Goal: Task Accomplishment & Management: Manage account settings

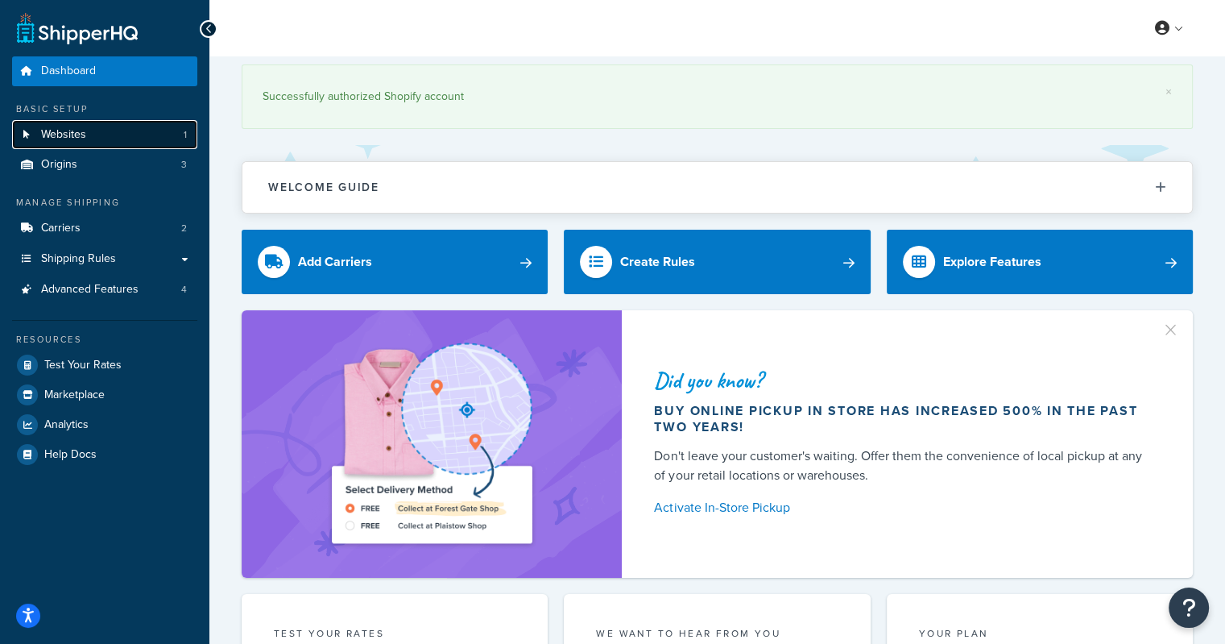
click at [56, 134] on span "Websites" at bounding box center [63, 135] width 45 height 14
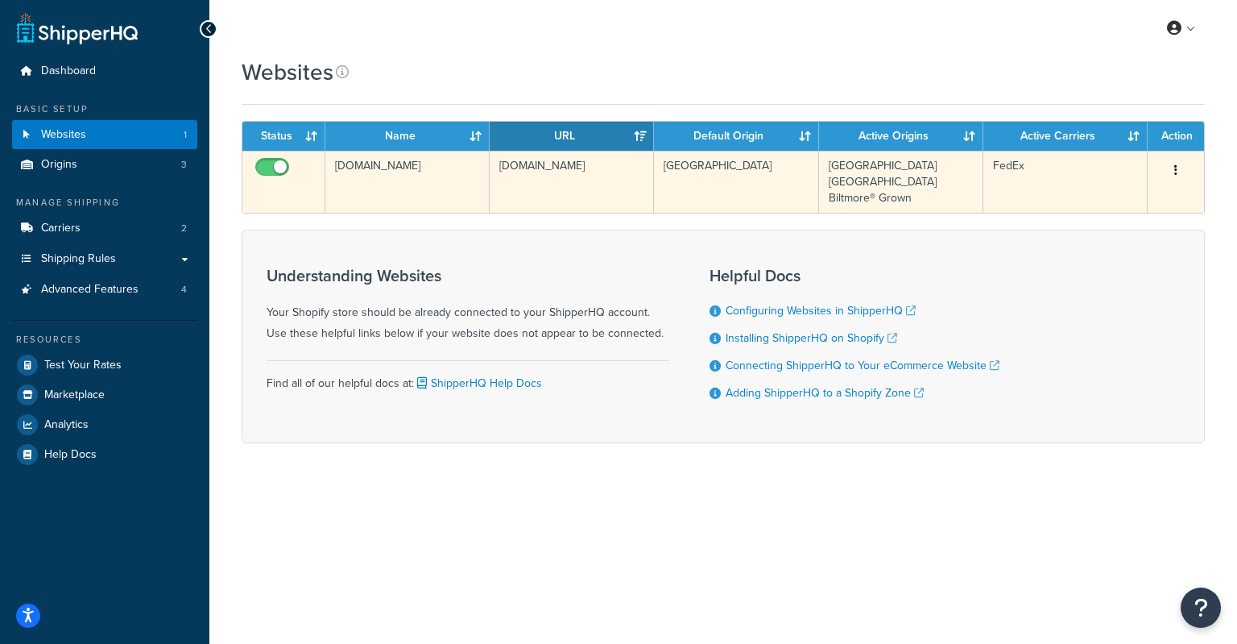
click at [1176, 170] on icon "button" at bounding box center [1175, 169] width 3 height 11
click at [1108, 206] on link "Edit" at bounding box center [1110, 202] width 127 height 33
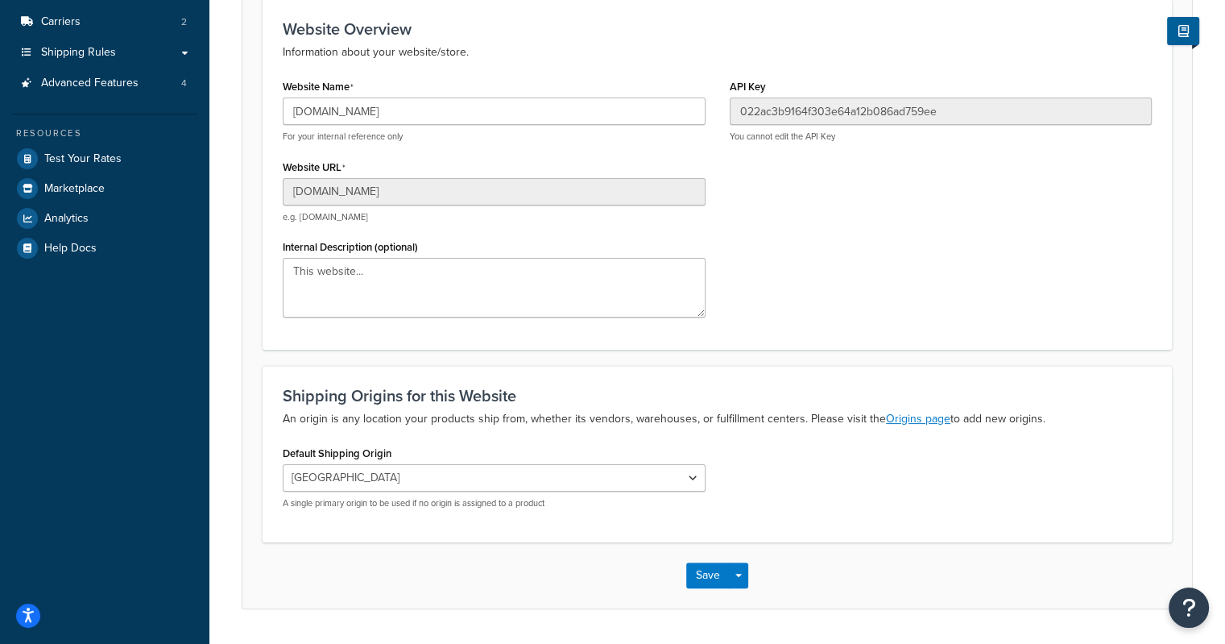
scroll to position [216, 0]
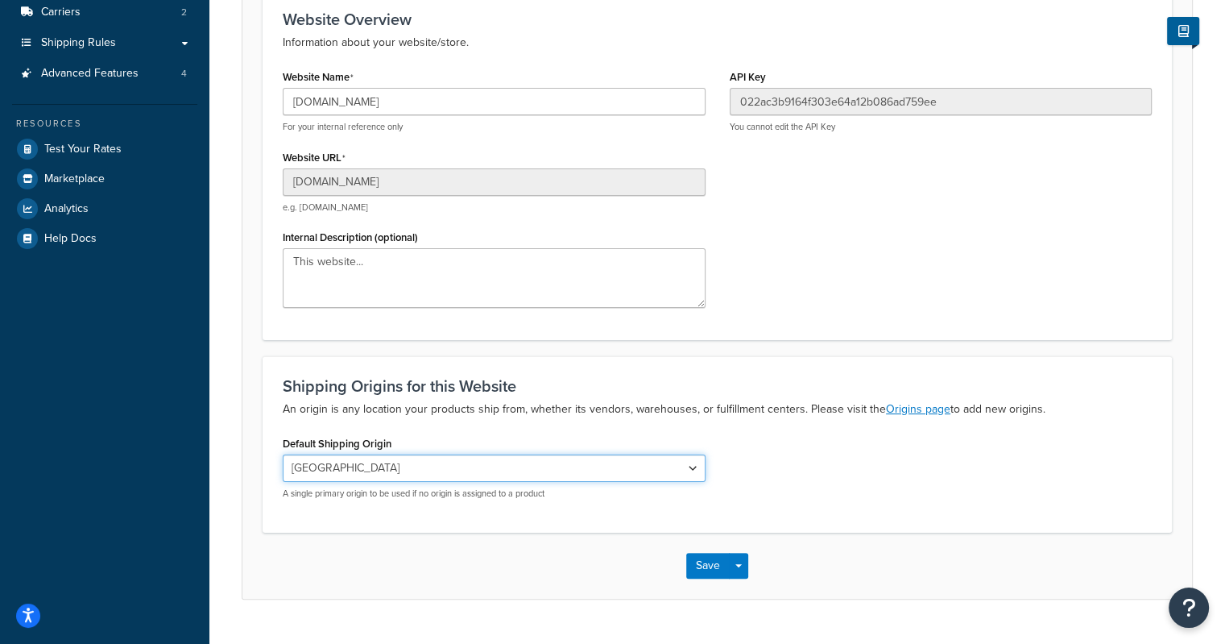
click at [691, 464] on select "[GEOGRAPHIC_DATA] [GEOGRAPHIC_DATA] Biltmore® Grown" at bounding box center [494, 467] width 423 height 27
click at [766, 462] on div "Default Shipping Origin Riverside Wine Room Riverside Merch Room Biltmore® Grow…" at bounding box center [717, 472] width 893 height 80
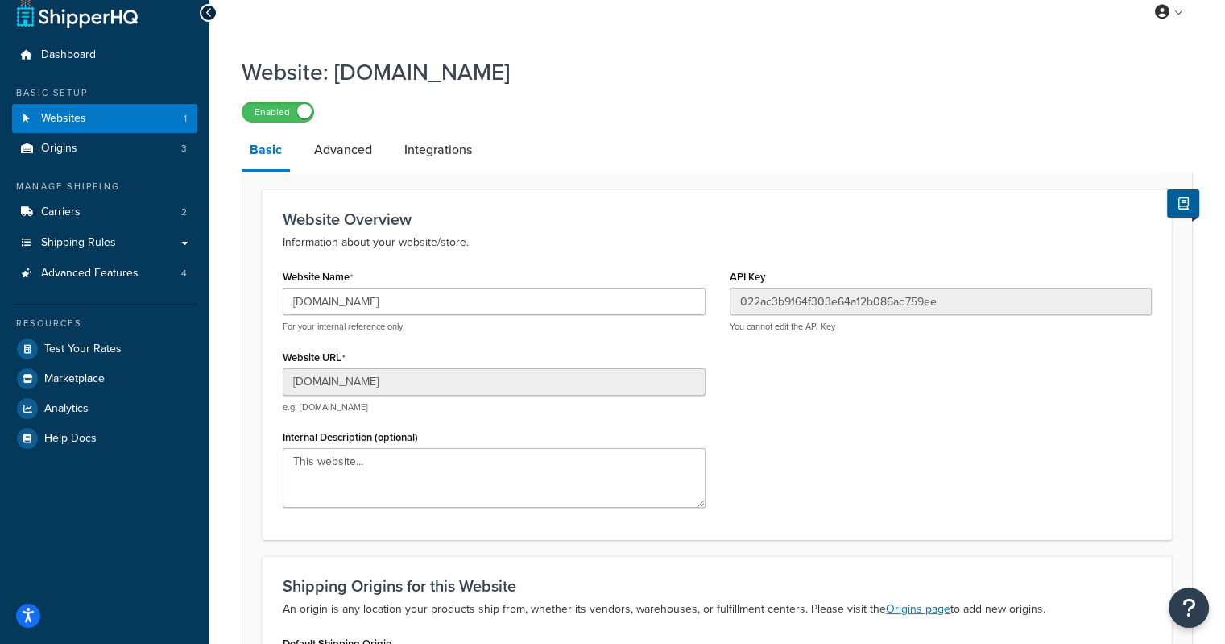
scroll to position [13, 0]
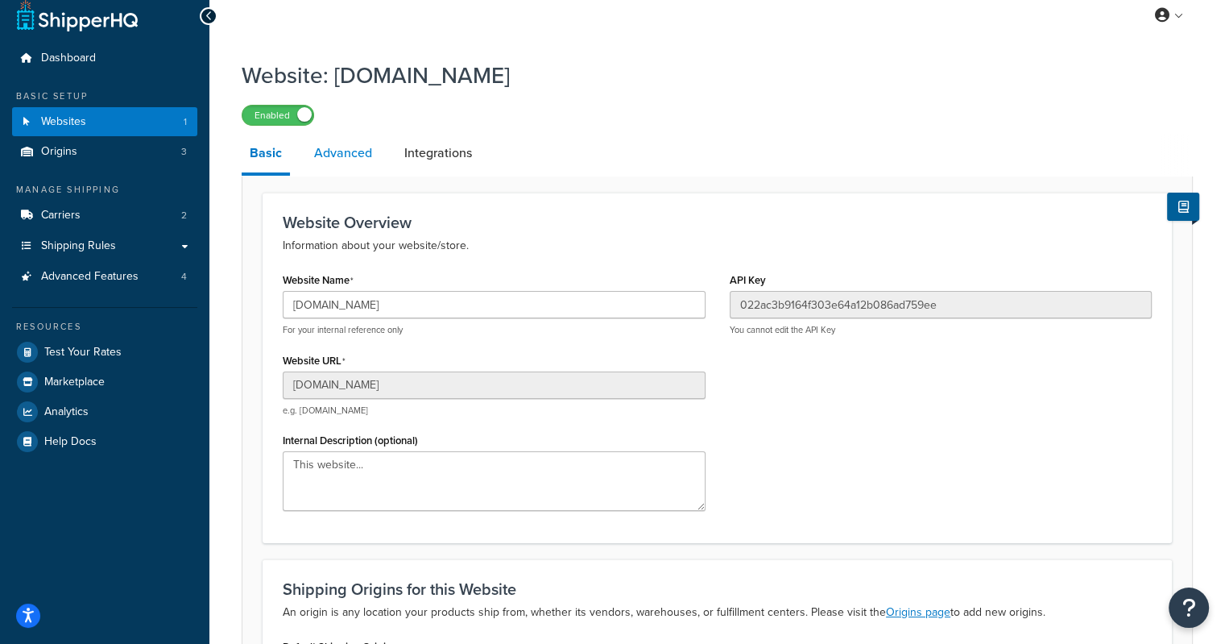
click at [352, 160] on link "Advanced" at bounding box center [343, 153] width 74 height 39
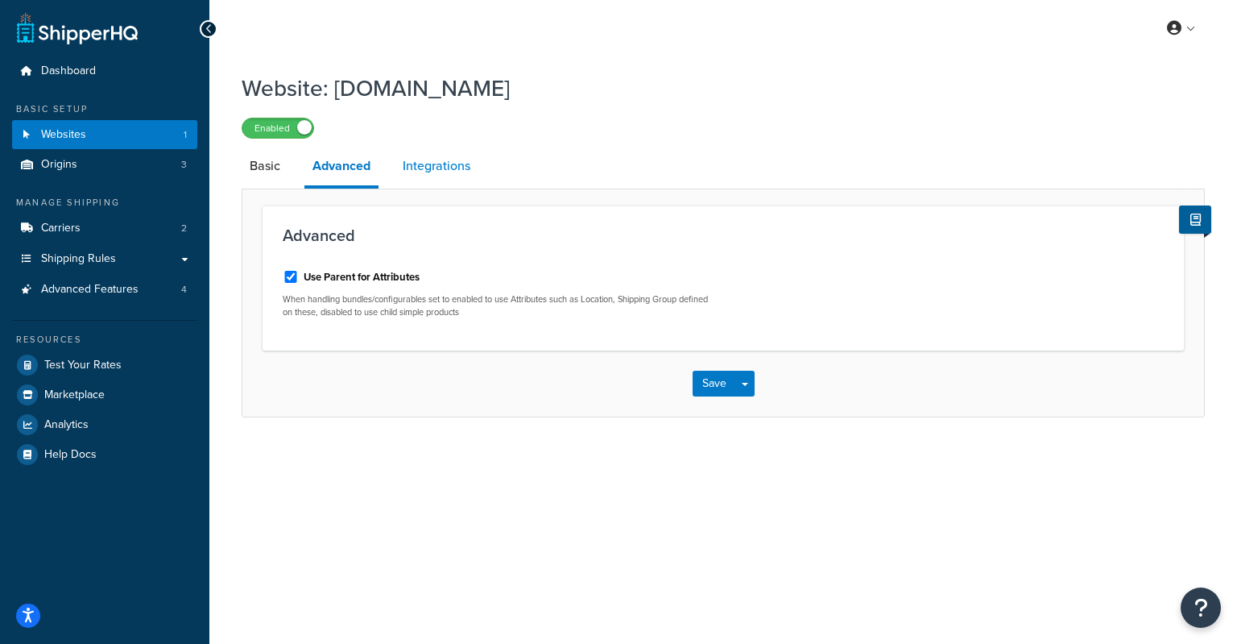
click at [414, 167] on link "Integrations" at bounding box center [437, 166] width 84 height 39
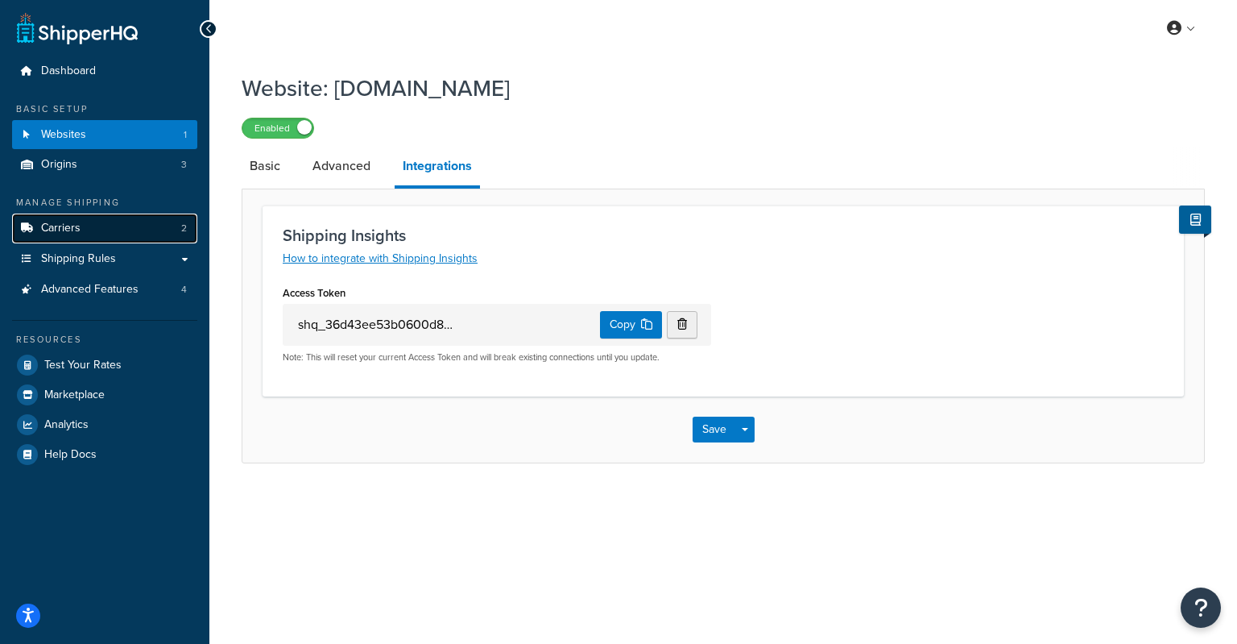
click at [88, 229] on link "Carriers 2" at bounding box center [104, 228] width 185 height 30
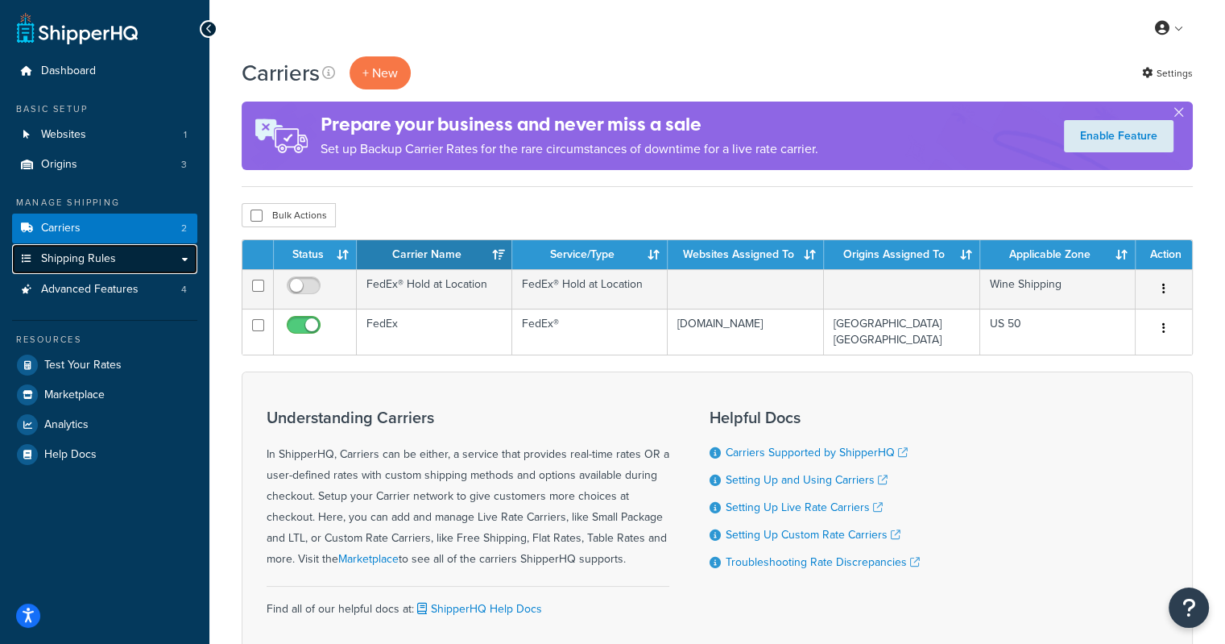
click at [79, 263] on span "Shipping Rules" at bounding box center [78, 259] width 75 height 14
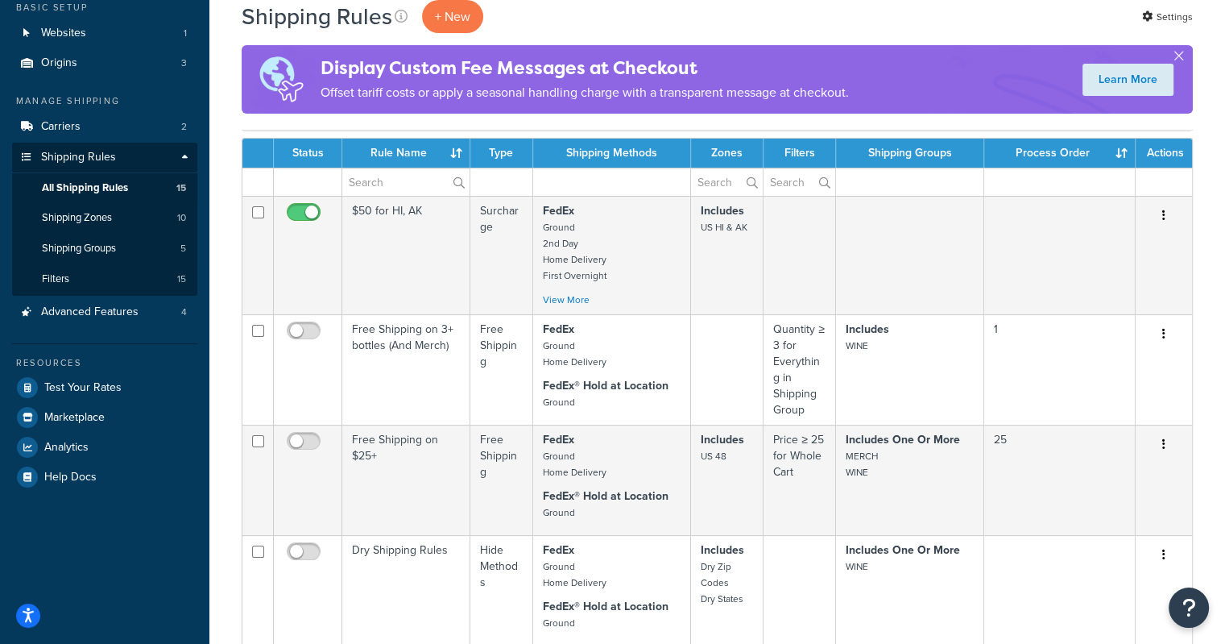
scroll to position [106, 0]
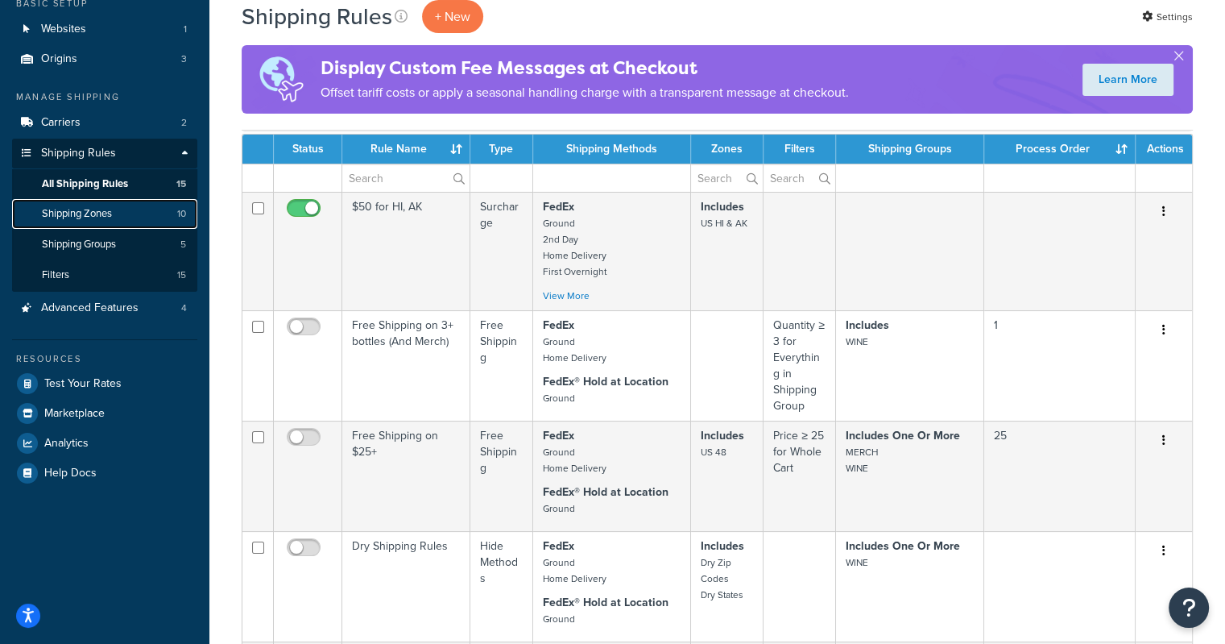
click at [77, 215] on span "Shipping Zones" at bounding box center [77, 214] width 70 height 14
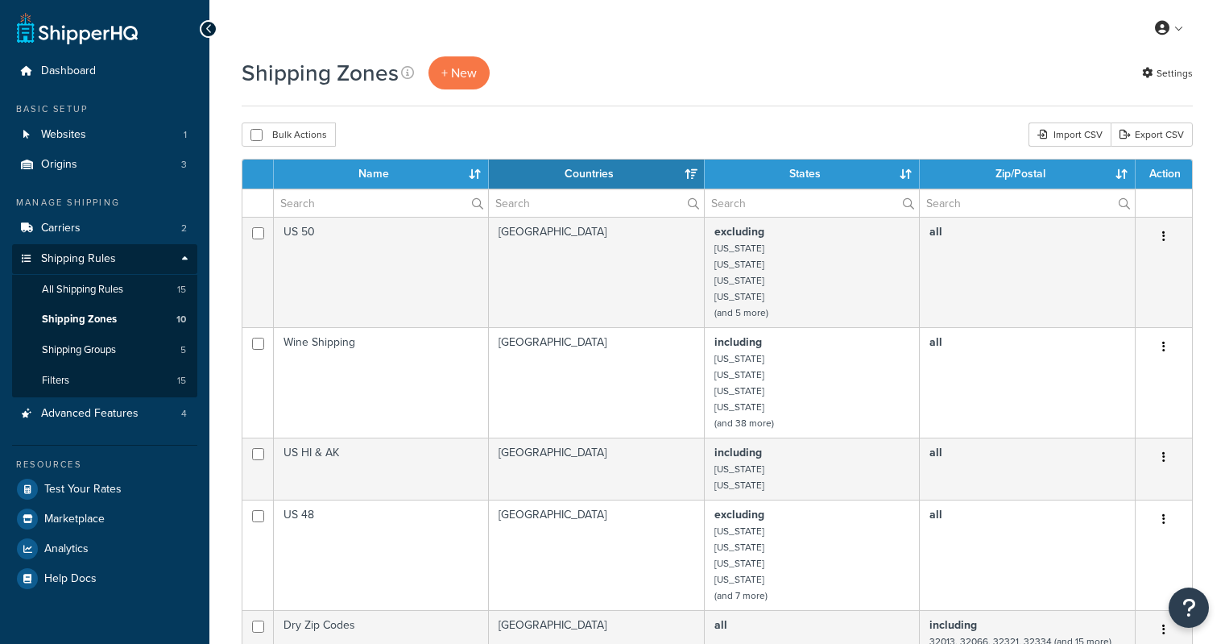
select select "15"
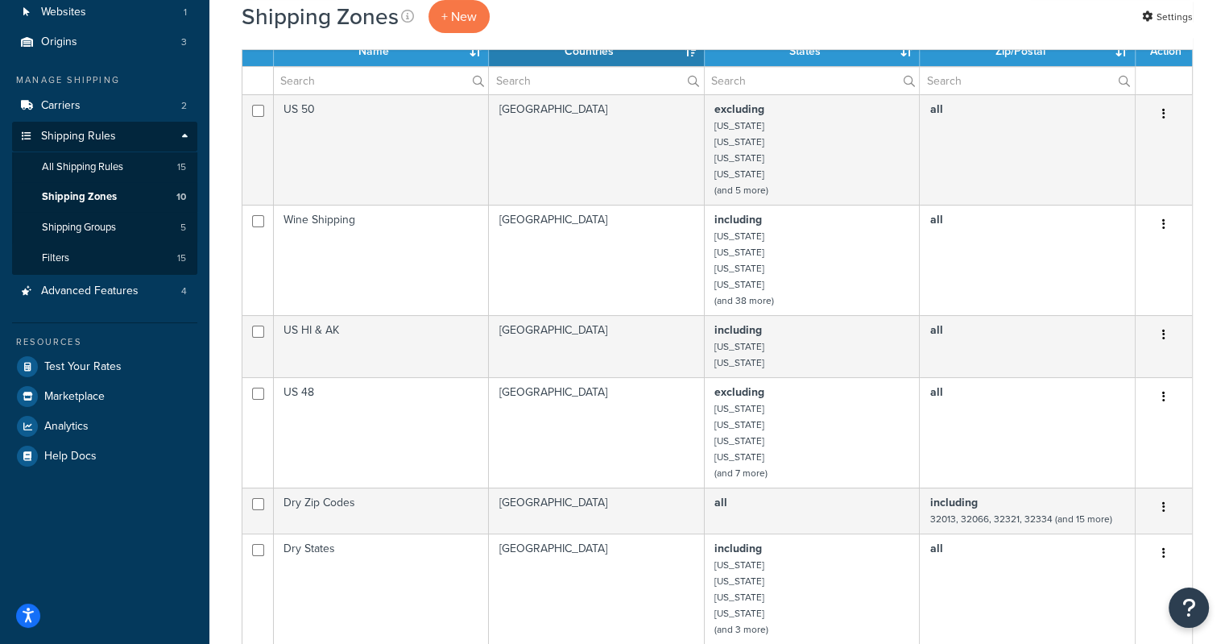
scroll to position [129, 0]
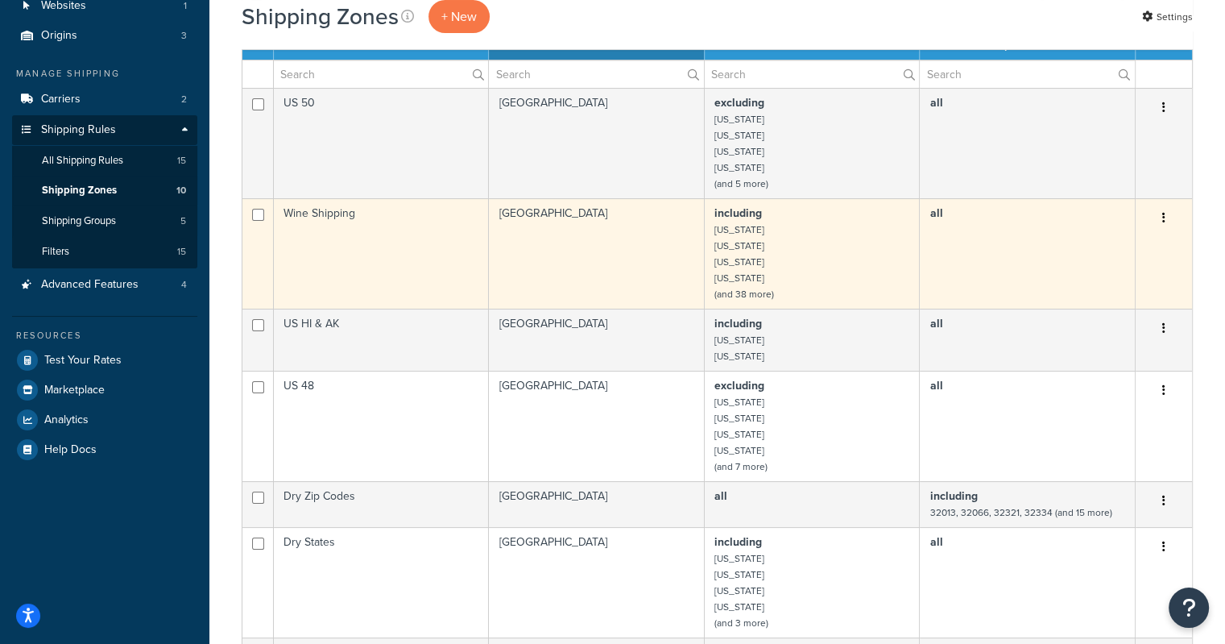
click at [1160, 213] on button "button" at bounding box center [1164, 218] width 23 height 26
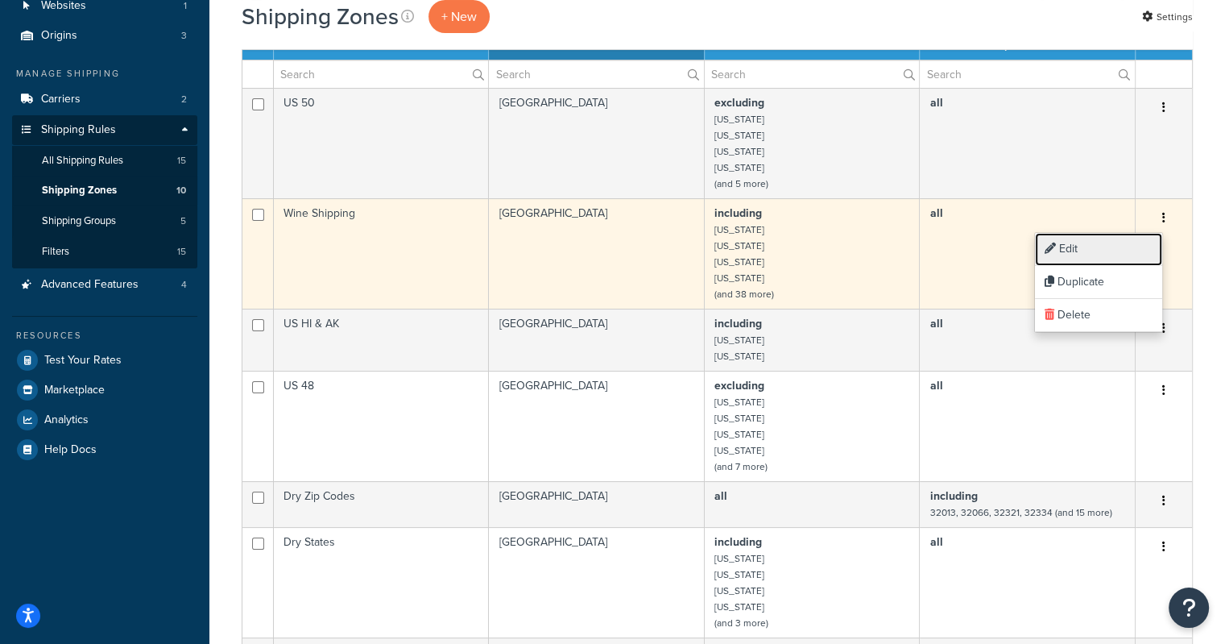
click at [1099, 242] on link "Edit" at bounding box center [1098, 249] width 127 height 33
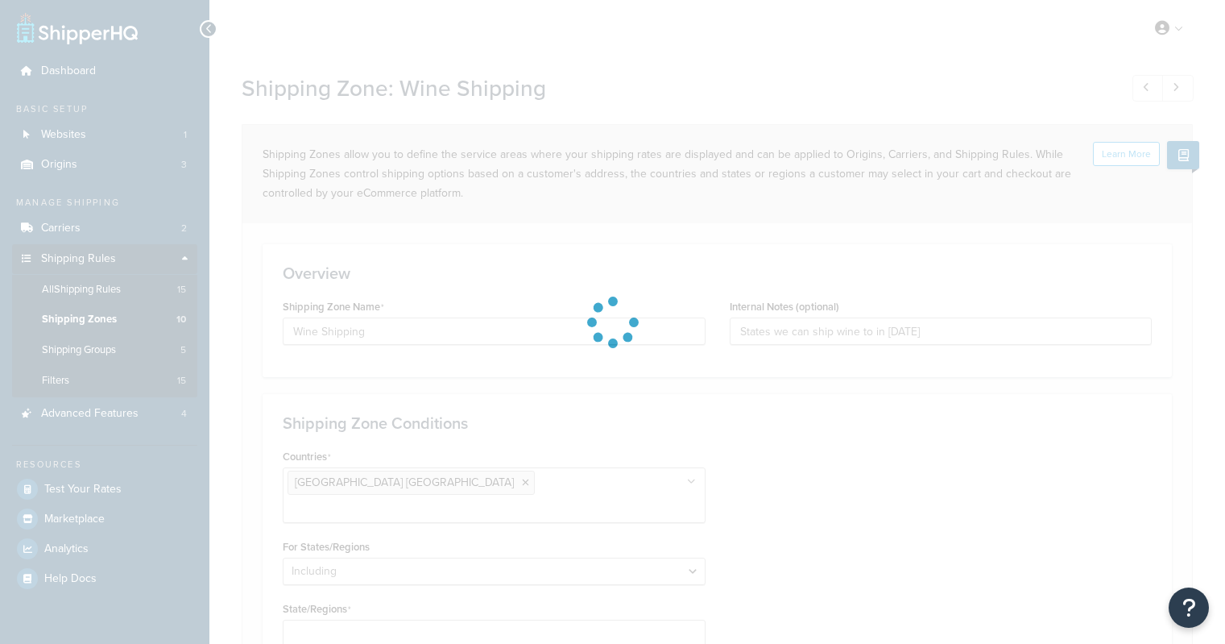
select select "including"
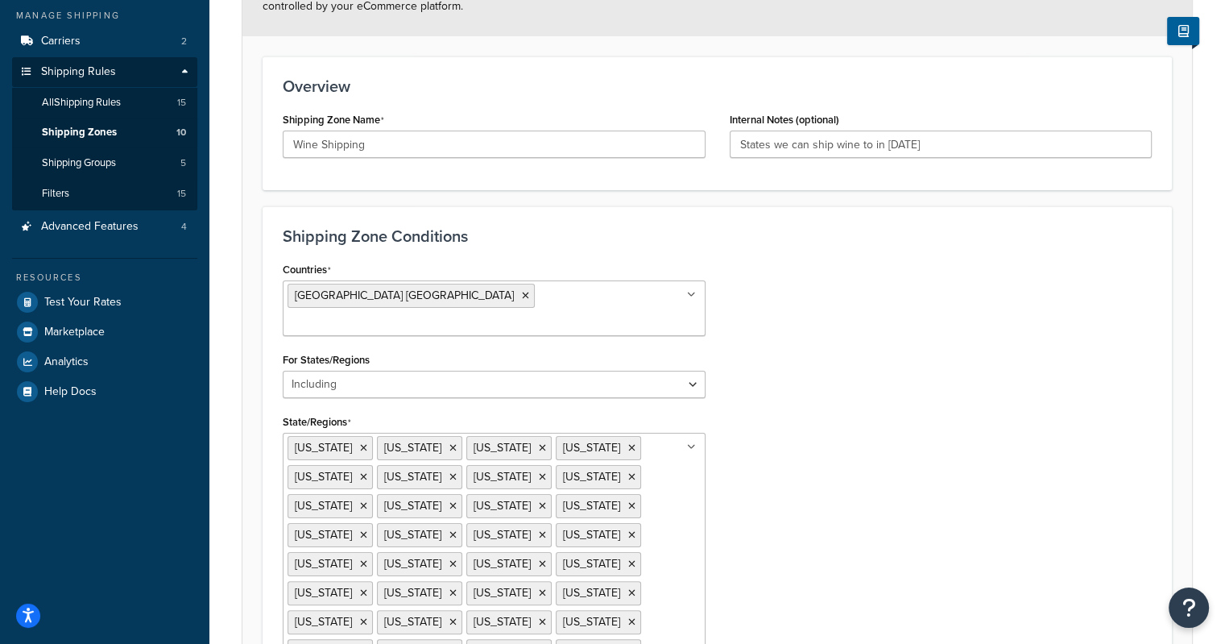
scroll to position [186, 0]
click at [103, 134] on span "Shipping Zones" at bounding box center [79, 133] width 75 height 14
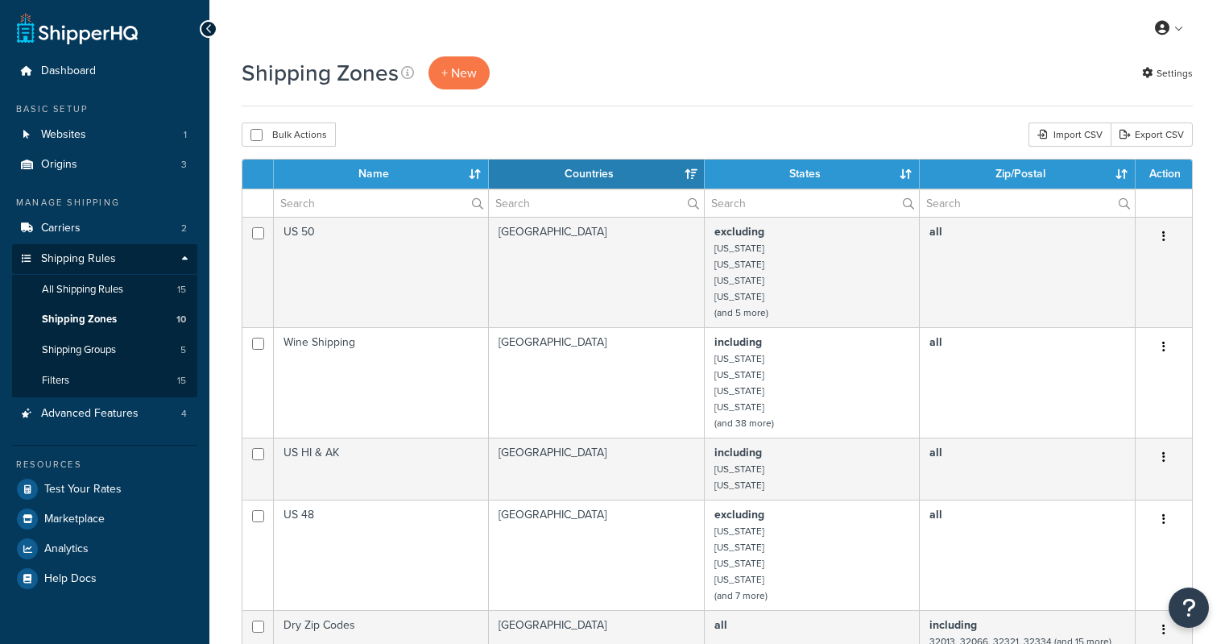
select select "15"
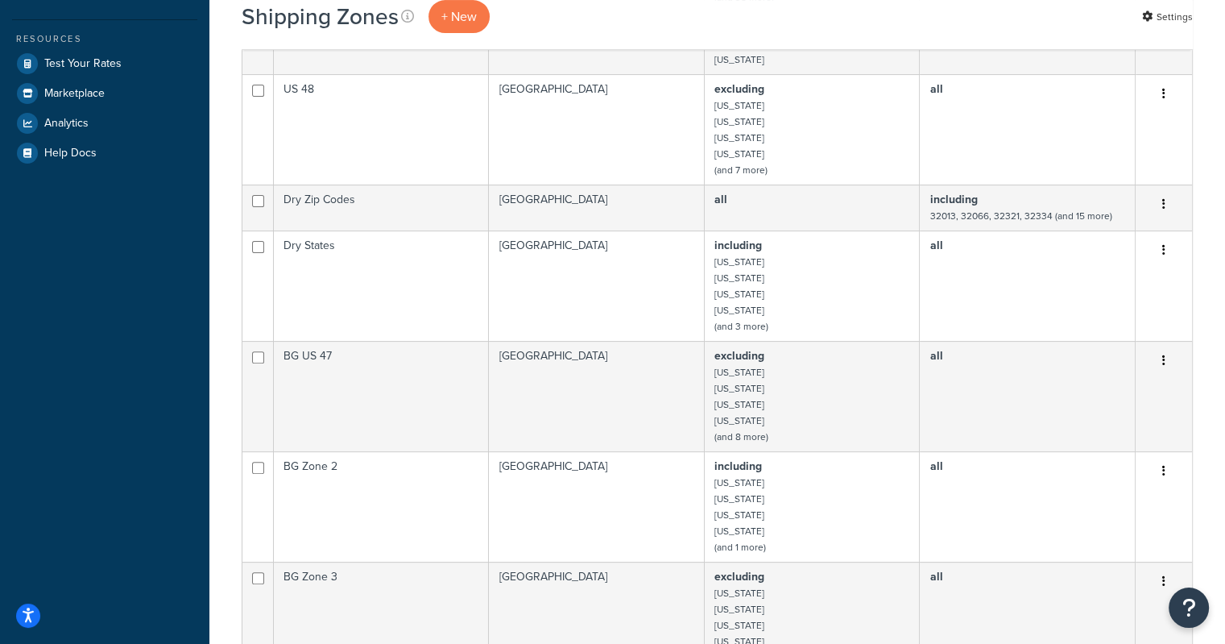
scroll to position [428, 0]
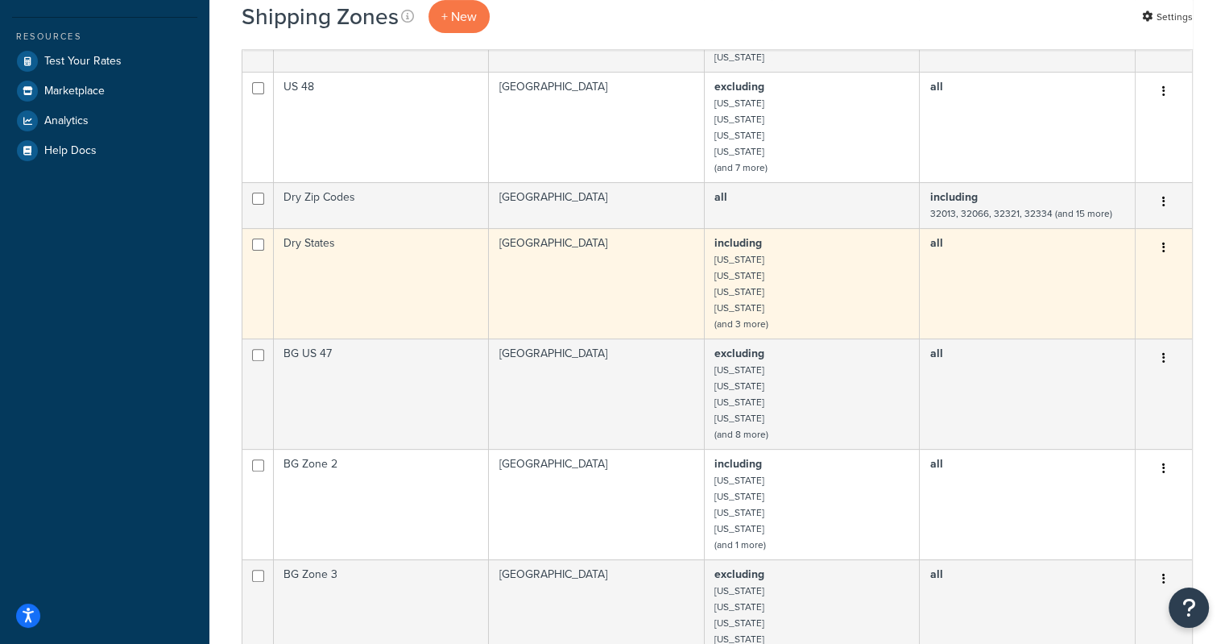
click at [1158, 246] on button "button" at bounding box center [1164, 248] width 23 height 26
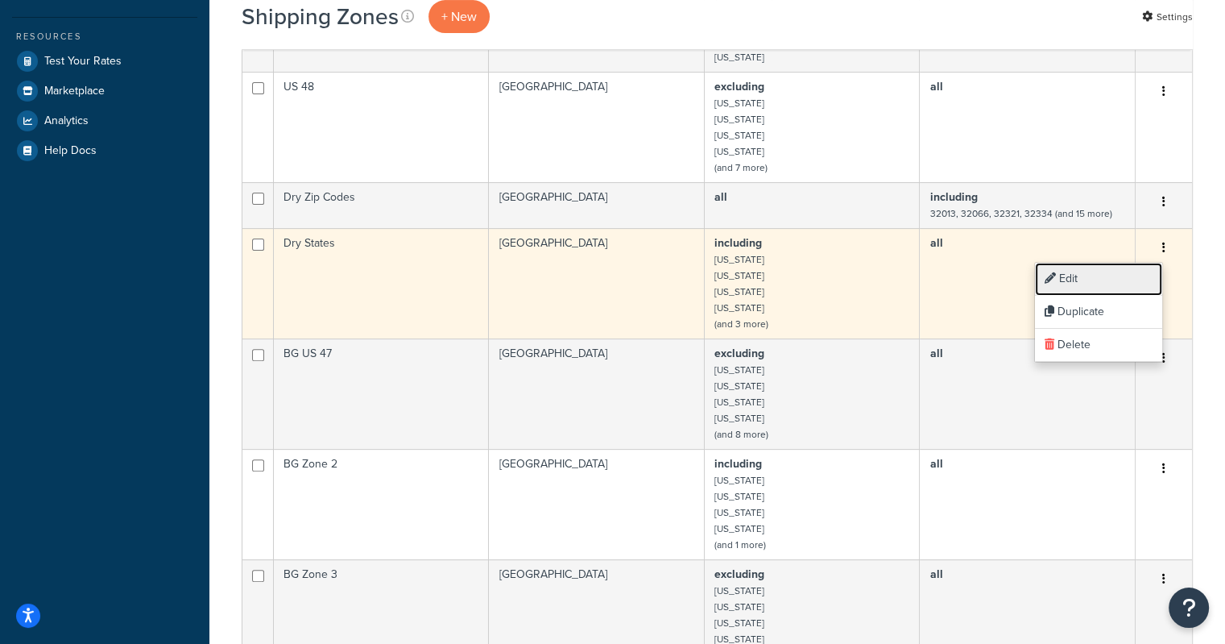
click at [1122, 275] on link "Edit" at bounding box center [1098, 279] width 127 height 33
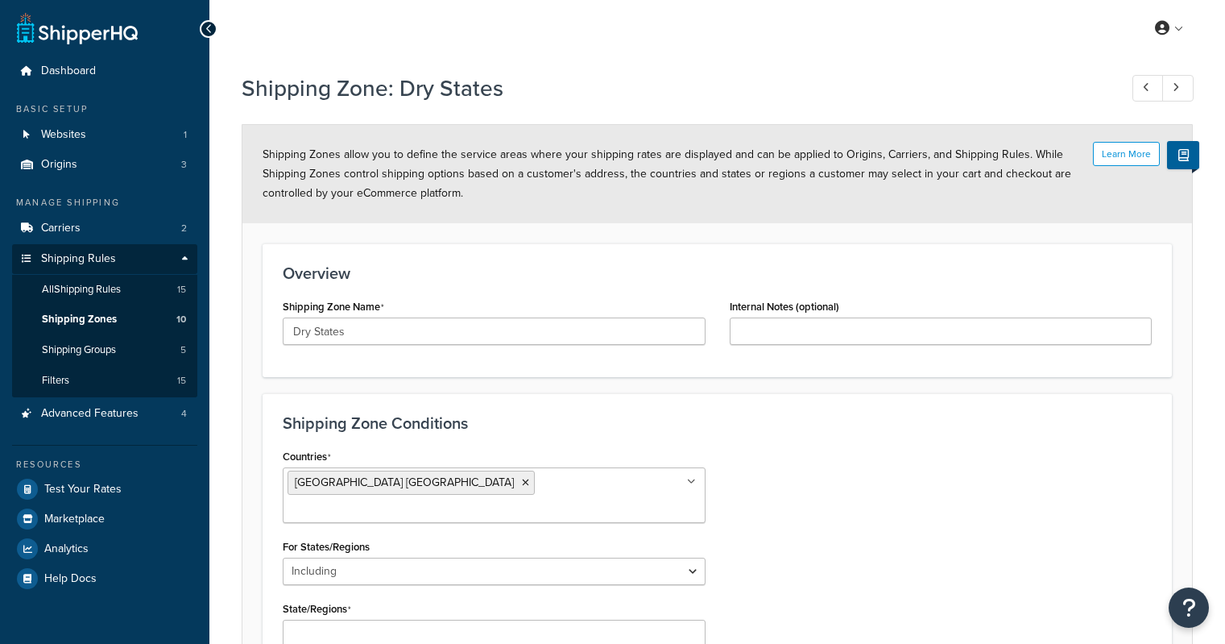
select select "including"
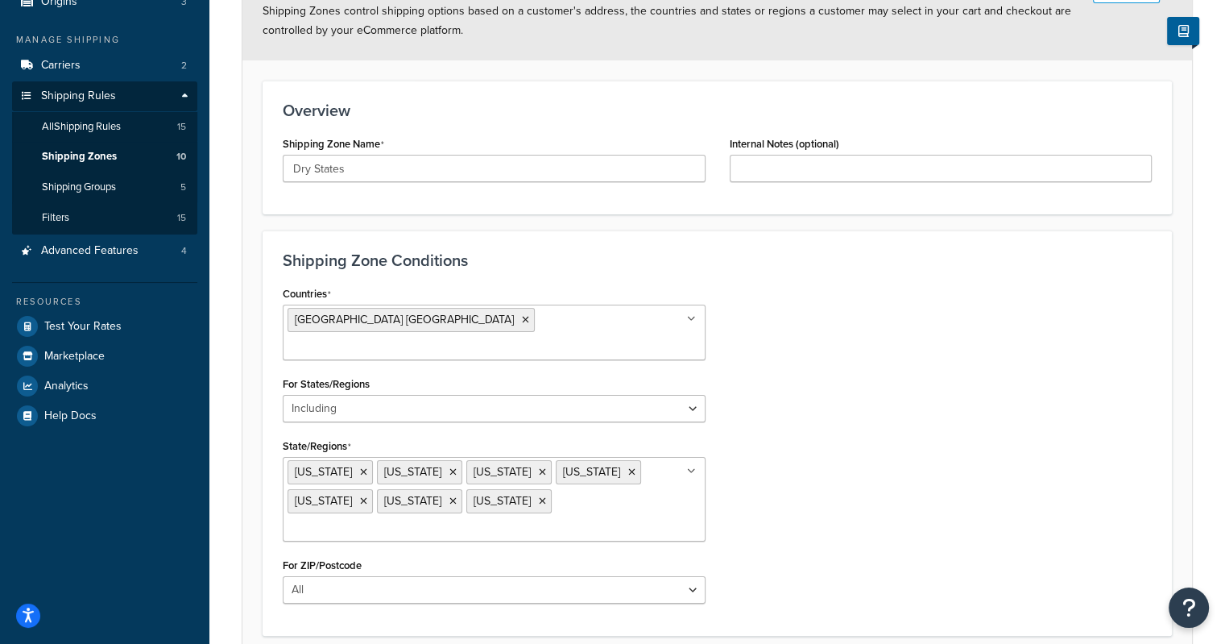
scroll to position [212, 0]
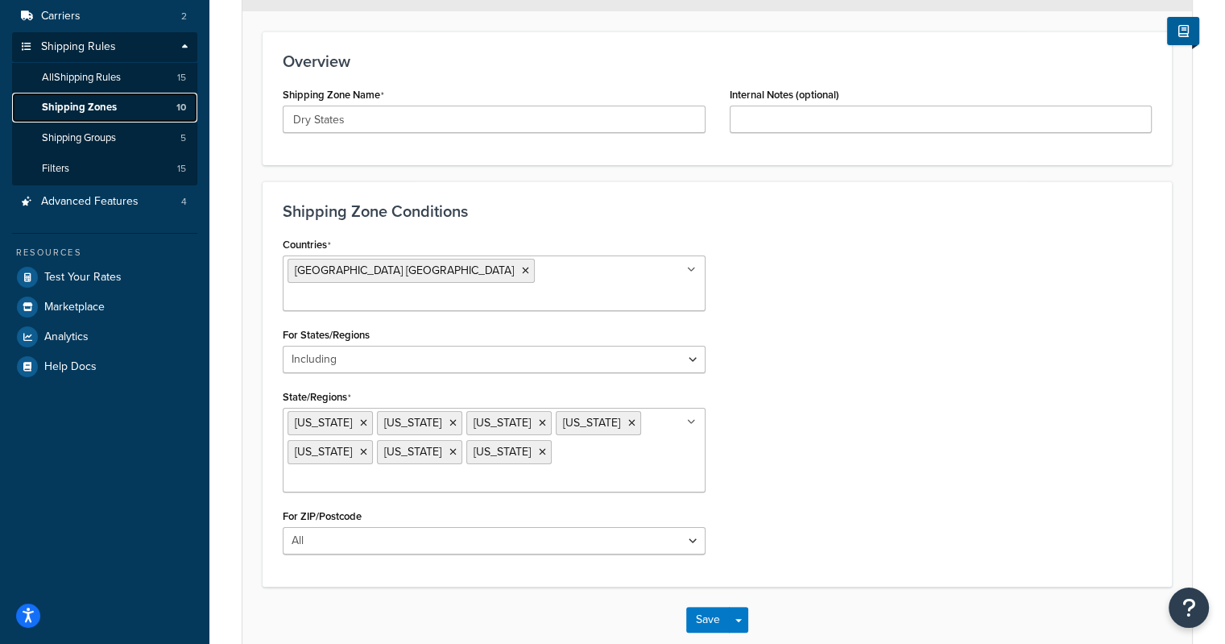
click at [52, 103] on span "Shipping Zones" at bounding box center [79, 108] width 75 height 14
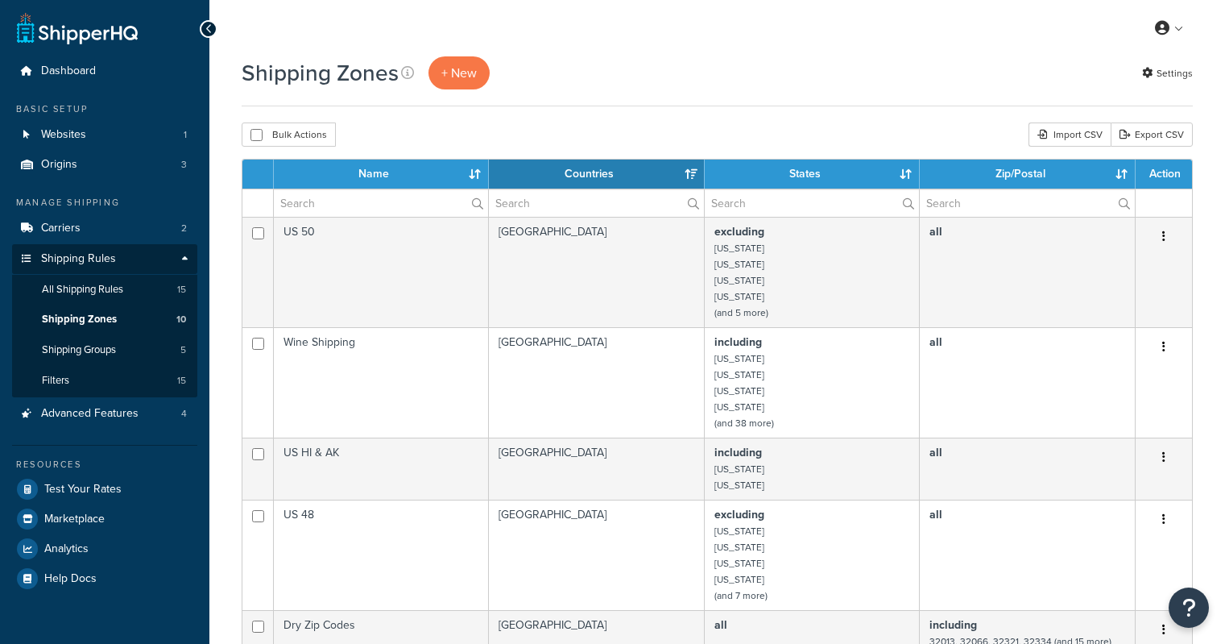
select select "15"
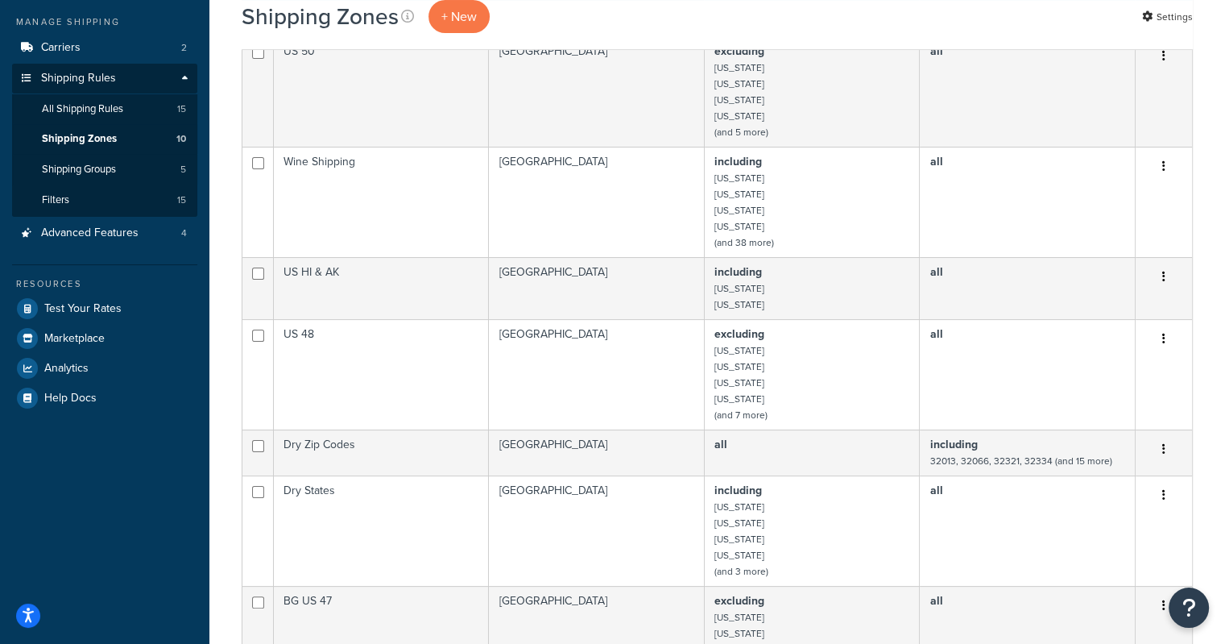
scroll to position [55, 0]
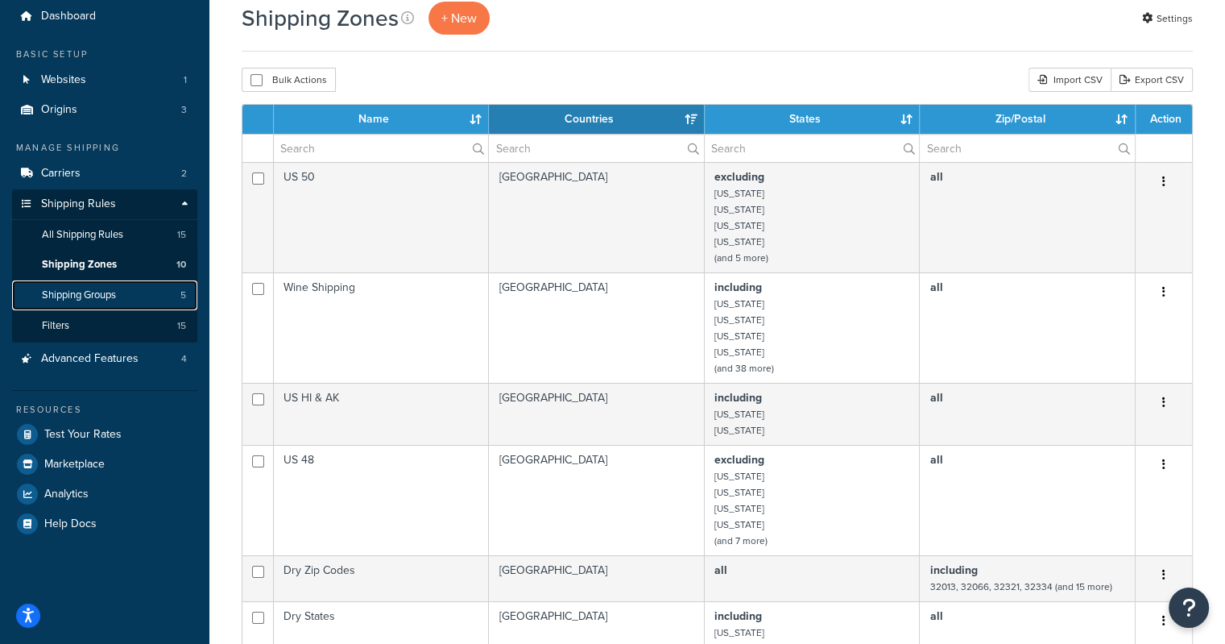
click at [105, 301] on span "Shipping Groups" at bounding box center [79, 295] width 74 height 14
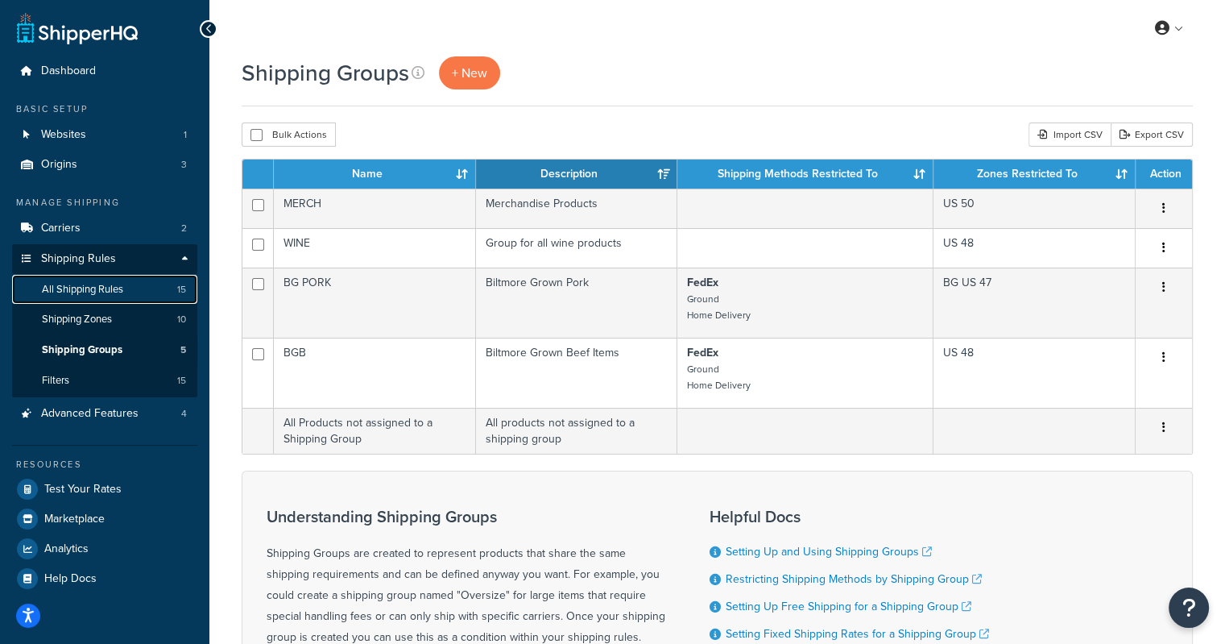
click at [101, 288] on span "All Shipping Rules" at bounding box center [82, 290] width 81 height 14
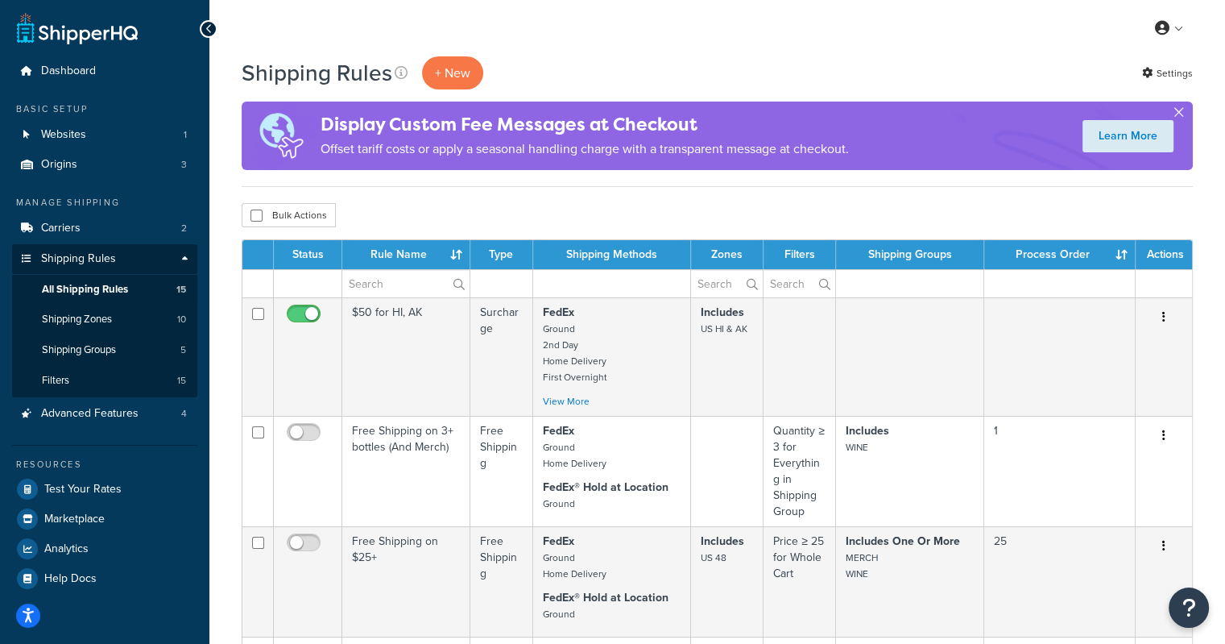
click at [1181, 114] on button "button" at bounding box center [1179, 116] width 4 height 4
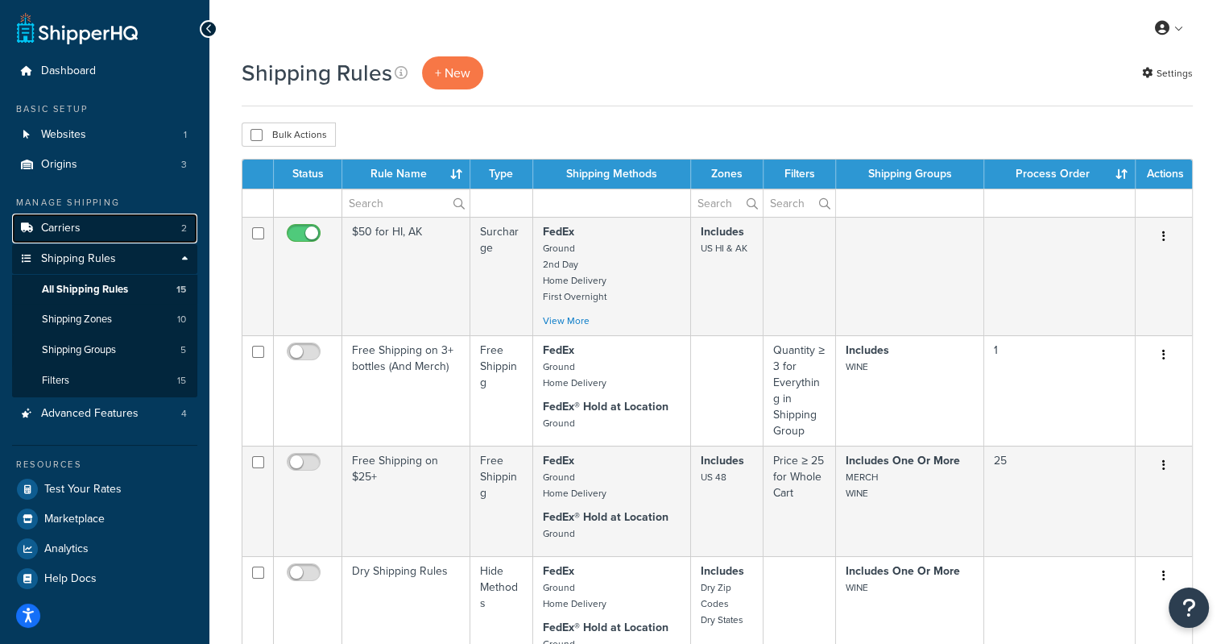
click at [53, 230] on span "Carriers" at bounding box center [60, 228] width 39 height 14
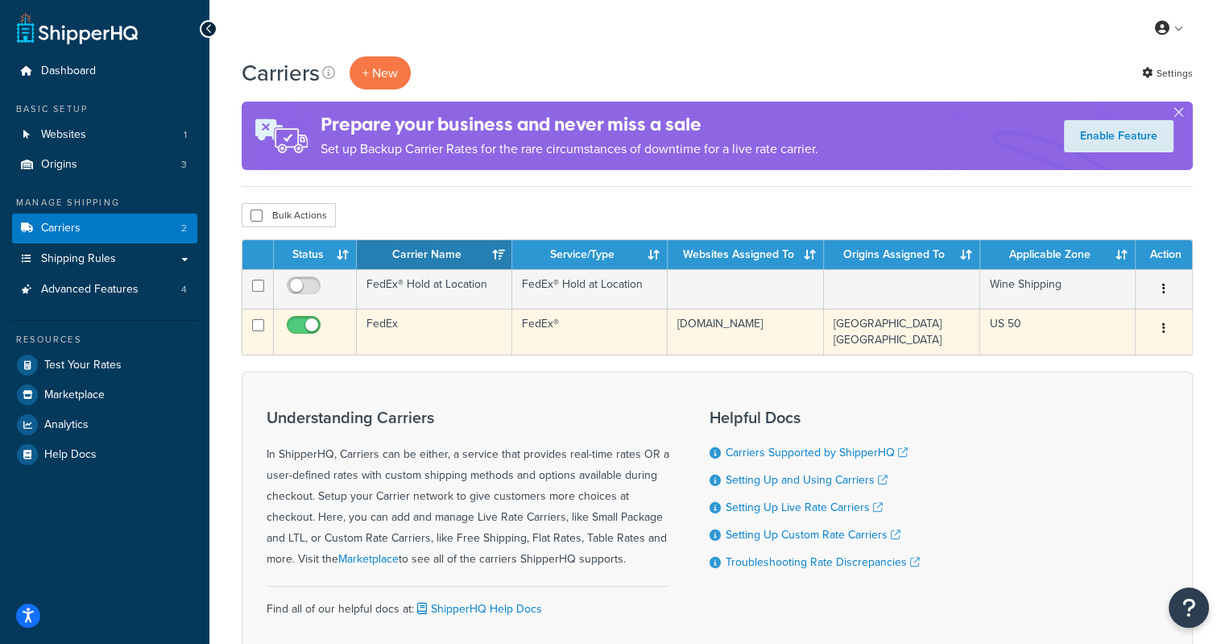
click at [1173, 333] on button "button" at bounding box center [1164, 329] width 23 height 26
click at [1131, 355] on link "Edit" at bounding box center [1098, 360] width 127 height 33
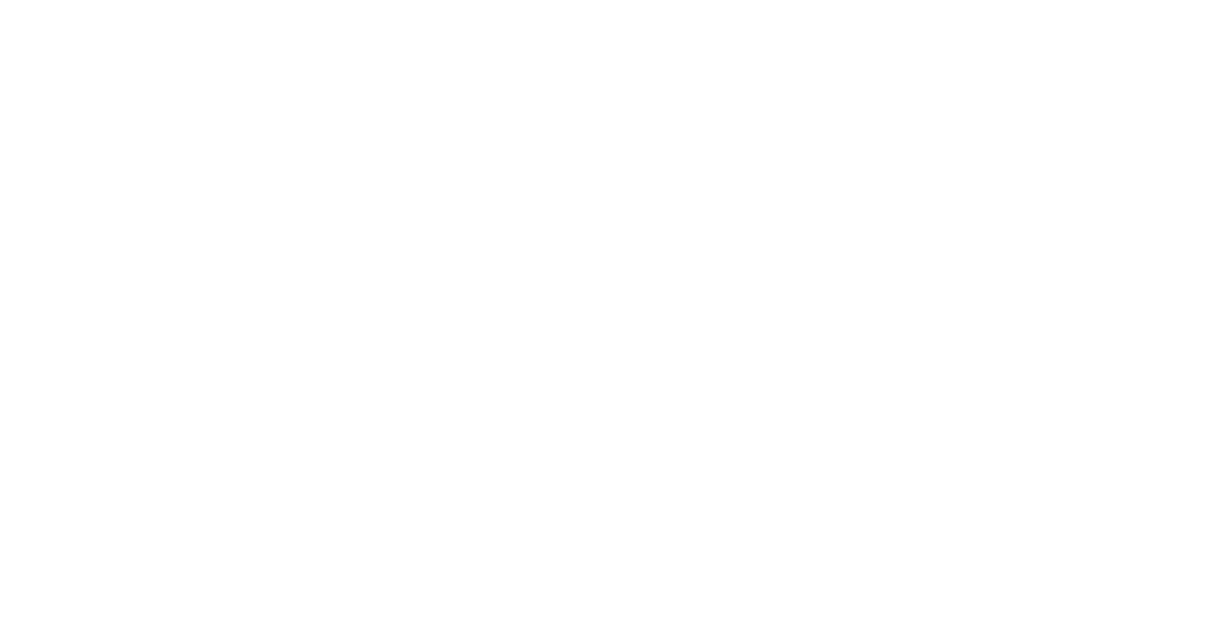
select select "fedEx"
select select "REGULAR_PICKUP"
select select "YOUR_PACKAGING"
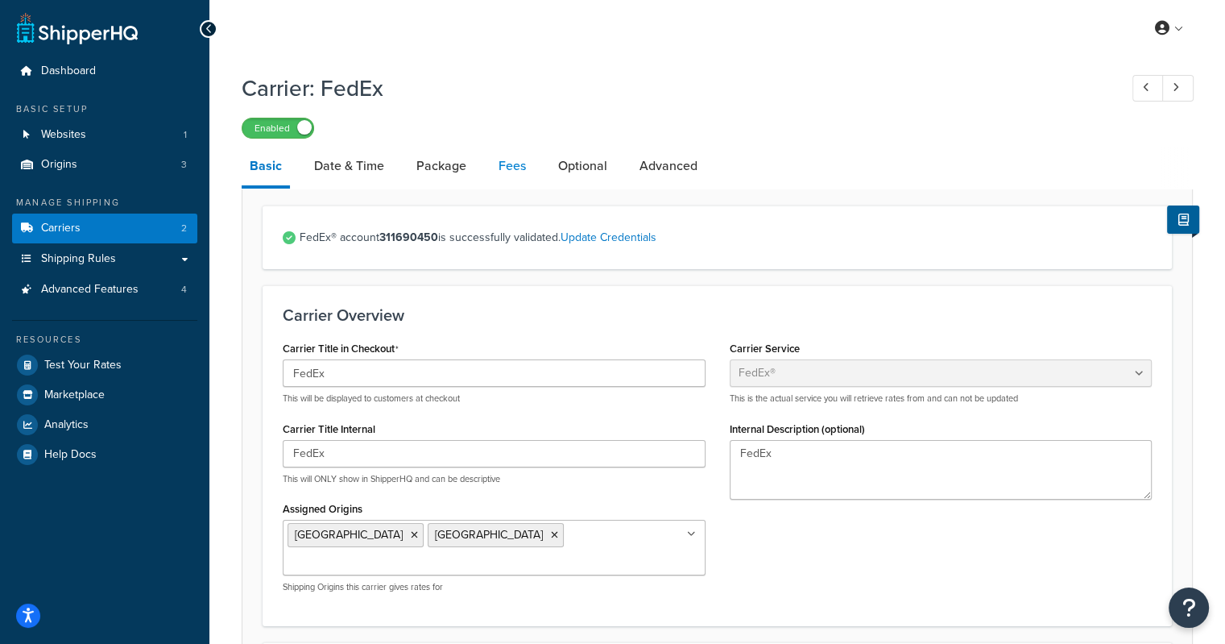
click at [511, 173] on link "Fees" at bounding box center [512, 166] width 43 height 39
select select "AFTER"
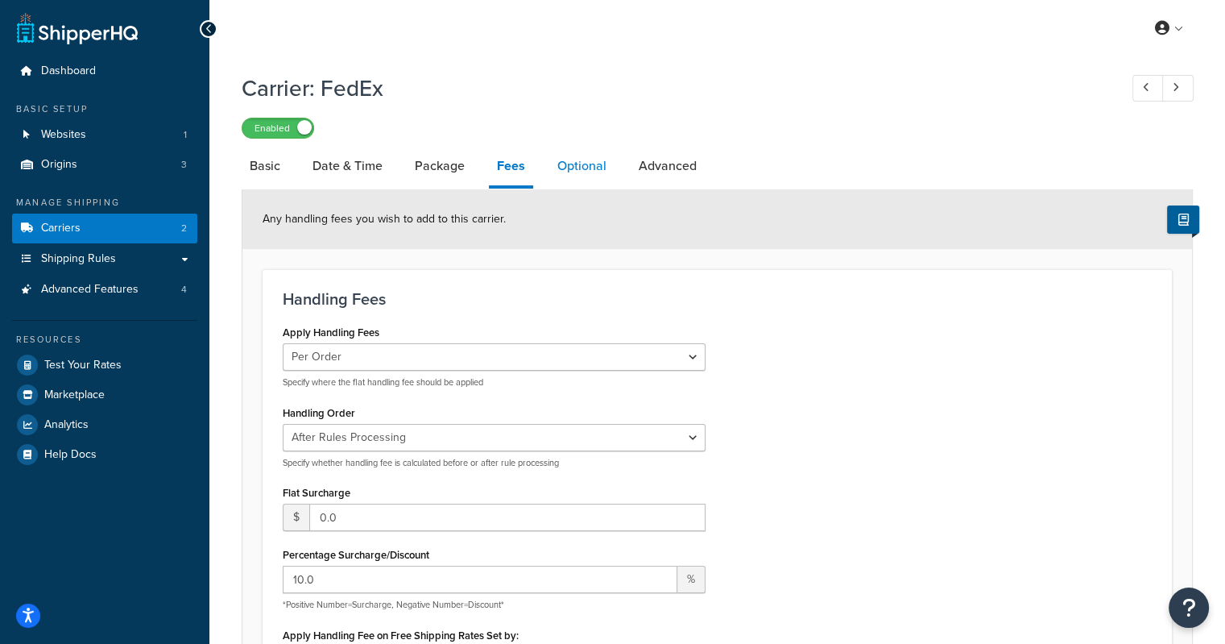
click at [590, 174] on link "Optional" at bounding box center [581, 166] width 65 height 39
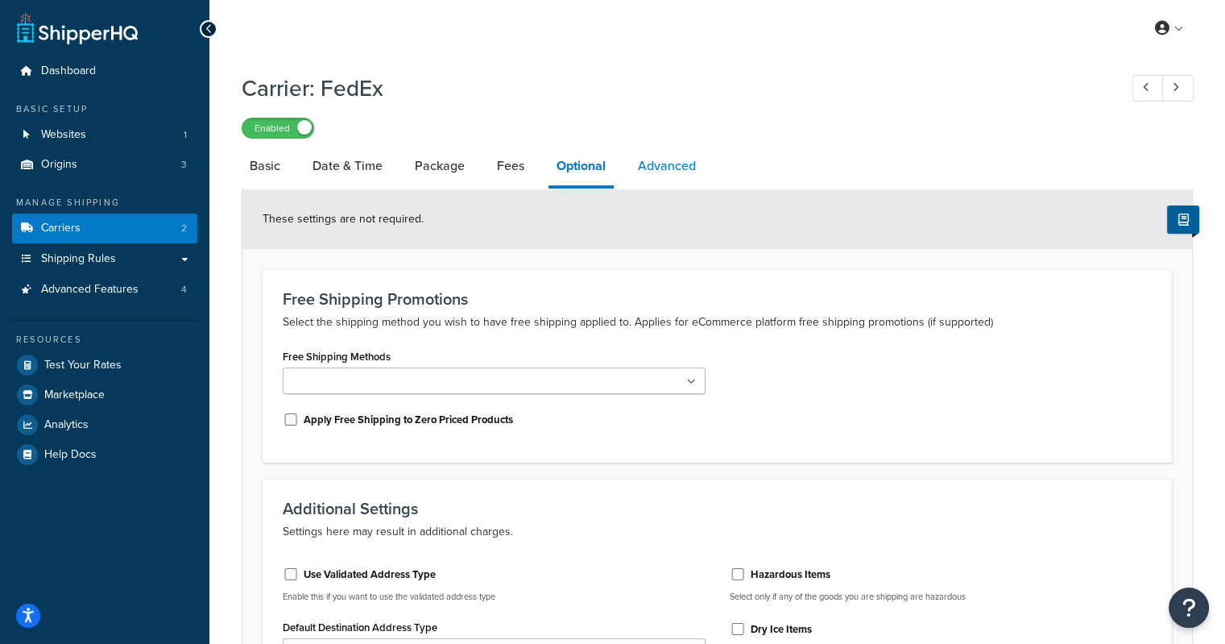
click at [671, 170] on link "Advanced" at bounding box center [667, 166] width 74 height 39
select select "false"
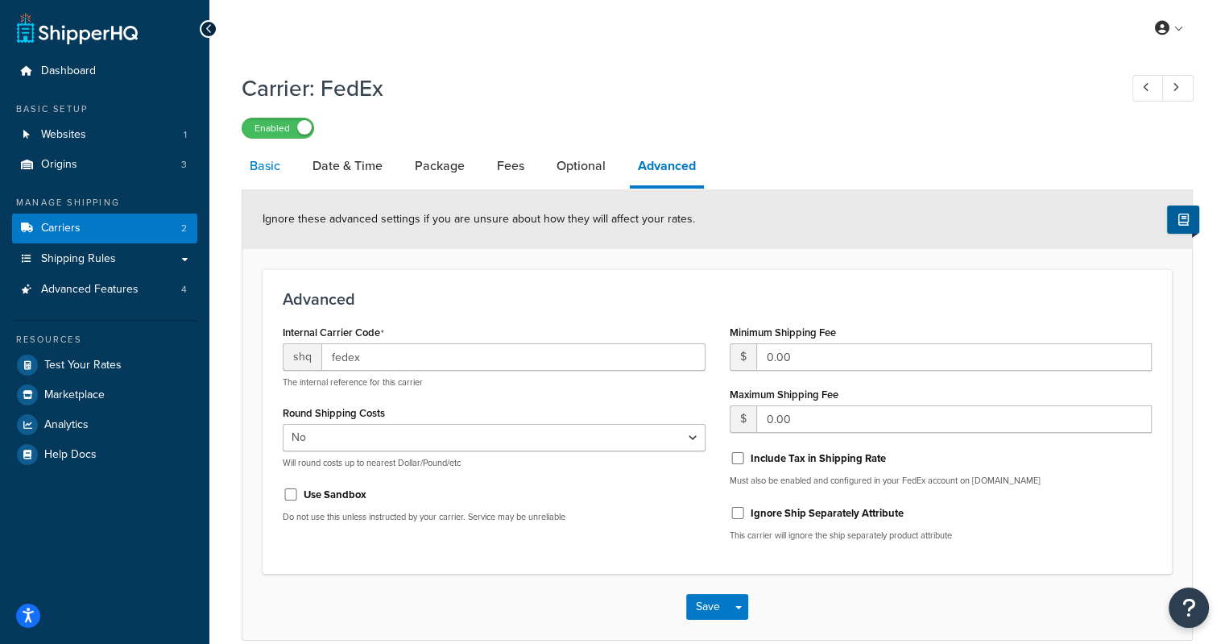
click at [263, 170] on link "Basic" at bounding box center [265, 166] width 47 height 39
select select "fedEx"
select select "REGULAR_PICKUP"
select select "YOUR_PACKAGING"
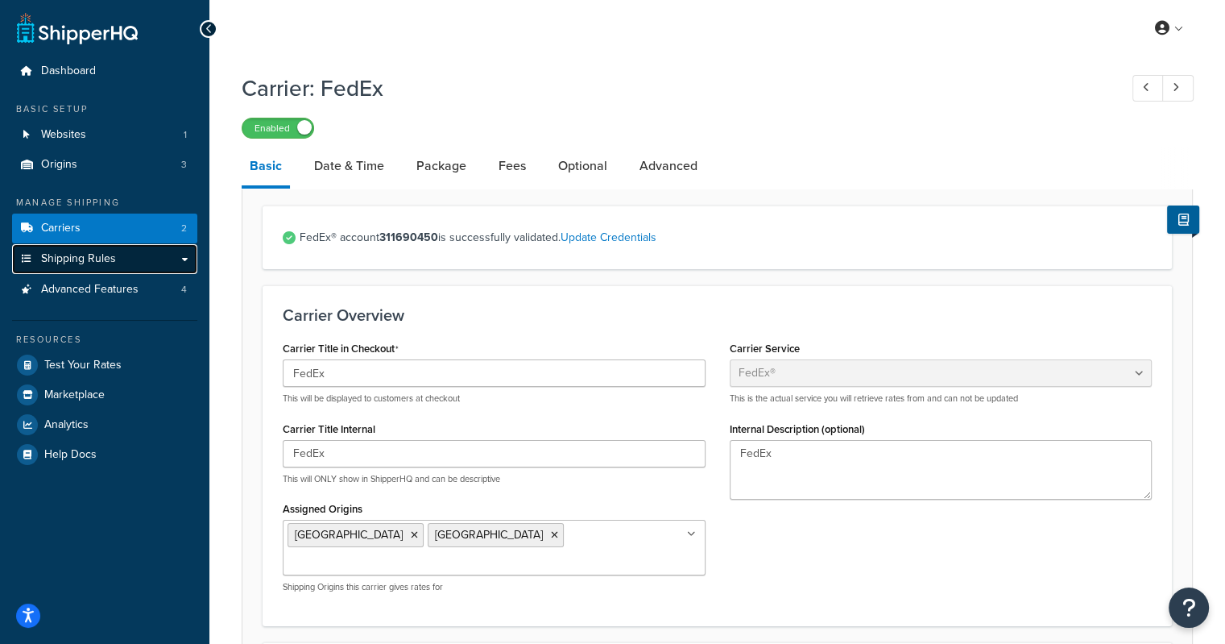
click at [68, 266] on span "Shipping Rules" at bounding box center [78, 259] width 75 height 14
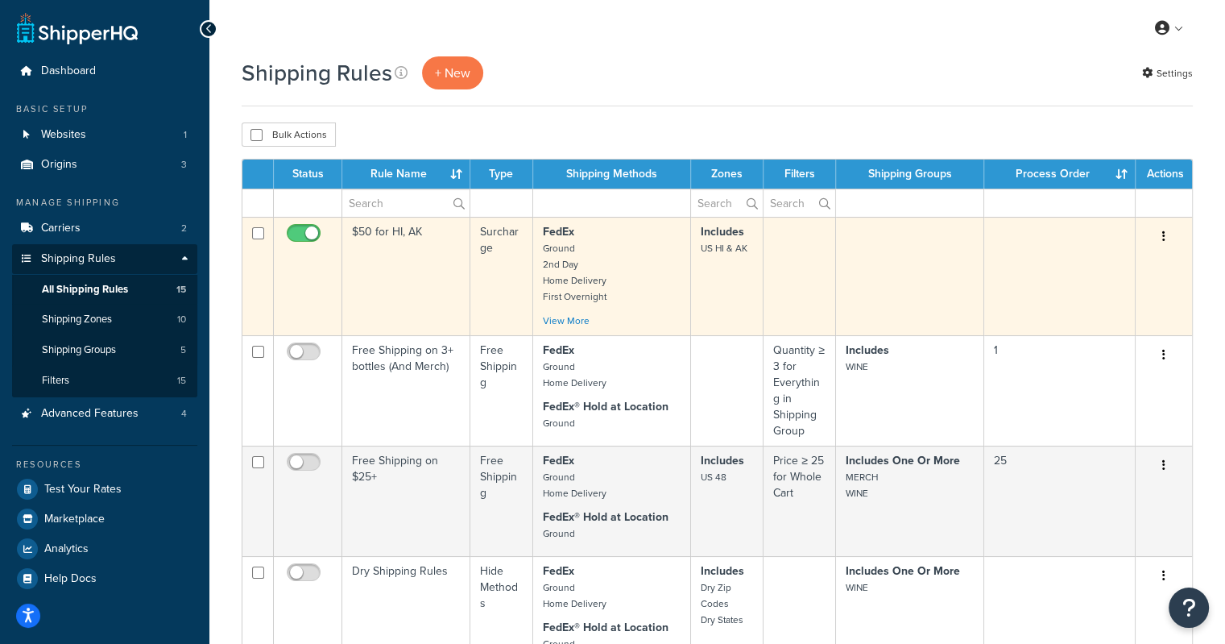
click at [1165, 238] on button "button" at bounding box center [1164, 237] width 23 height 26
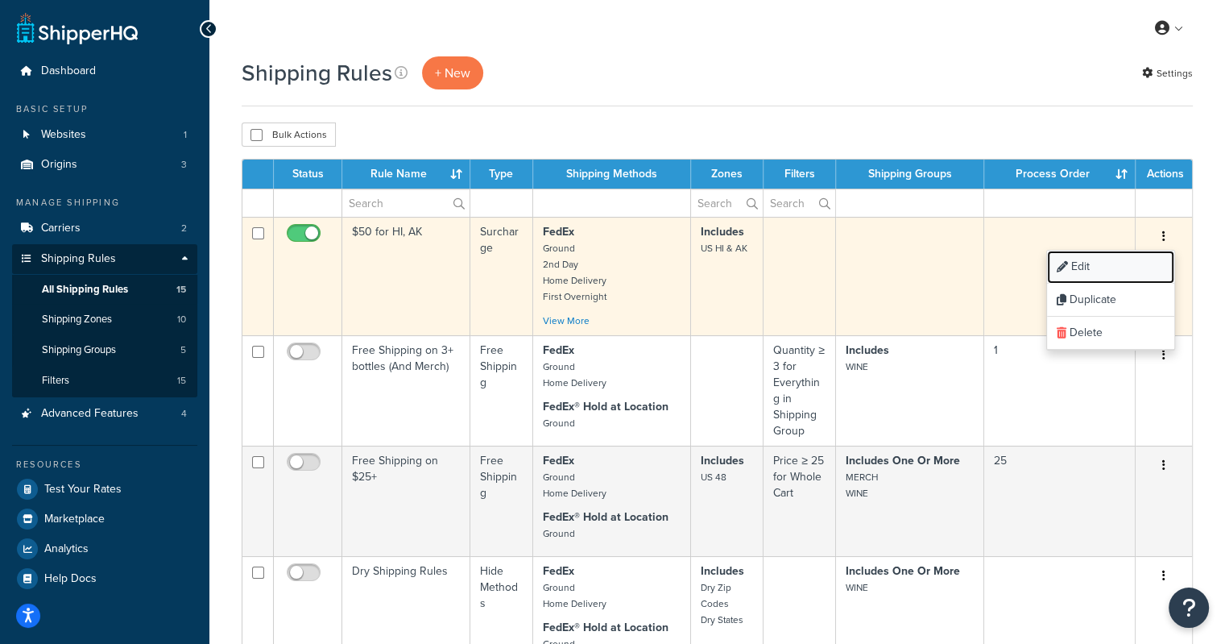
click at [1136, 261] on link "Edit" at bounding box center [1110, 266] width 127 height 33
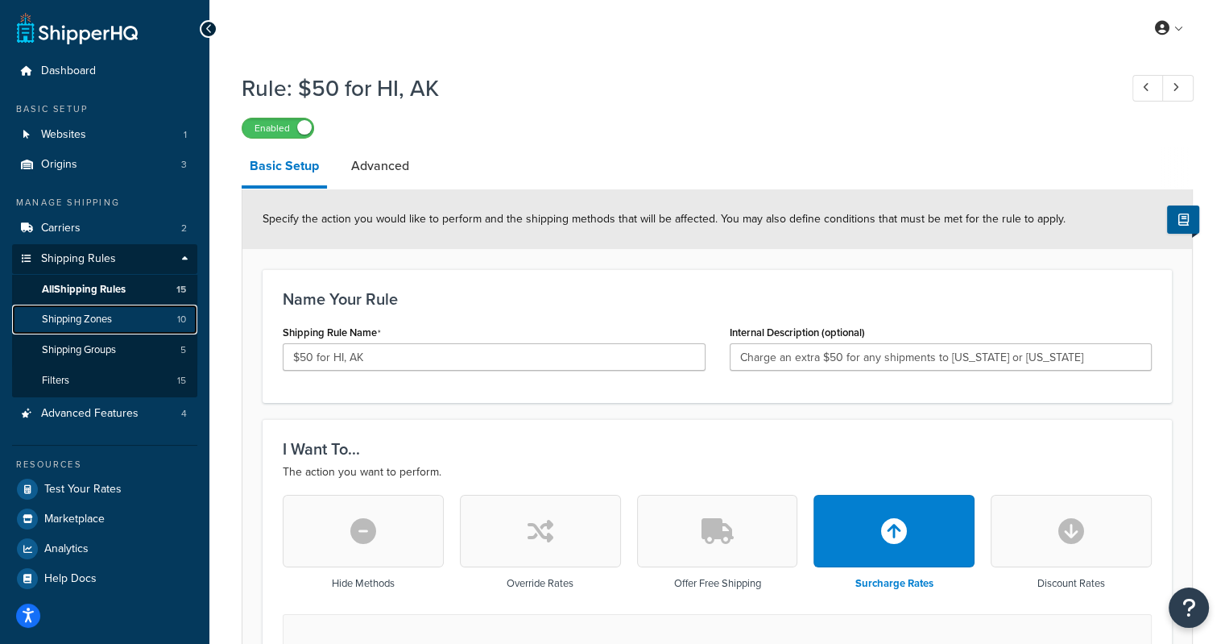
click at [100, 322] on span "Shipping Zones" at bounding box center [77, 320] width 70 height 14
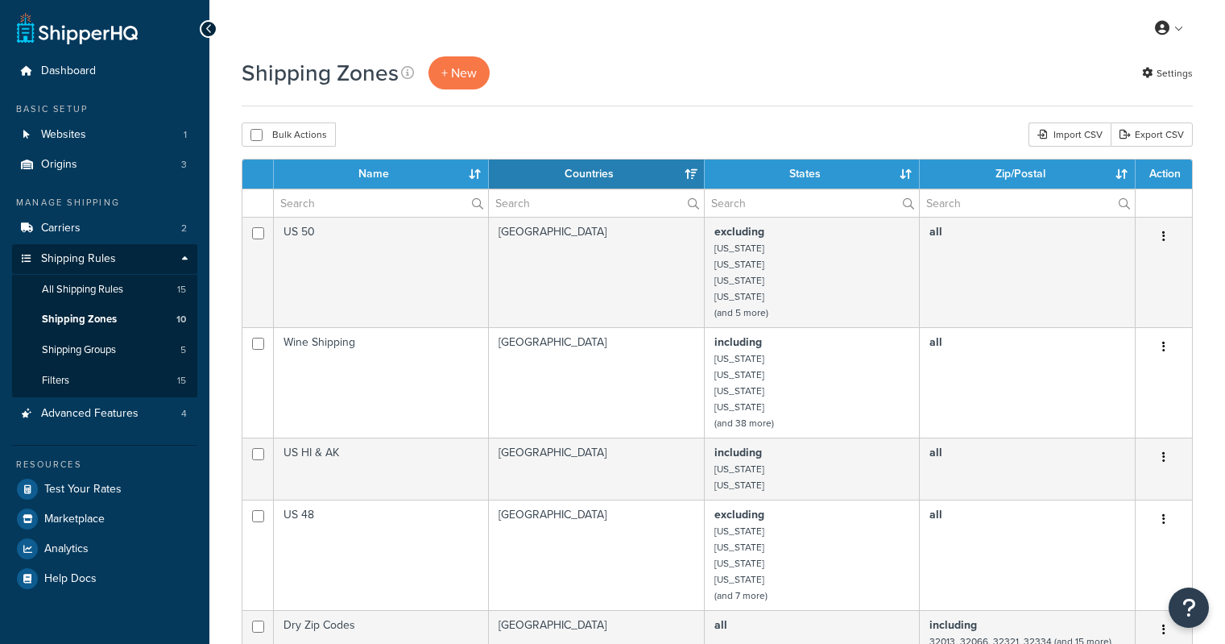
select select "15"
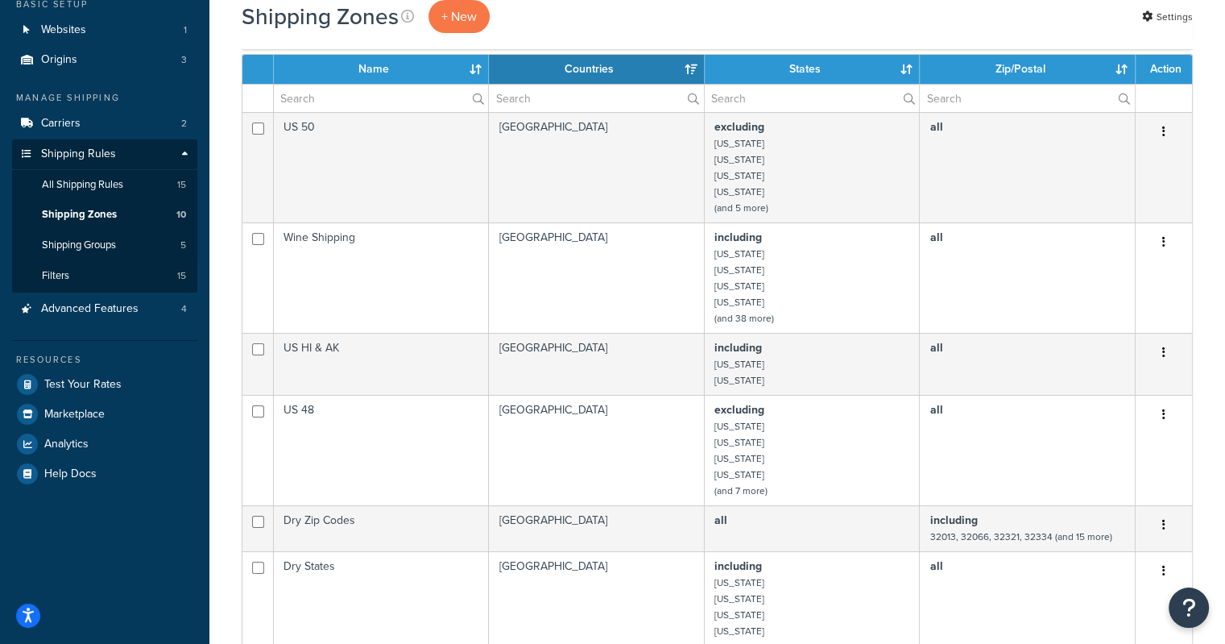
scroll to position [77, 0]
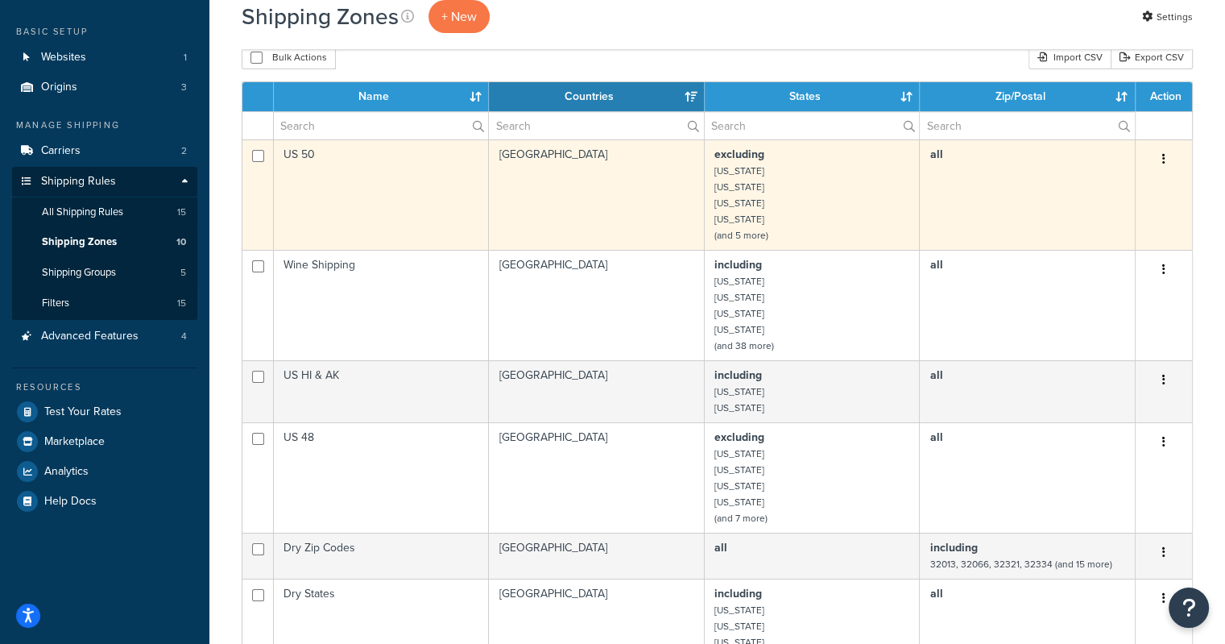
click at [1161, 157] on button "button" at bounding box center [1164, 160] width 23 height 26
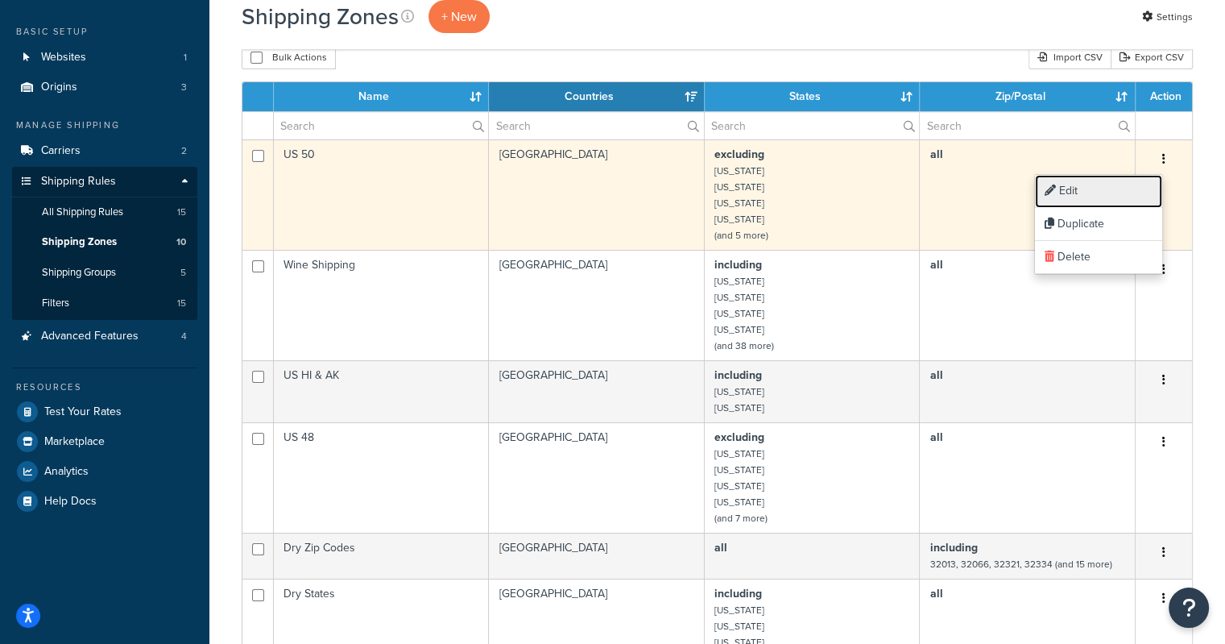
click at [1143, 190] on link "Edit" at bounding box center [1098, 191] width 127 height 33
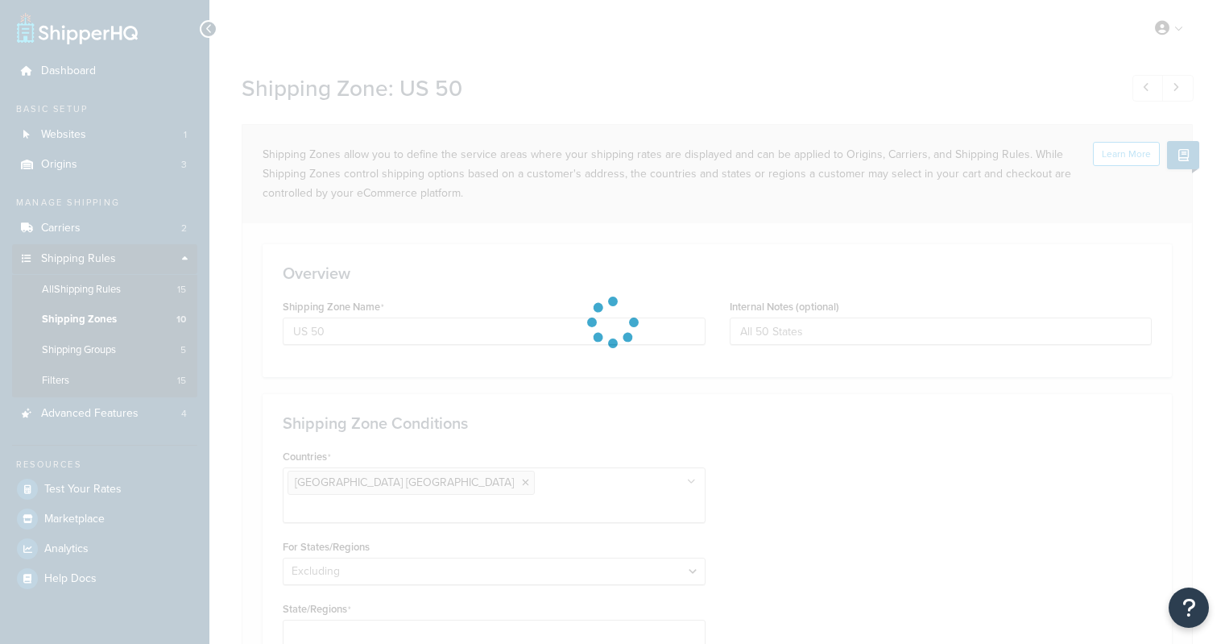
select select "excluding"
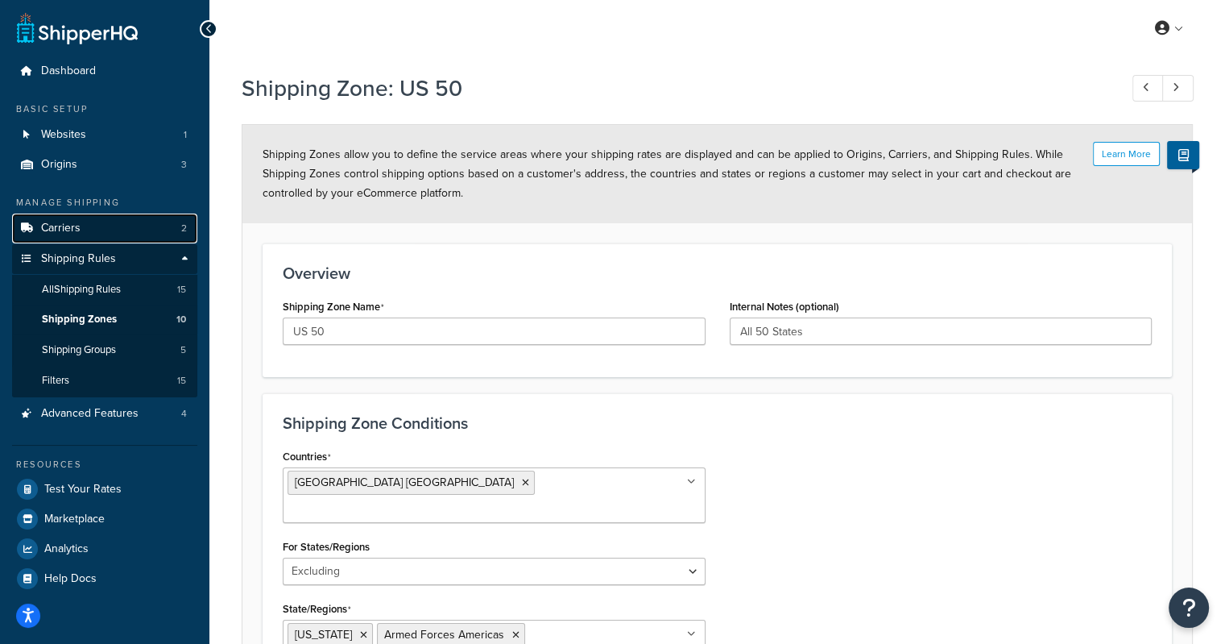
click at [66, 231] on span "Carriers" at bounding box center [60, 228] width 39 height 14
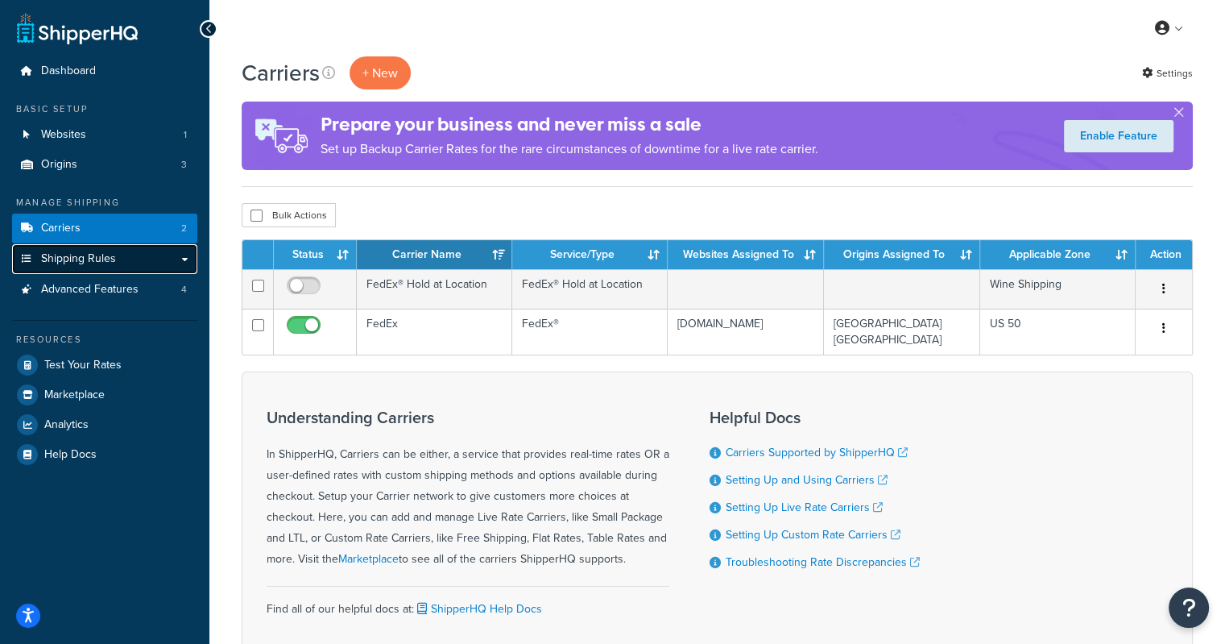
click at [69, 266] on span "Shipping Rules" at bounding box center [78, 259] width 75 height 14
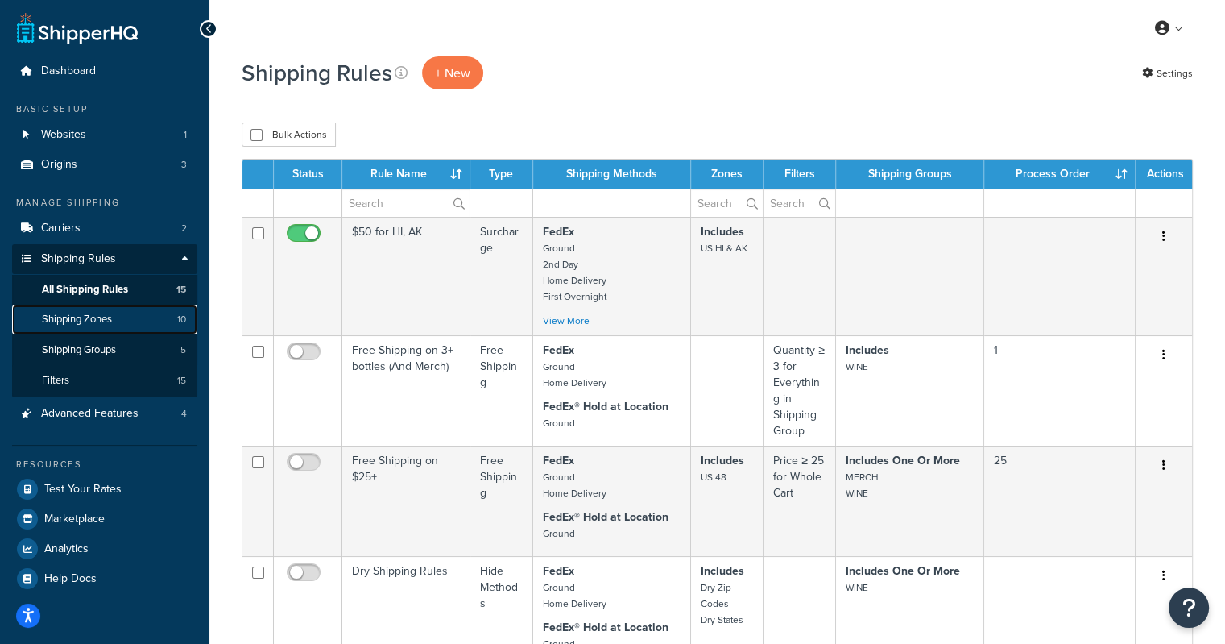
click at [72, 323] on span "Shipping Zones" at bounding box center [77, 320] width 70 height 14
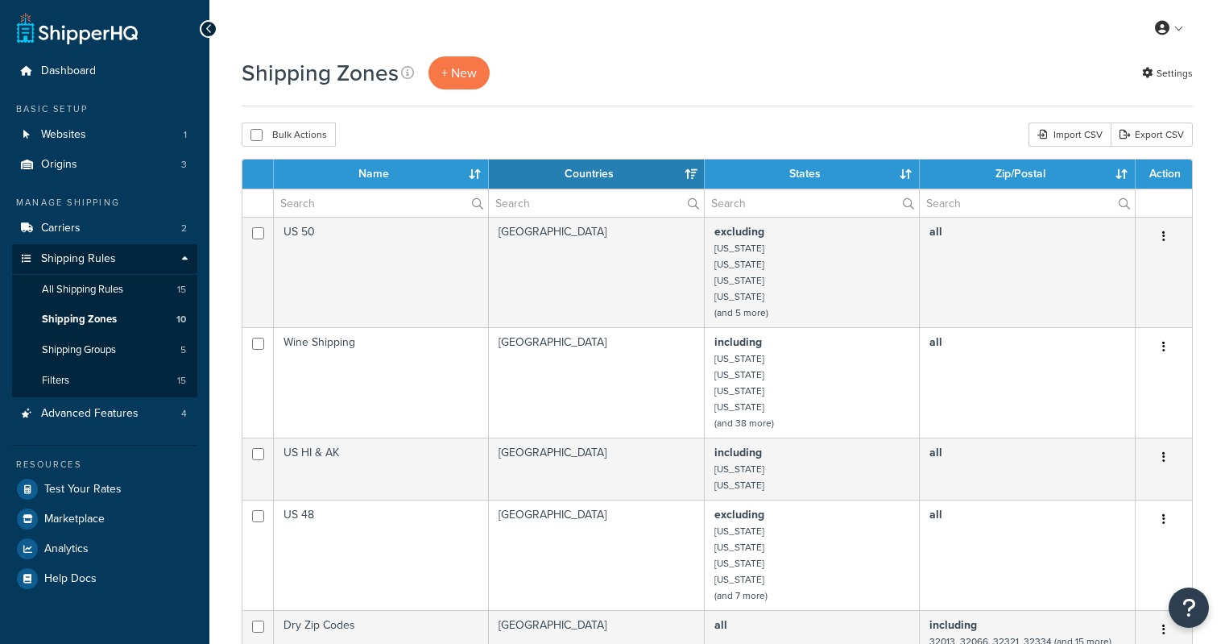
select select "15"
click at [460, 68] on span "+ New" at bounding box center [458, 73] width 35 height 19
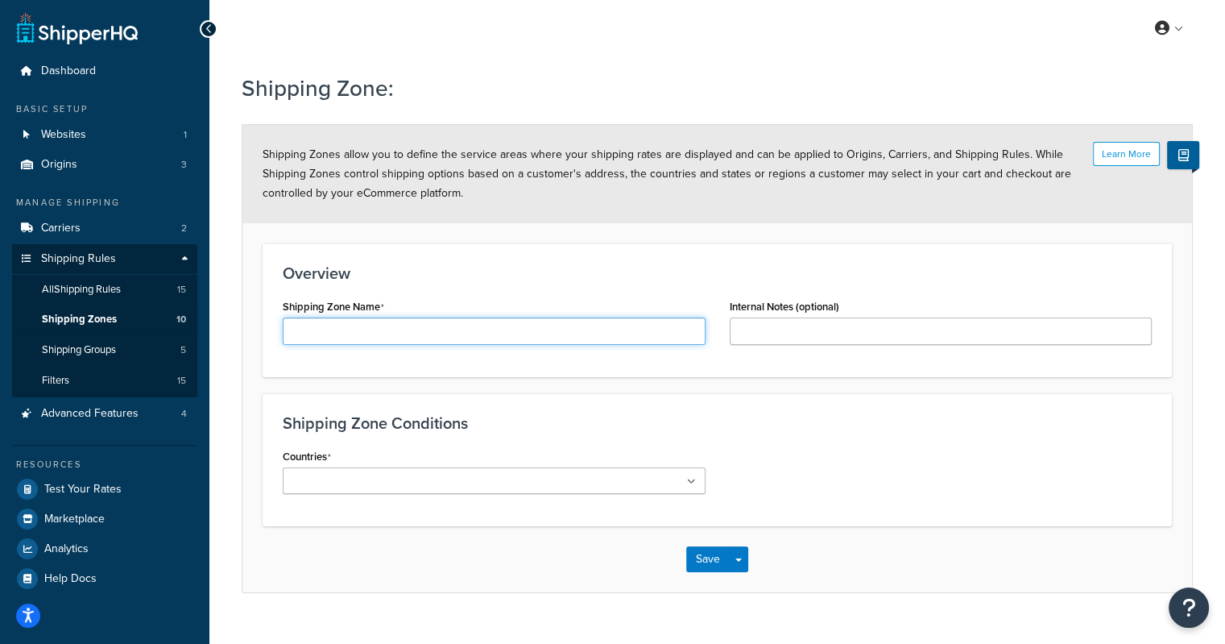
click at [315, 334] on input "Shipping Zone Name" at bounding box center [494, 330] width 423 height 27
type input "[US_STATE]"
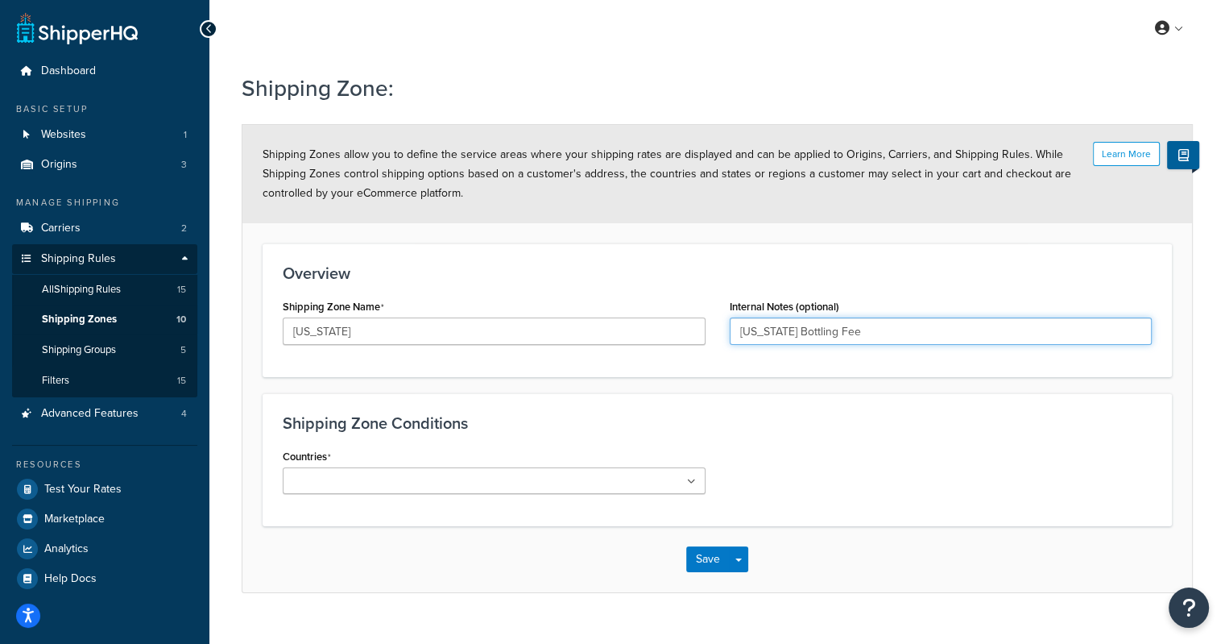
type input "[US_STATE] Bottling Fee"
click at [674, 486] on ul at bounding box center [494, 480] width 423 height 27
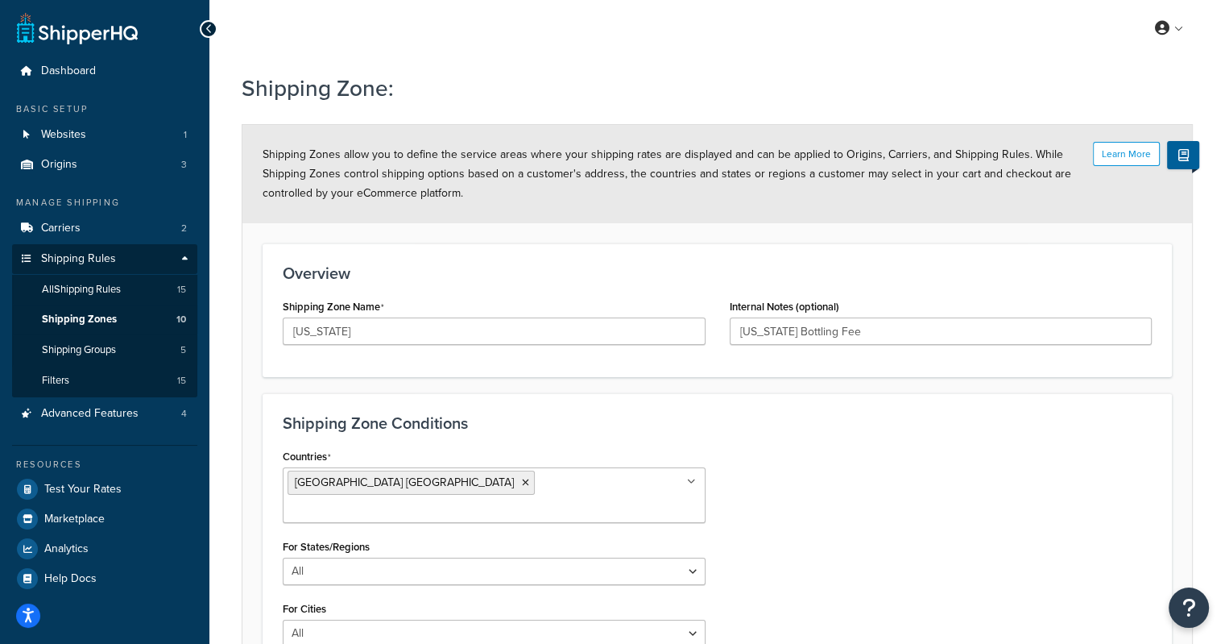
click at [616, 421] on h3 "Shipping Zone Conditions" at bounding box center [717, 423] width 869 height 18
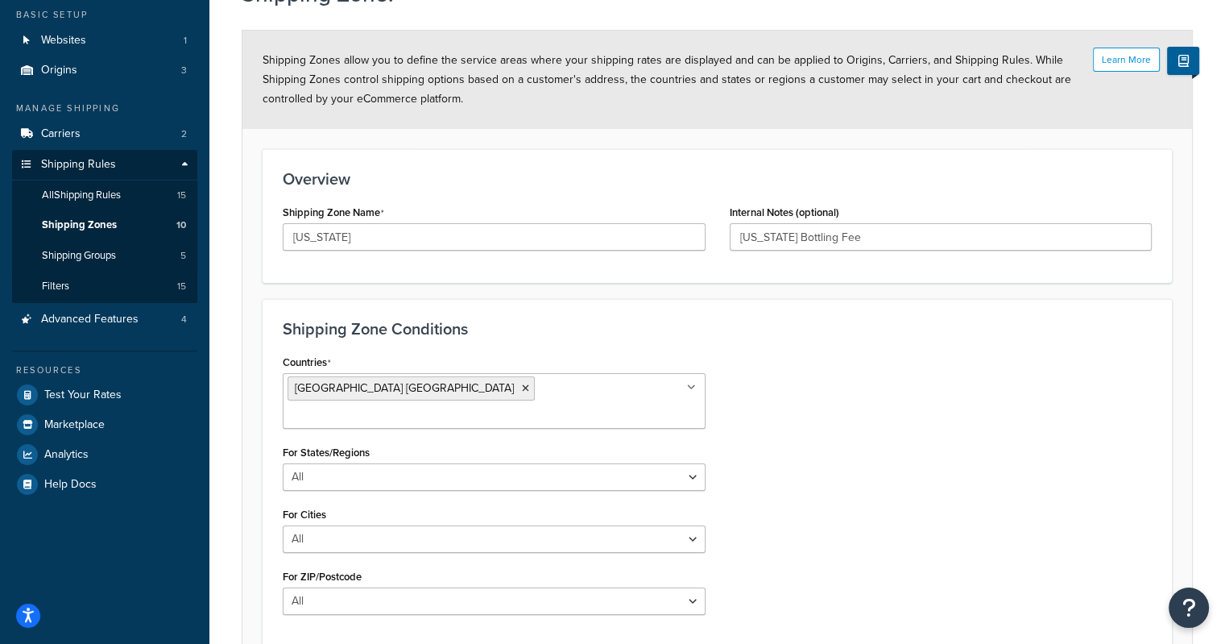
scroll to position [96, 0]
click at [689, 462] on select "All Including Excluding" at bounding box center [494, 475] width 423 height 27
select select "including"
click at [283, 462] on select "All Including Excluding" at bounding box center [494, 475] width 423 height 27
click at [437, 524] on ul at bounding box center [494, 537] width 423 height 27
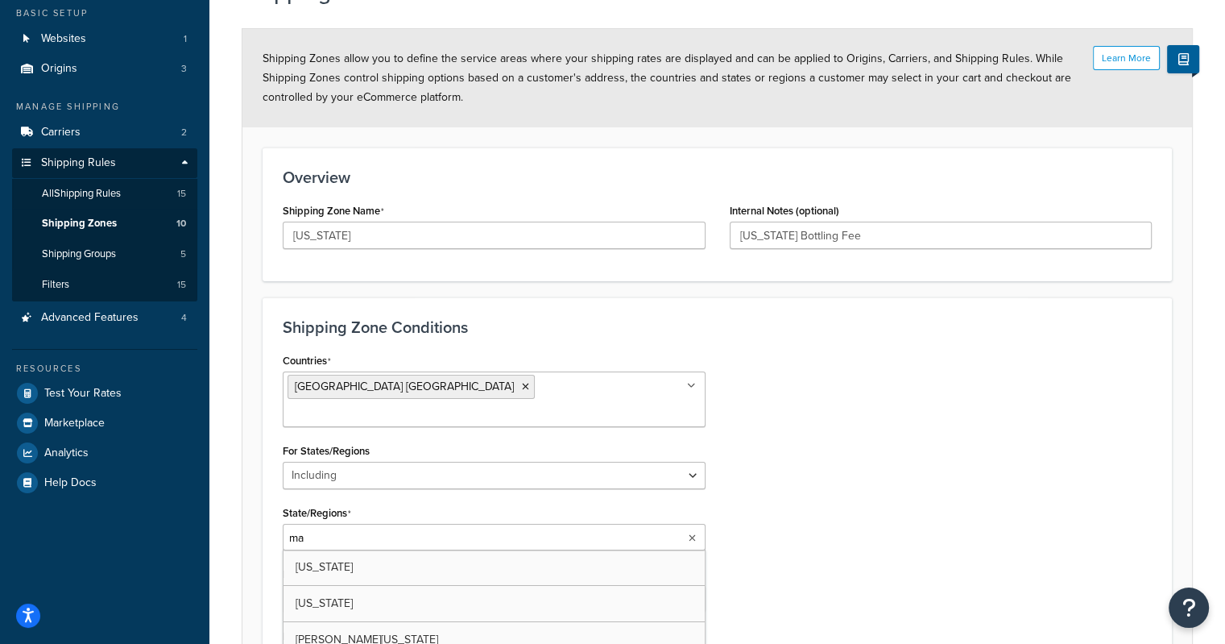
type input "mai"
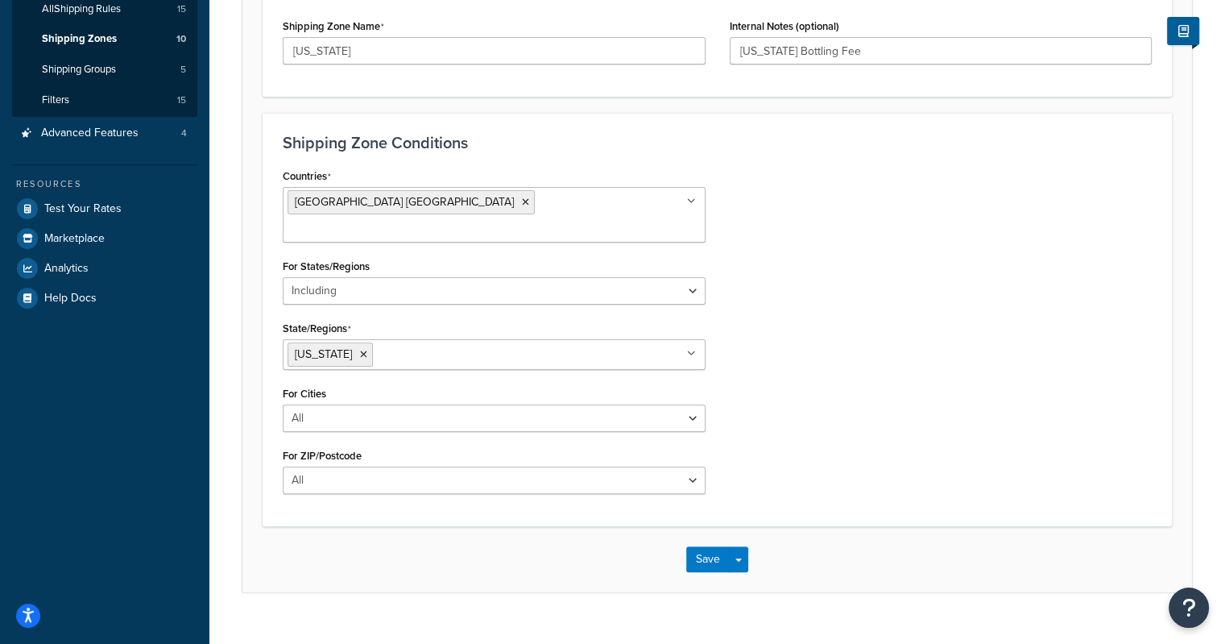
scroll to position [284, 0]
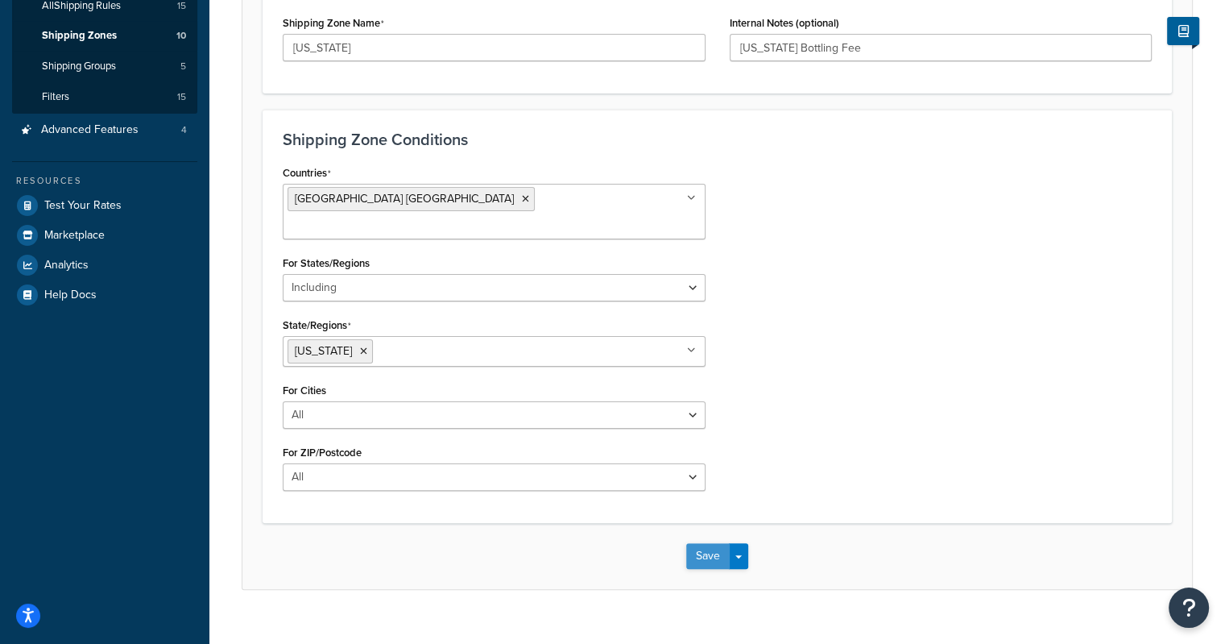
click at [706, 543] on button "Save" at bounding box center [707, 556] width 43 height 26
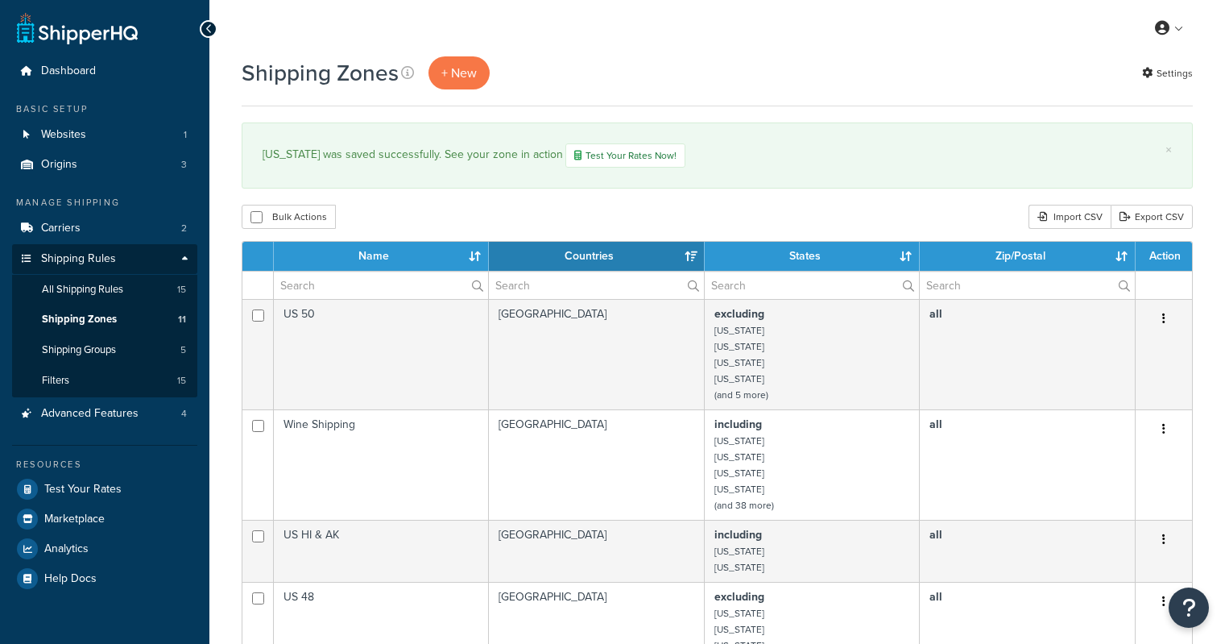
select select "15"
click at [77, 289] on span "All Shipping Rules" at bounding box center [82, 290] width 81 height 14
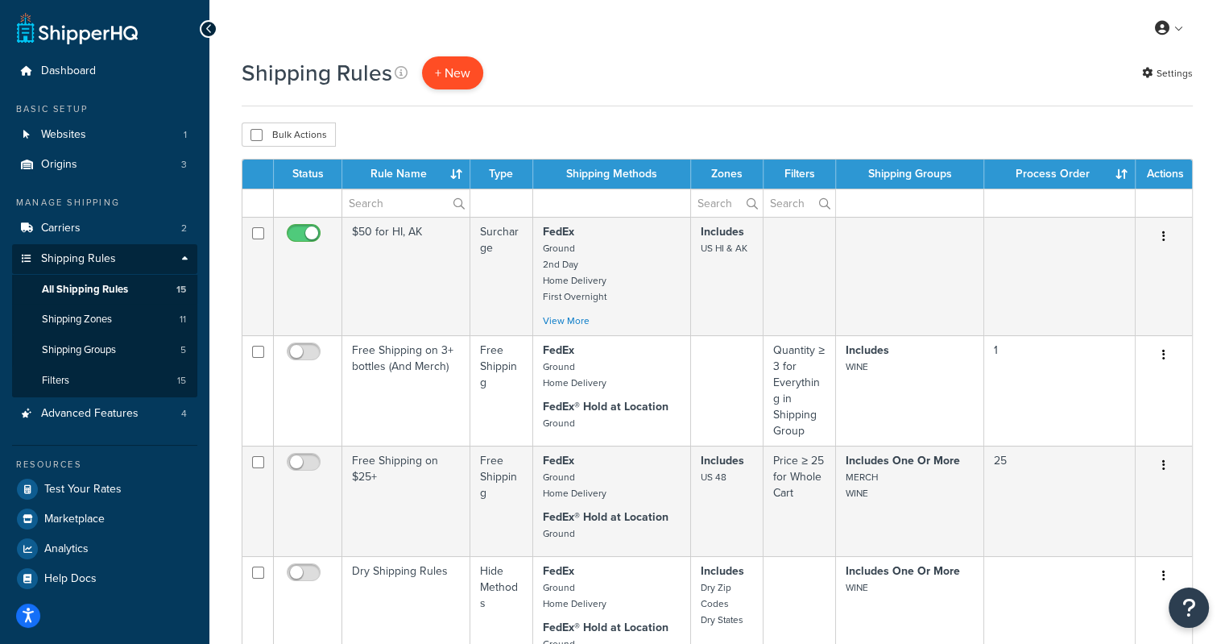
click at [449, 80] on p "+ New" at bounding box center [452, 72] width 61 height 33
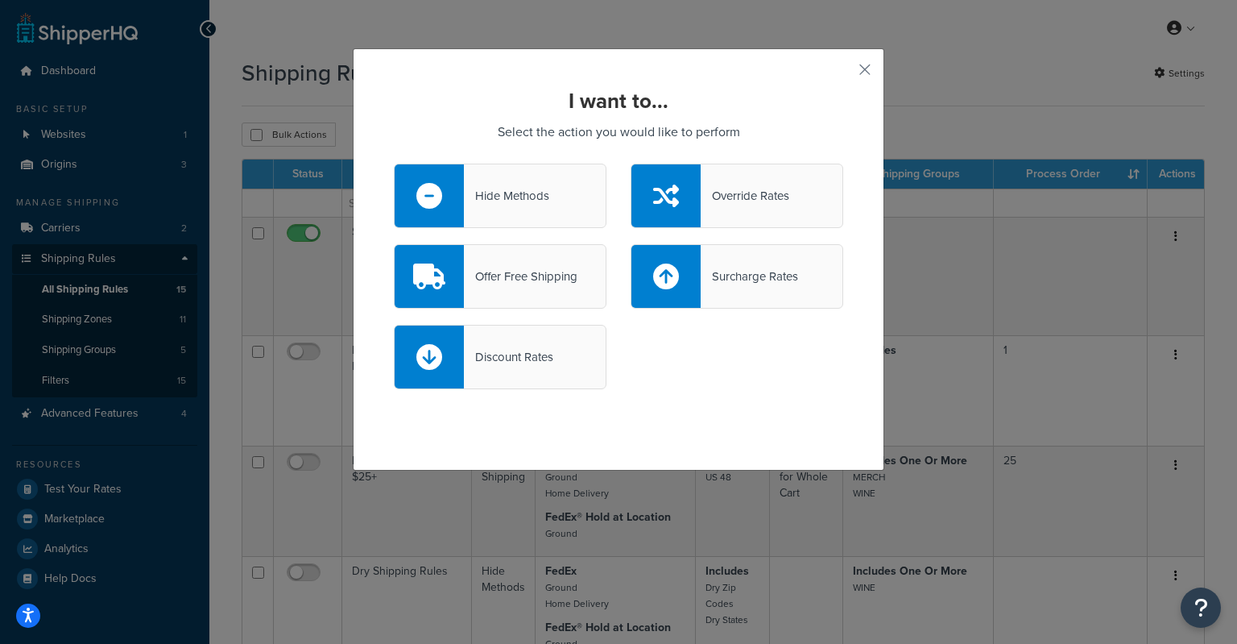
click at [731, 268] on div "Surcharge Rates" at bounding box center [749, 276] width 97 height 23
click at [0, 0] on input "Surcharge Rates" at bounding box center [0, 0] width 0 height 0
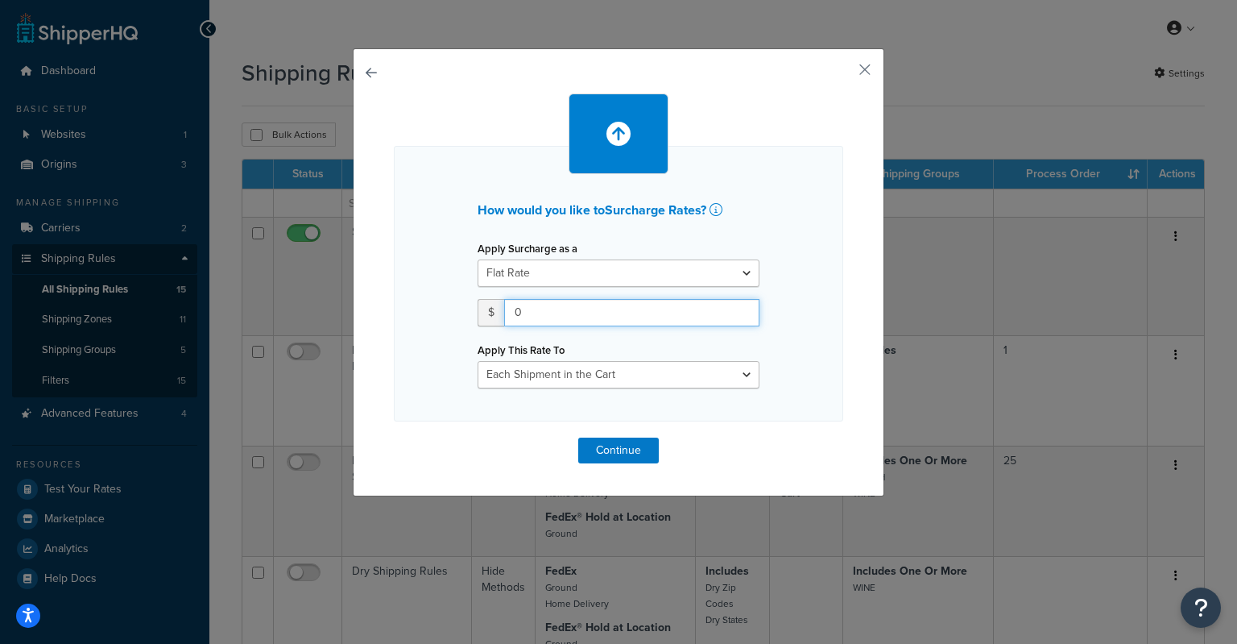
drag, startPoint x: 520, startPoint y: 311, endPoint x: 495, endPoint y: 313, distance: 25.0
click at [495, 313] on div "$ 0" at bounding box center [619, 312] width 282 height 27
type input "3"
click at [622, 449] on button "Continue" at bounding box center [618, 450] width 81 height 26
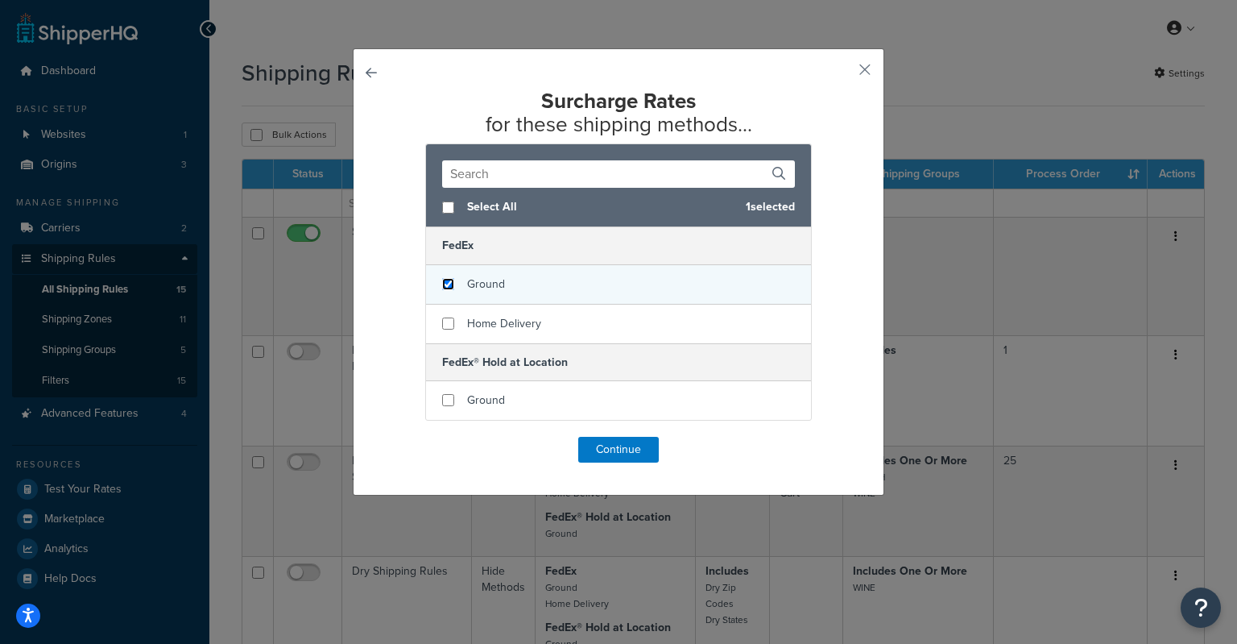
click at [445, 281] on input "checkbox" at bounding box center [448, 284] width 12 height 12
checkbox input "true"
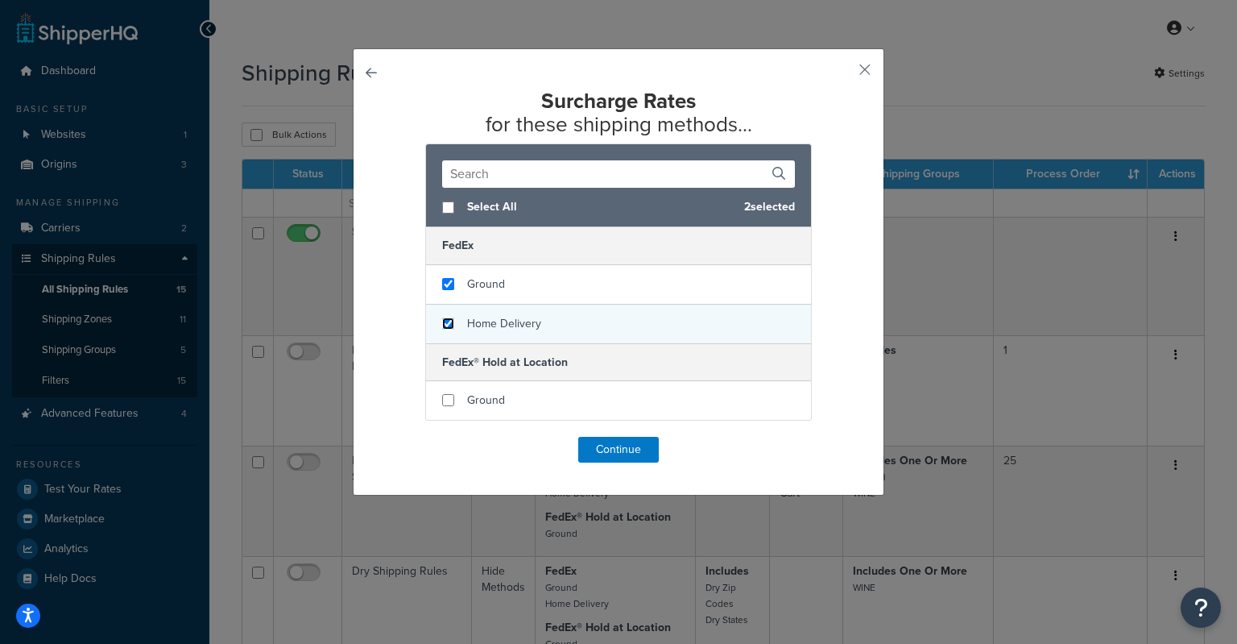
click at [445, 321] on input "checkbox" at bounding box center [448, 323] width 12 height 12
checkbox input "true"
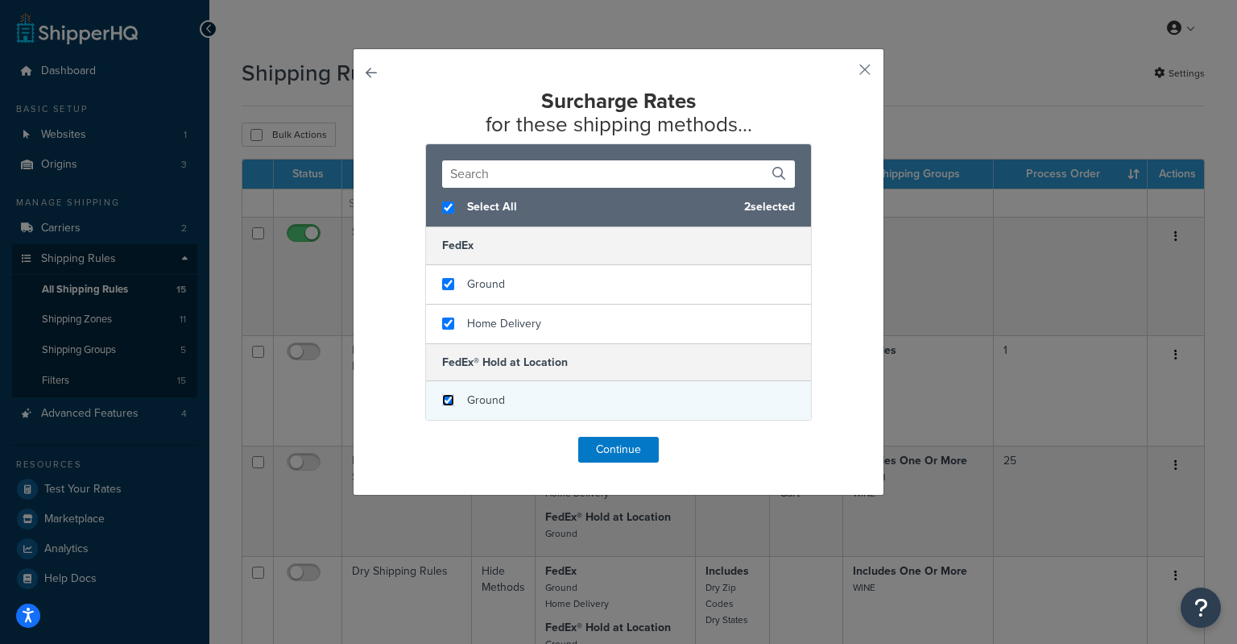
checkbox input "true"
click at [442, 403] on input "checkbox" at bounding box center [448, 400] width 12 height 12
checkbox input "true"
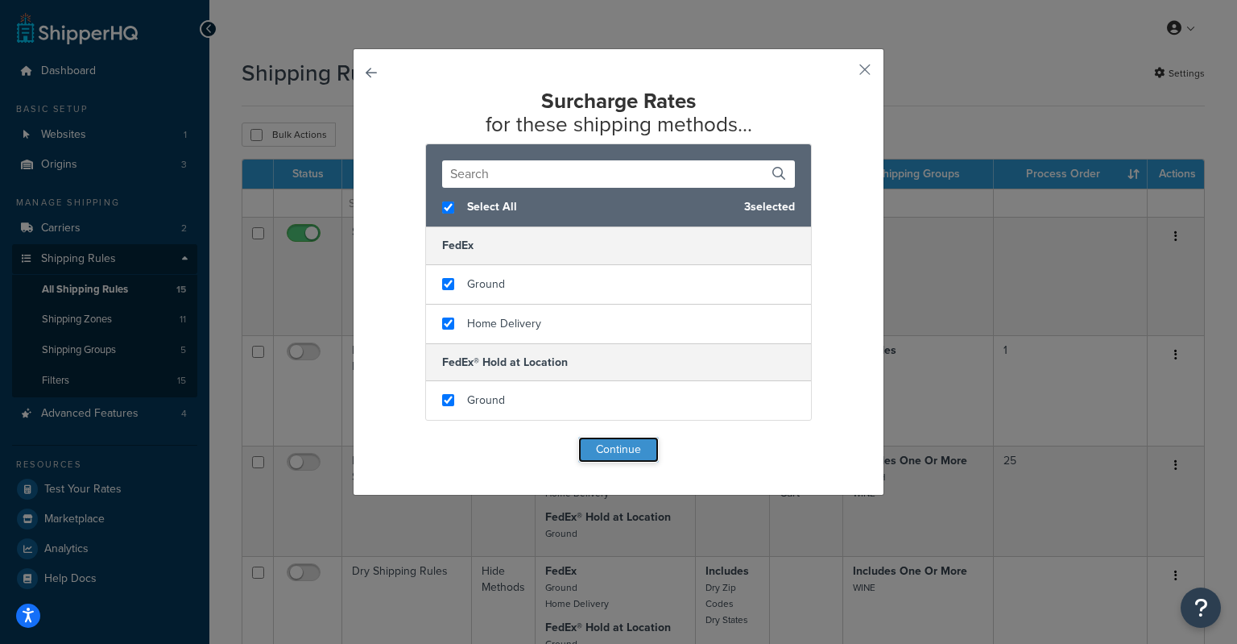
click at [615, 449] on button "Continue" at bounding box center [618, 450] width 81 height 26
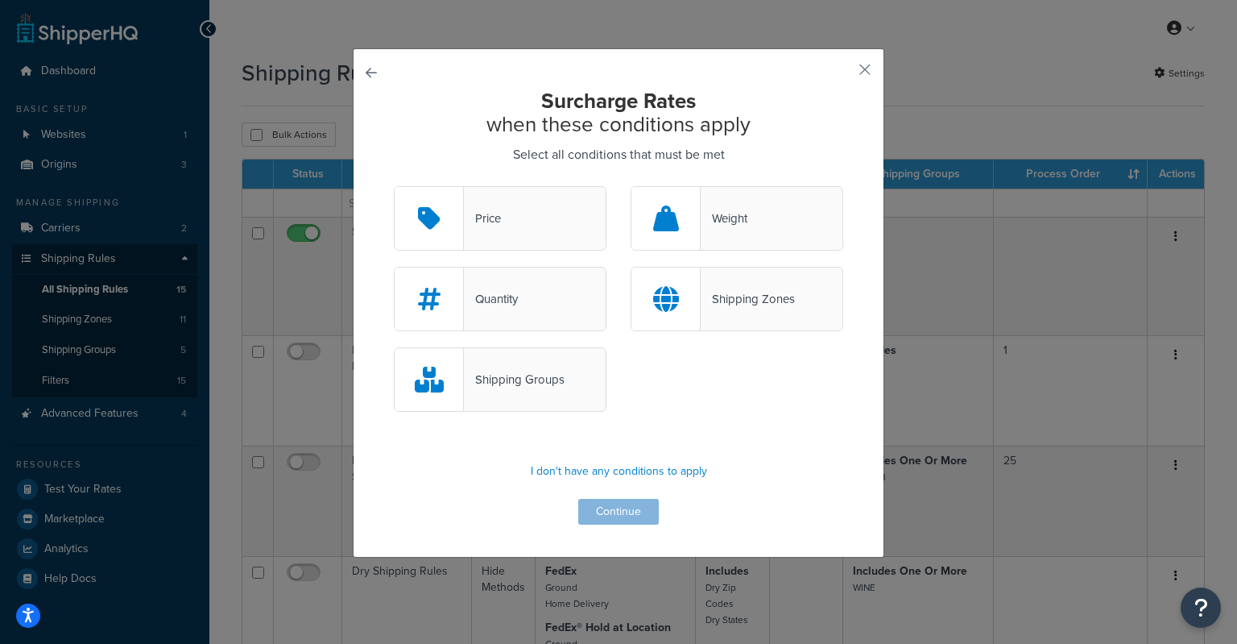
click at [735, 292] on div "Shipping Zones" at bounding box center [748, 299] width 94 height 23
click at [0, 0] on input "Shipping Zones" at bounding box center [0, 0] width 0 height 0
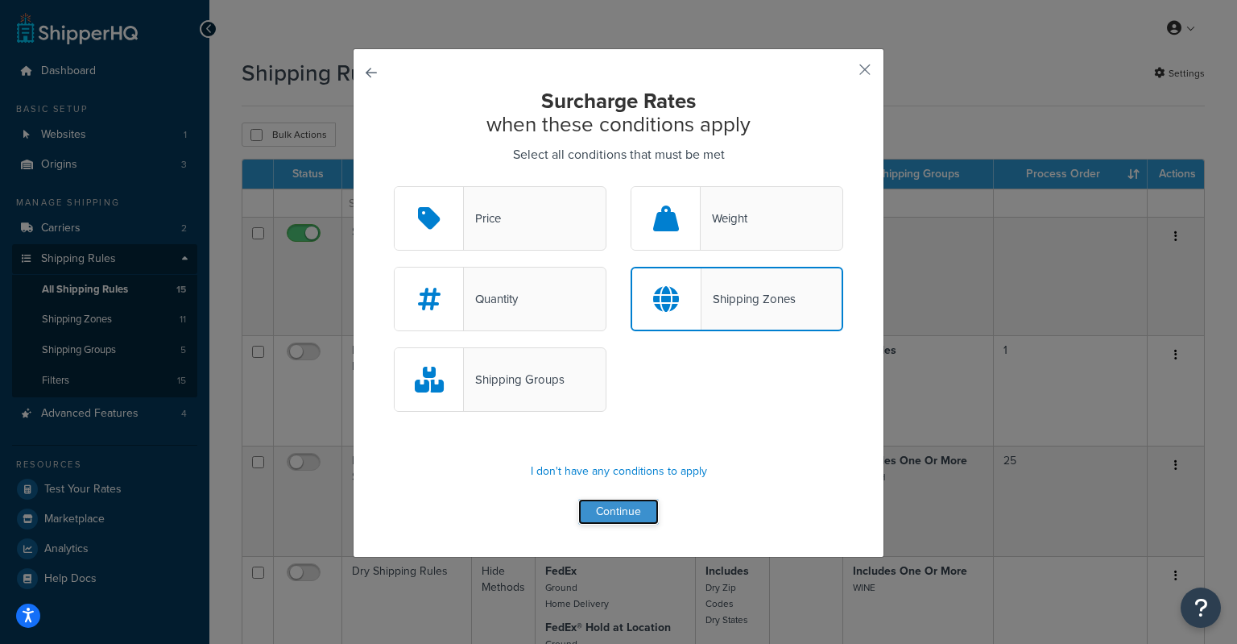
click at [619, 505] on button "Continue" at bounding box center [618, 512] width 81 height 26
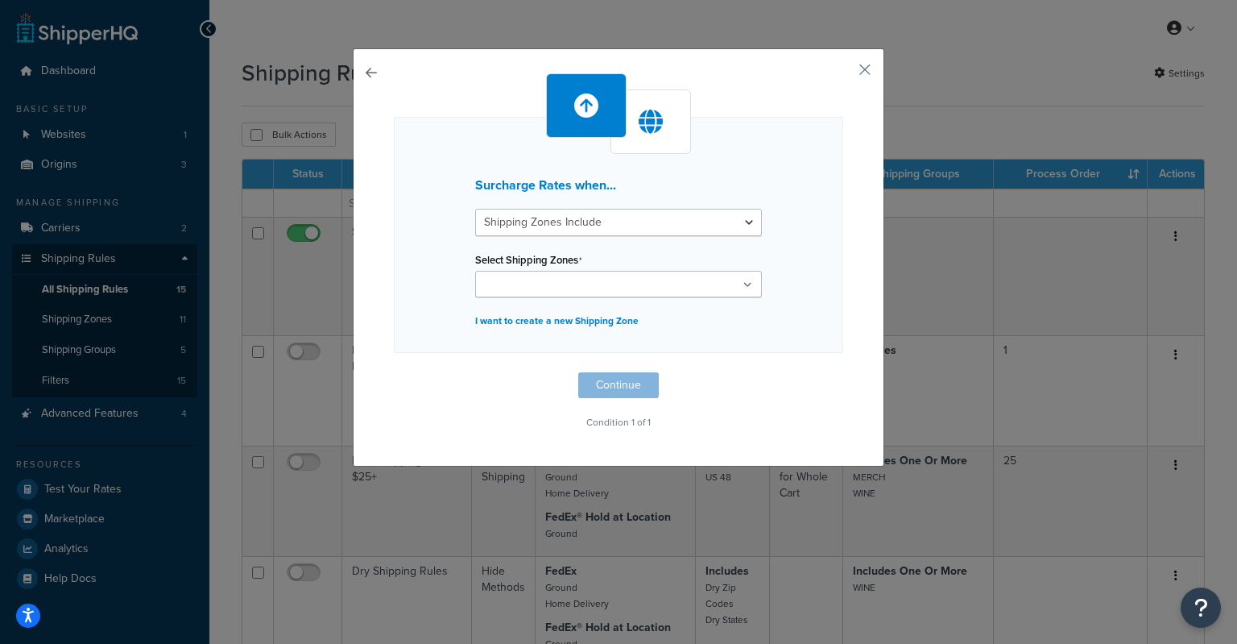
click at [562, 271] on ul at bounding box center [618, 284] width 287 height 27
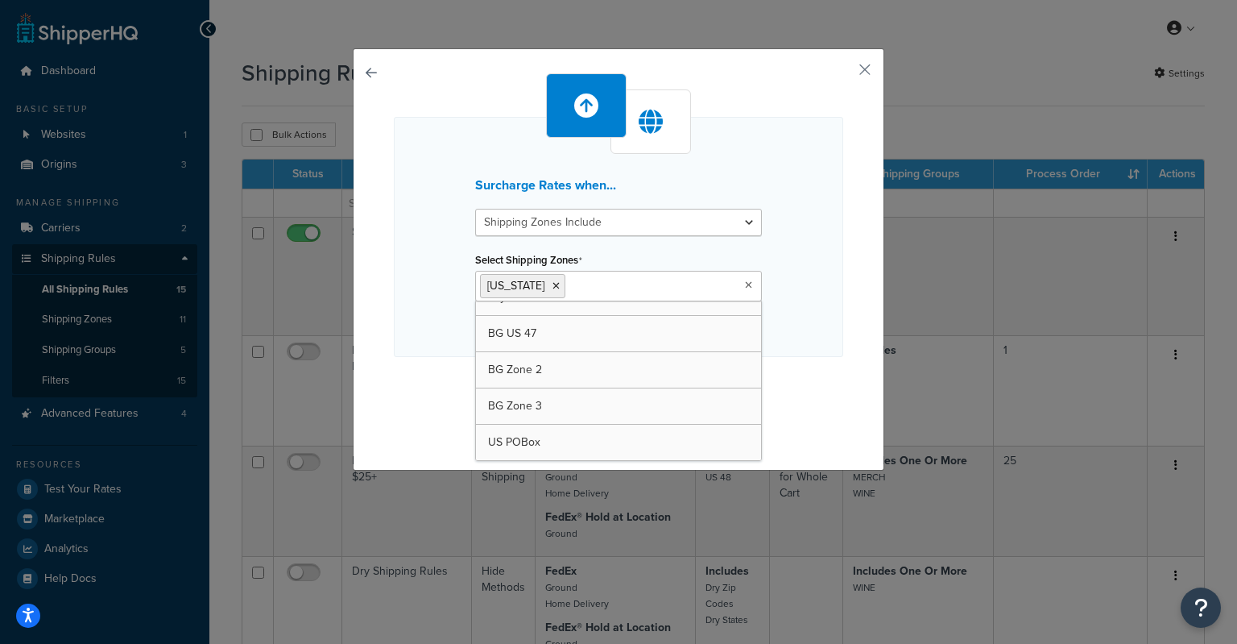
scroll to position [200, 0]
click at [796, 290] on div "Surcharge Rates when... Shipping Zones Include Shipping Zones Do Not Include Se…" at bounding box center [618, 237] width 449 height 240
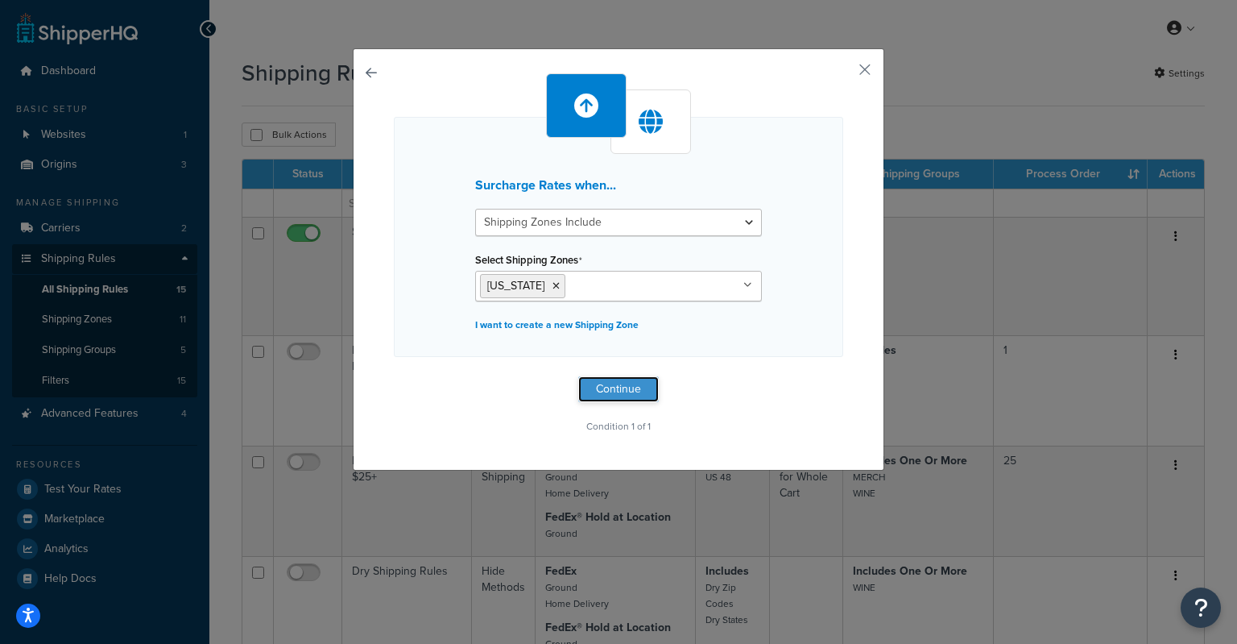
click at [599, 386] on button "Continue" at bounding box center [618, 389] width 81 height 26
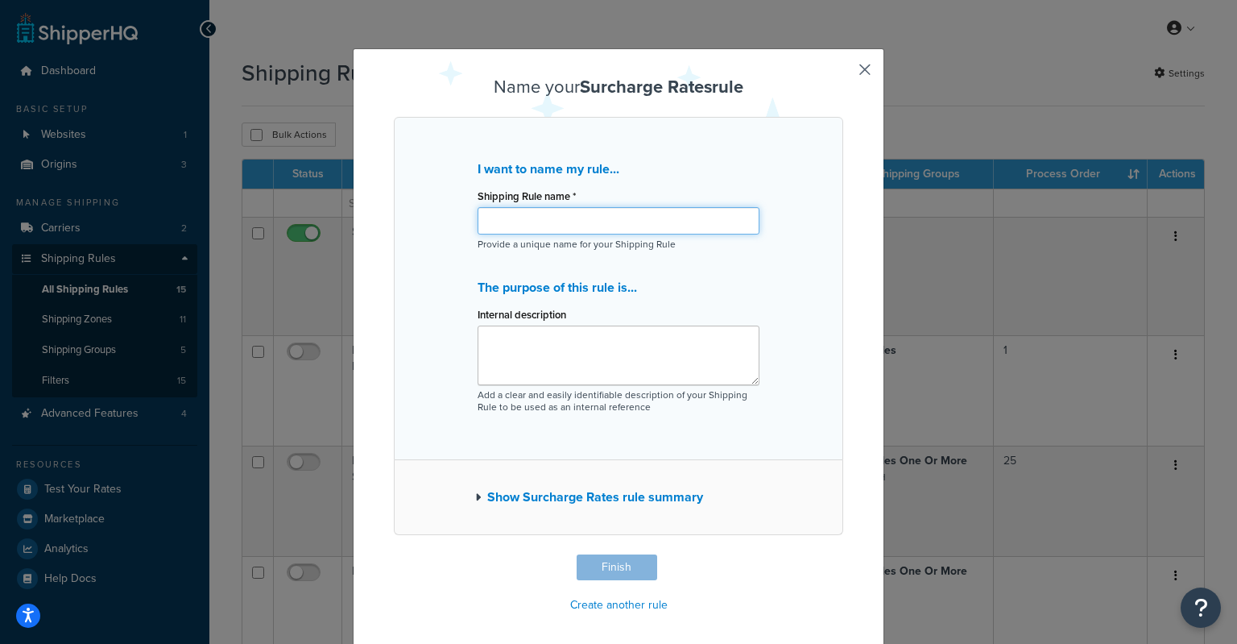
click at [521, 221] on input "Shipping Rule name *" at bounding box center [619, 220] width 282 height 27
type input "[US_STATE] Bottling Fee"
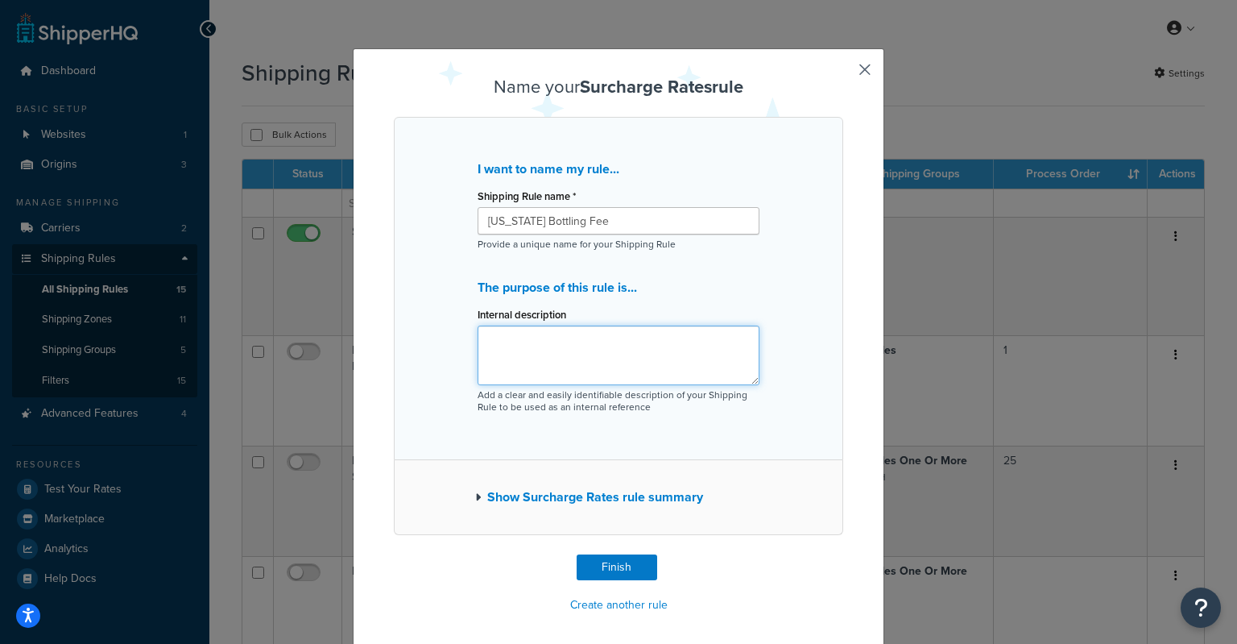
click at [499, 342] on textarea "Internal description" at bounding box center [619, 355] width 282 height 60
type textarea "Maine has implemented bottling and recycling fees that add significant cost to …"
click at [475, 496] on icon "button" at bounding box center [478, 496] width 6 height 11
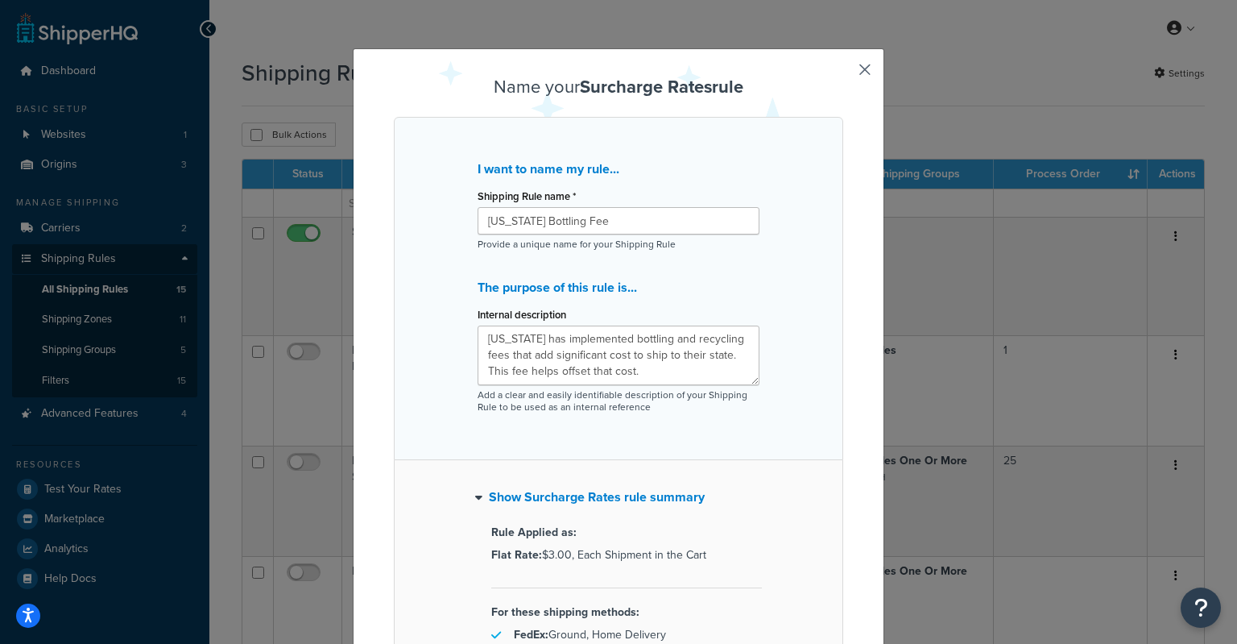
click at [475, 496] on icon "button" at bounding box center [478, 496] width 7 height 11
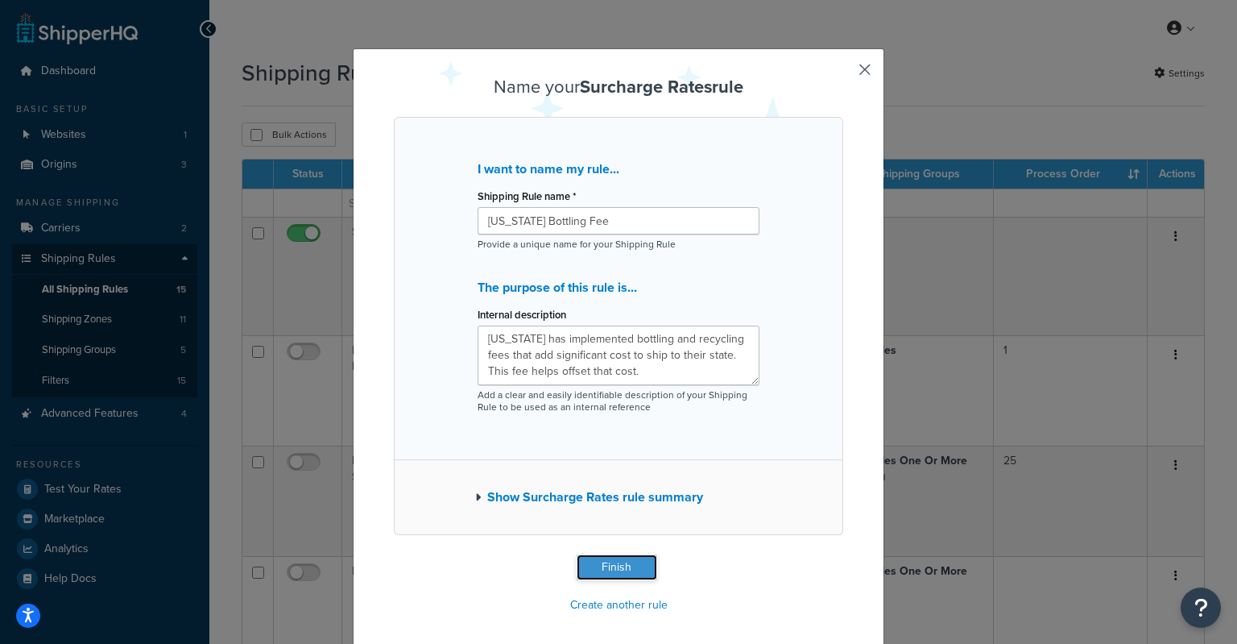
click at [593, 564] on button "Finish" at bounding box center [617, 567] width 81 height 26
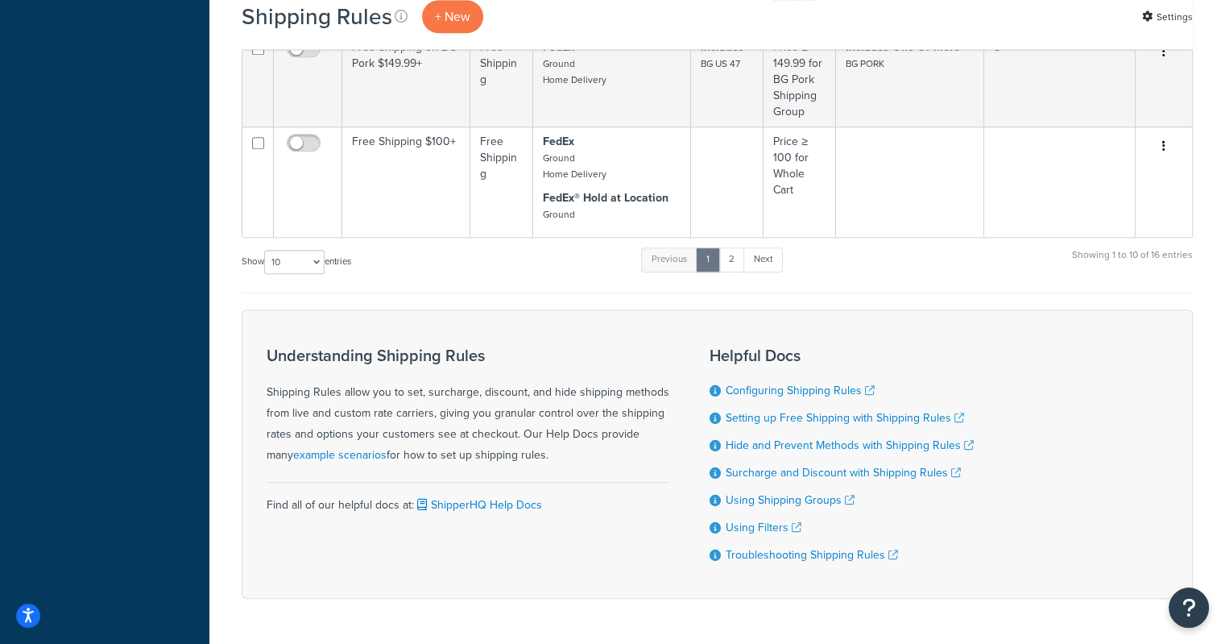
scroll to position [976, 0]
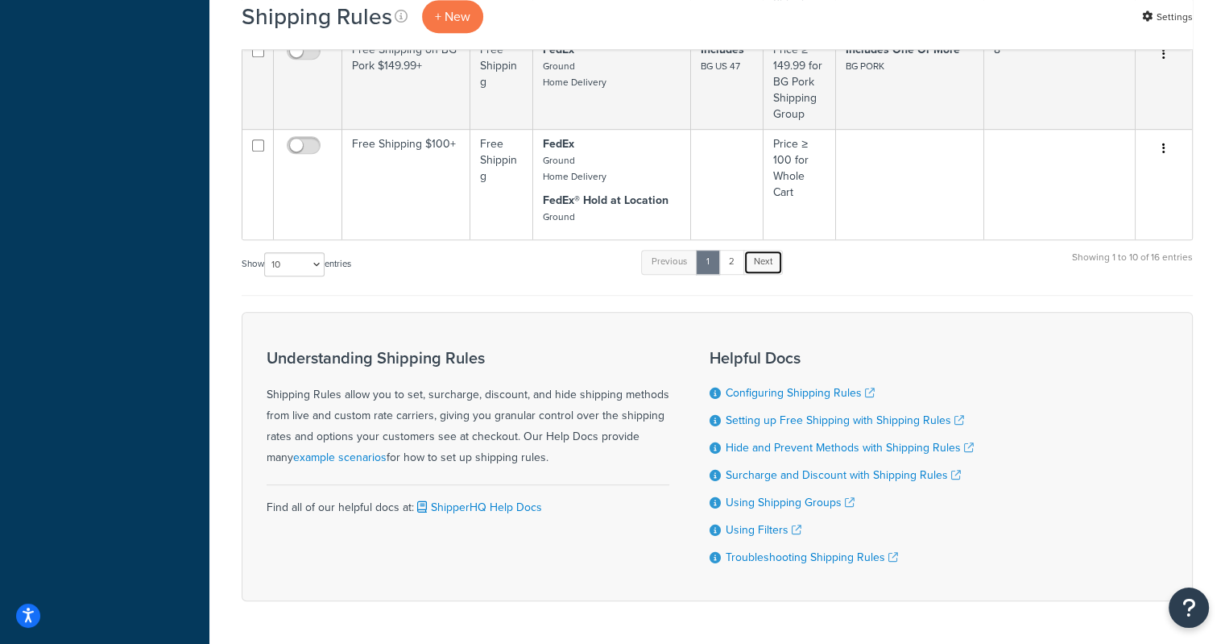
click at [777, 262] on link "Next" at bounding box center [762, 262] width 39 height 24
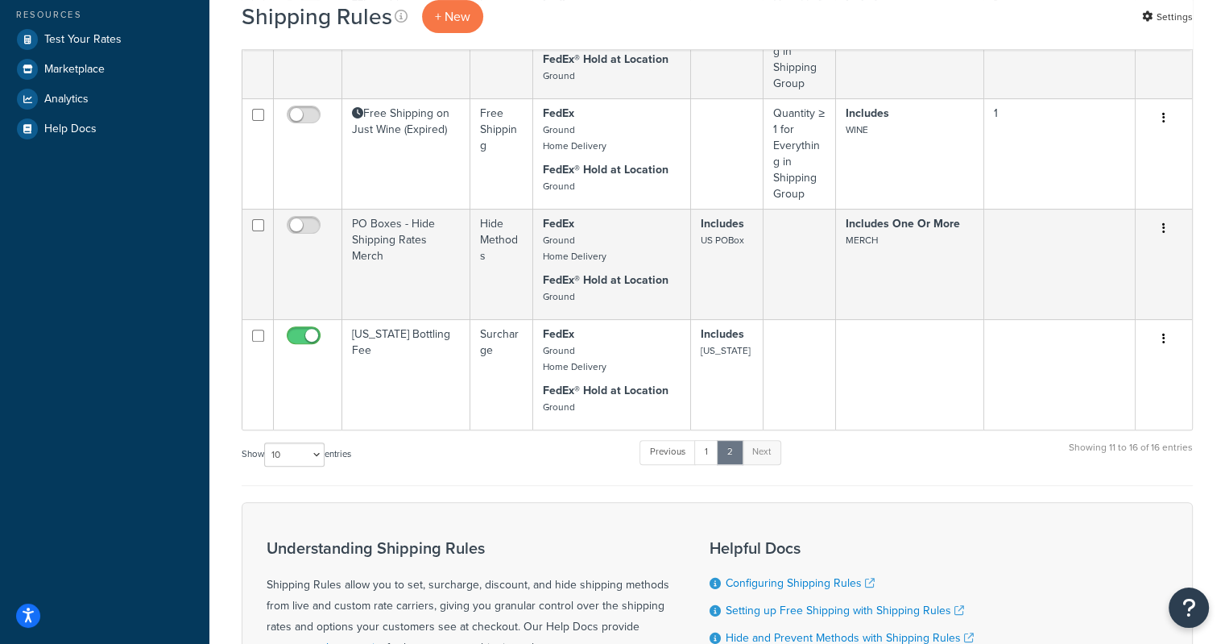
scroll to position [0, 0]
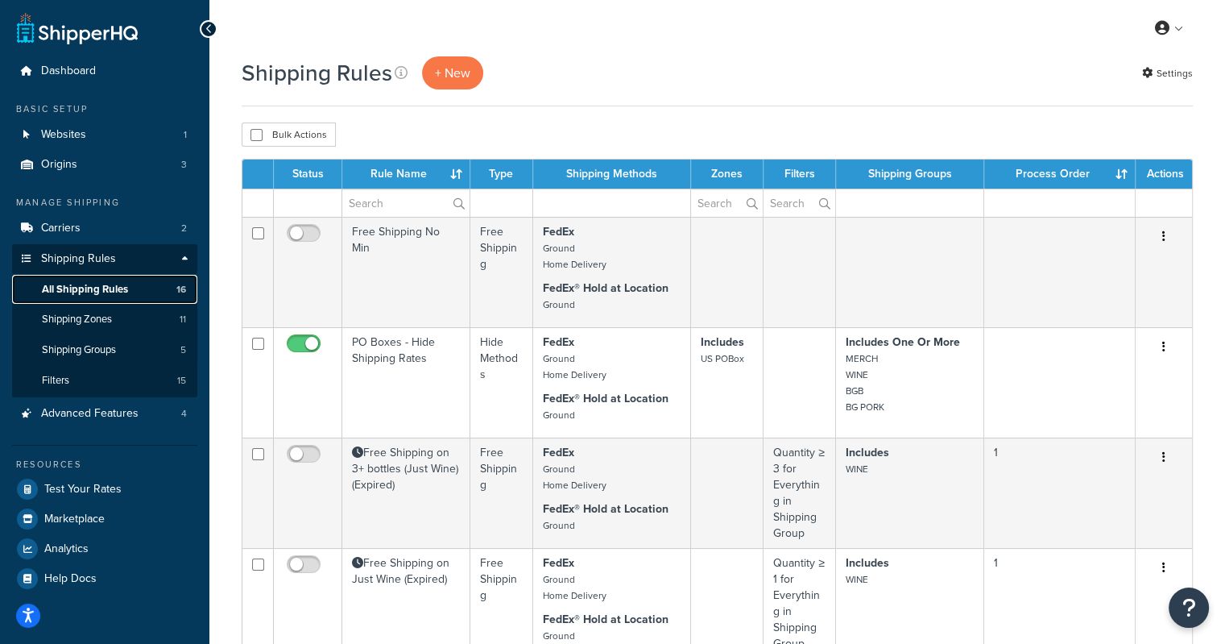
click at [74, 299] on link "All Shipping Rules 16" at bounding box center [104, 290] width 185 height 30
click at [305, 169] on th "Status" at bounding box center [308, 173] width 68 height 29
click at [304, 172] on th "Status" at bounding box center [308, 173] width 68 height 29
click at [106, 289] on span "All Shipping Rules" at bounding box center [85, 290] width 86 height 14
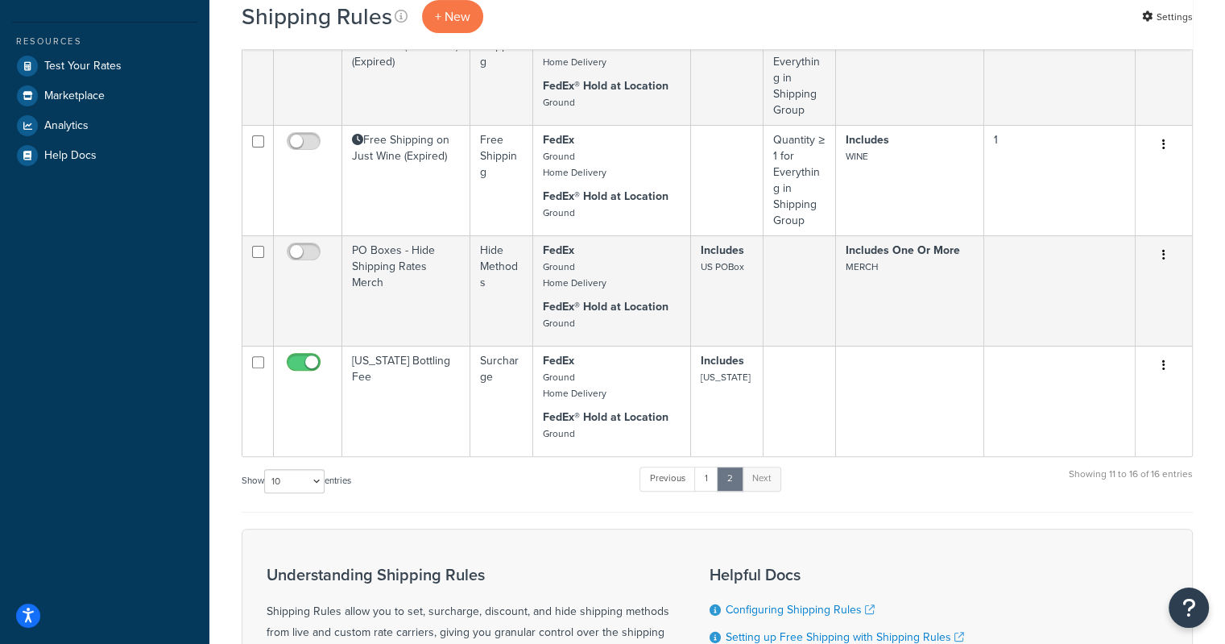
scroll to position [424, 0]
click at [313, 476] on select "10 15 25 50 100 1000" at bounding box center [294, 479] width 60 height 24
select select "25"
click at [266, 467] on select "10 15 25 50 100 1000" at bounding box center [294, 479] width 60 height 24
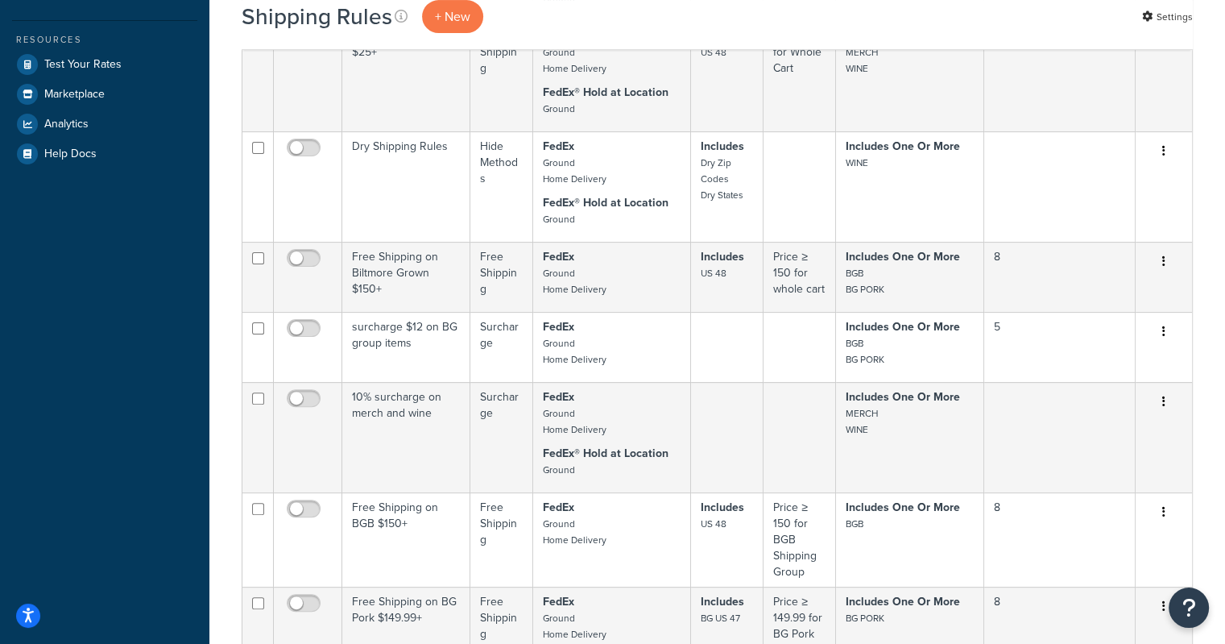
scroll to position [0, 0]
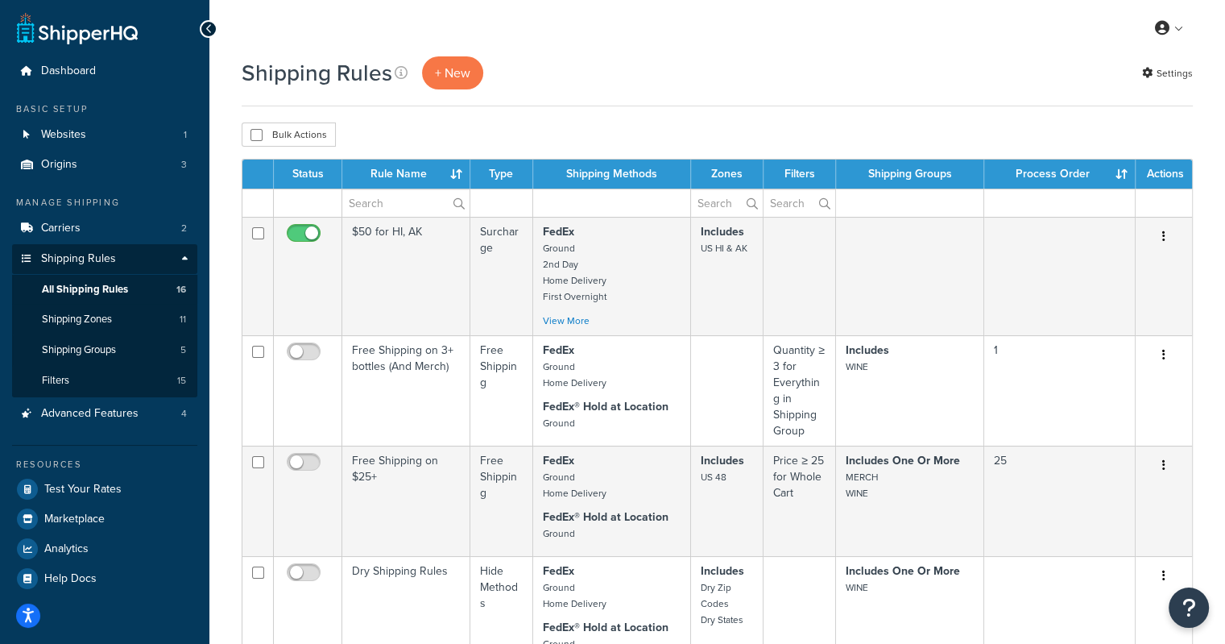
click at [303, 173] on th "Status" at bounding box center [308, 173] width 68 height 29
click at [88, 318] on span "Shipping Zones" at bounding box center [77, 320] width 70 height 14
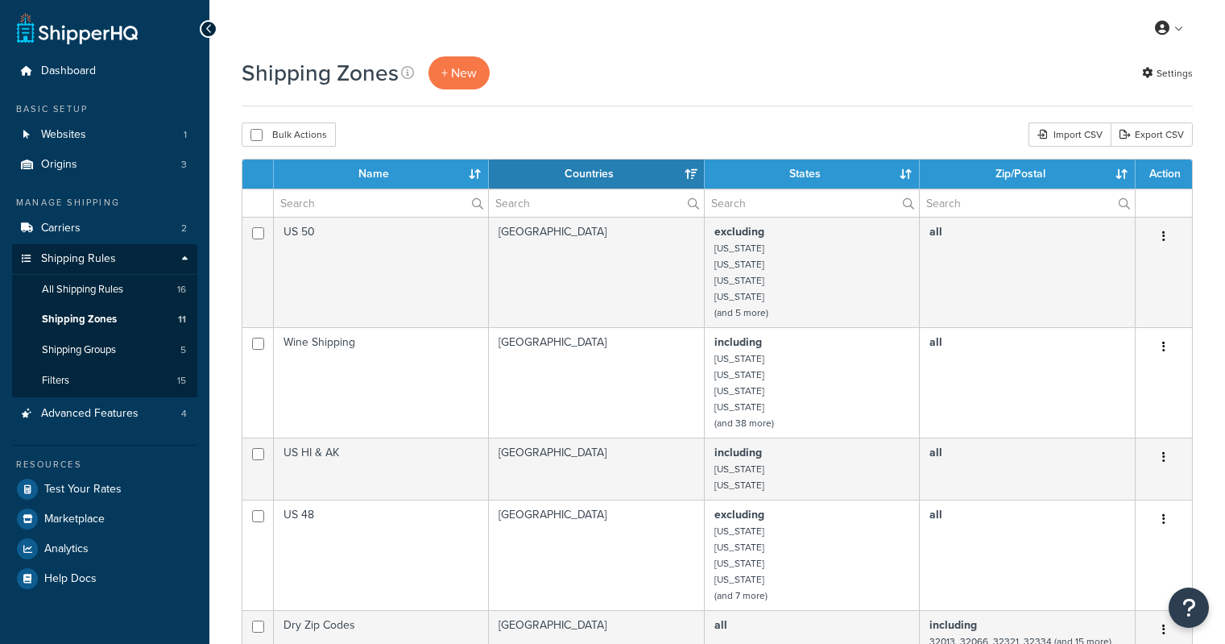
select select "15"
click at [106, 296] on span "All Shipping Rules" at bounding box center [82, 290] width 81 height 14
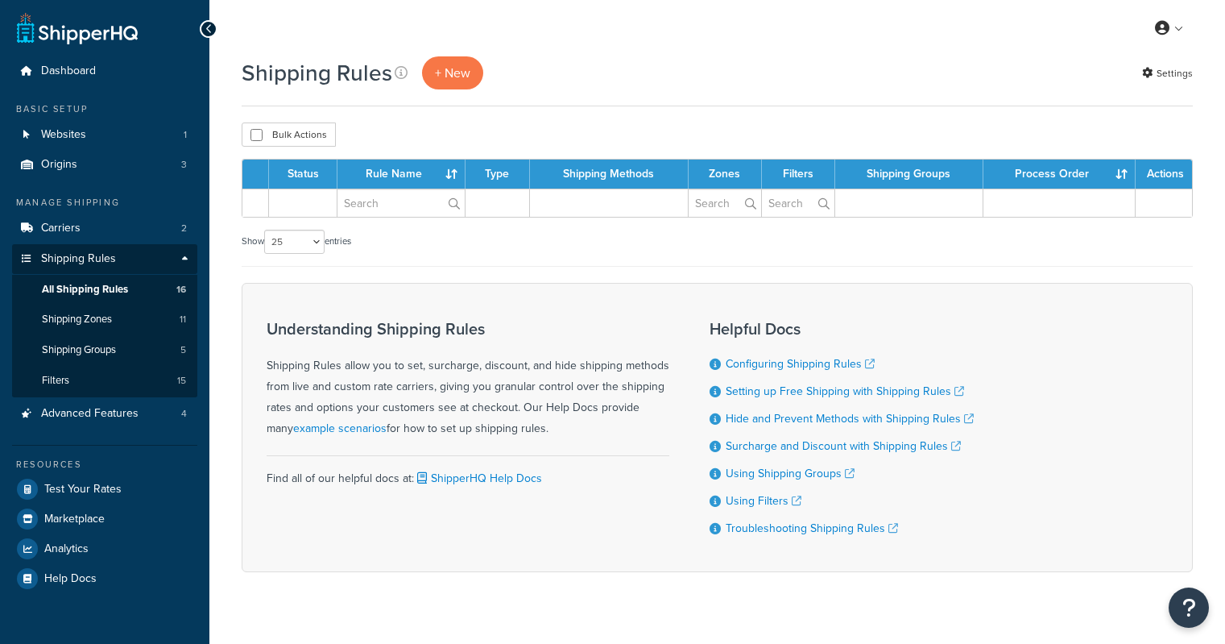
select select "25"
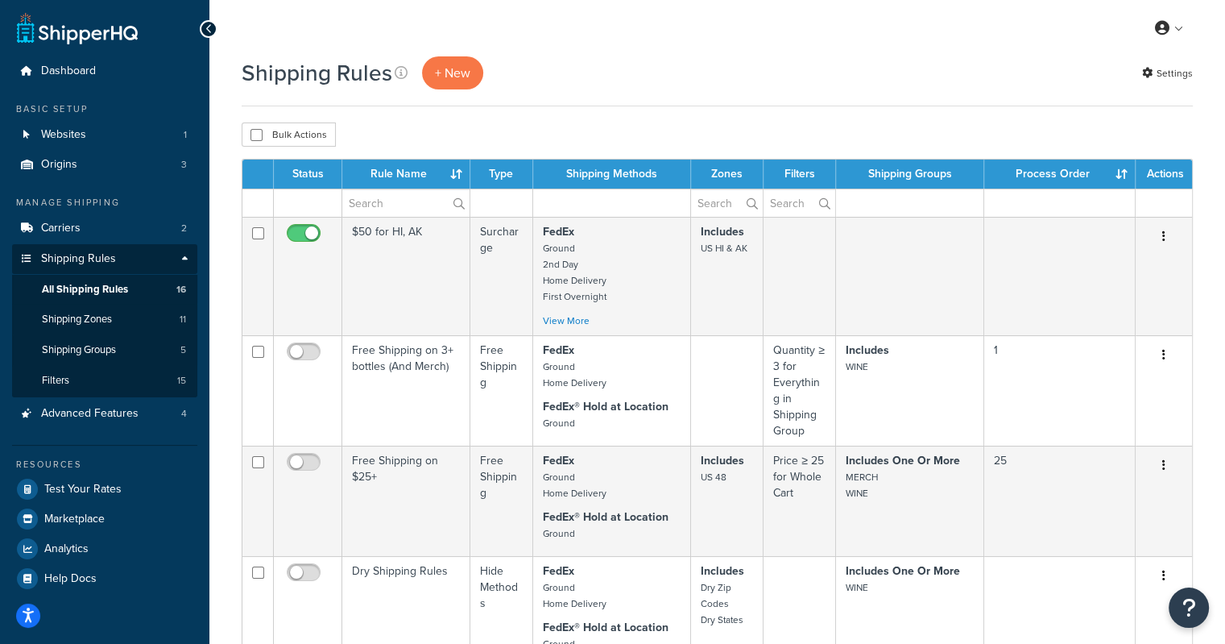
click at [692, 35] on div "My Profile Billing Global Settings Contact Us Logout" at bounding box center [717, 28] width 1016 height 56
click at [74, 228] on span "Carriers" at bounding box center [60, 228] width 39 height 14
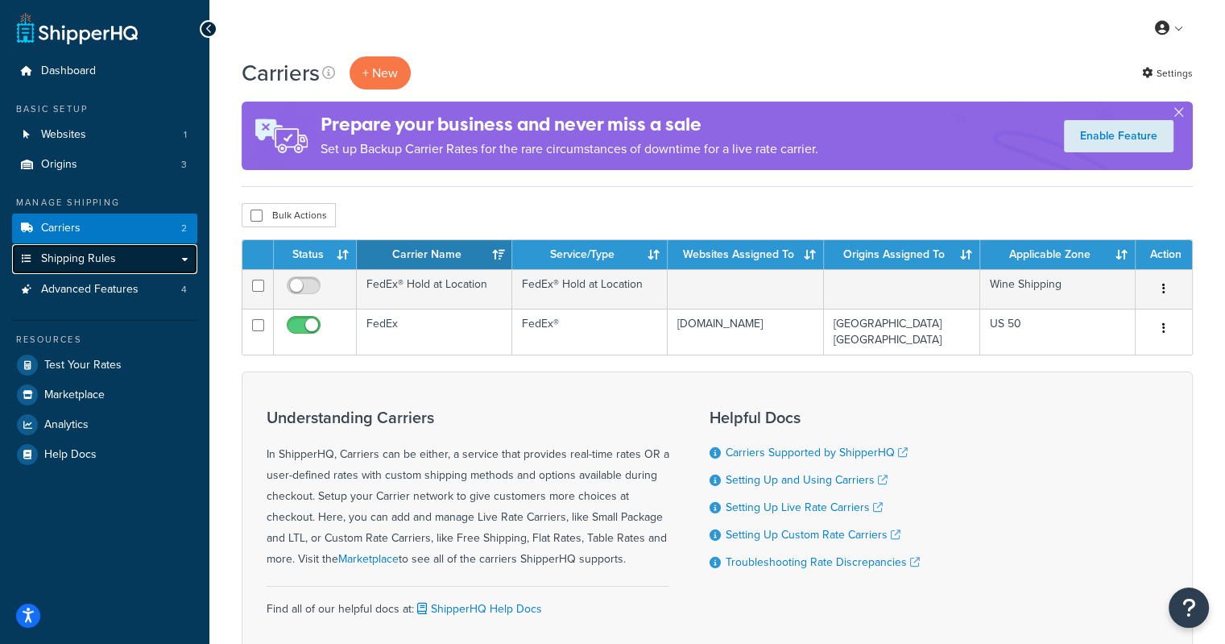
click at [59, 257] on span "Shipping Rules" at bounding box center [78, 259] width 75 height 14
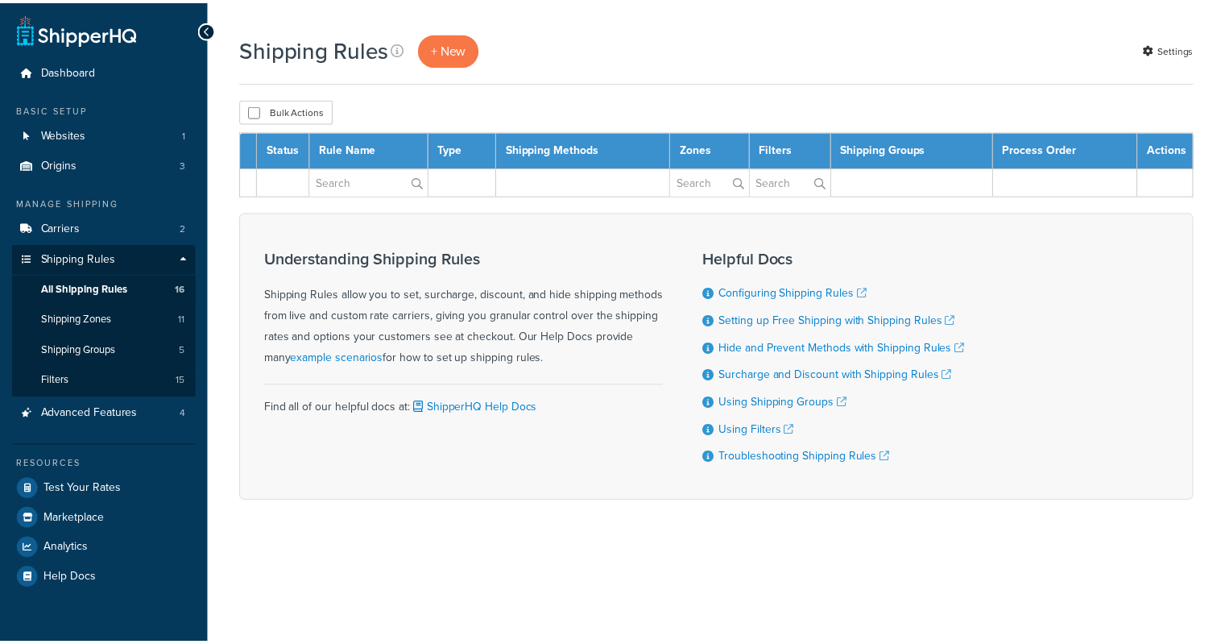
select select "25"
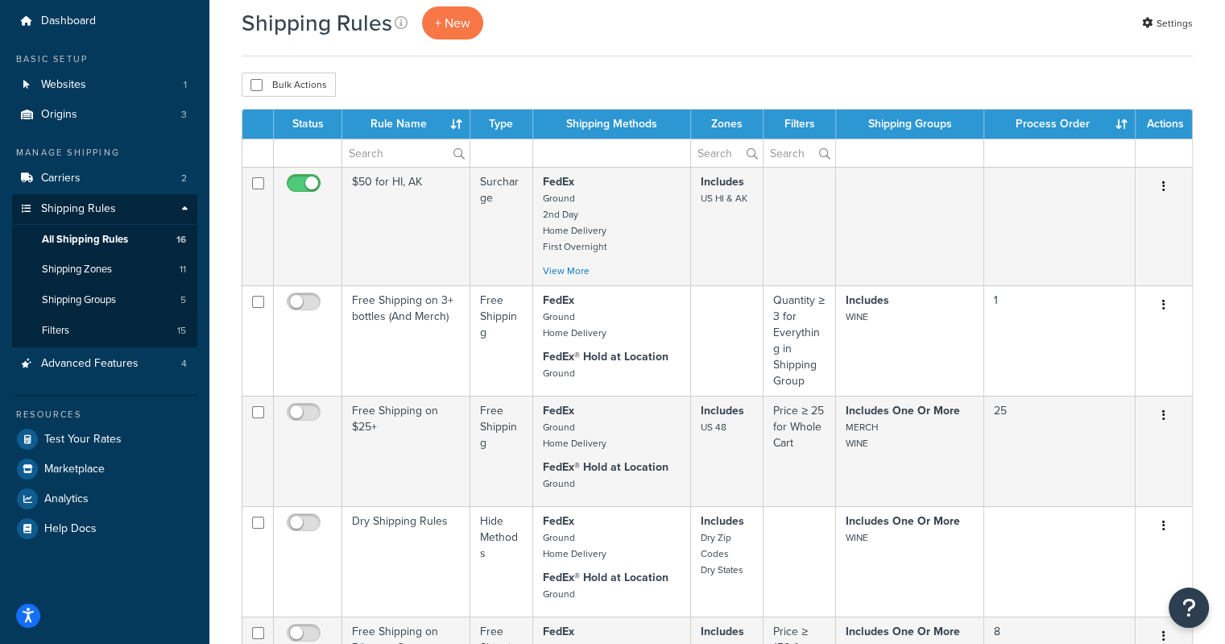
scroll to position [48, 0]
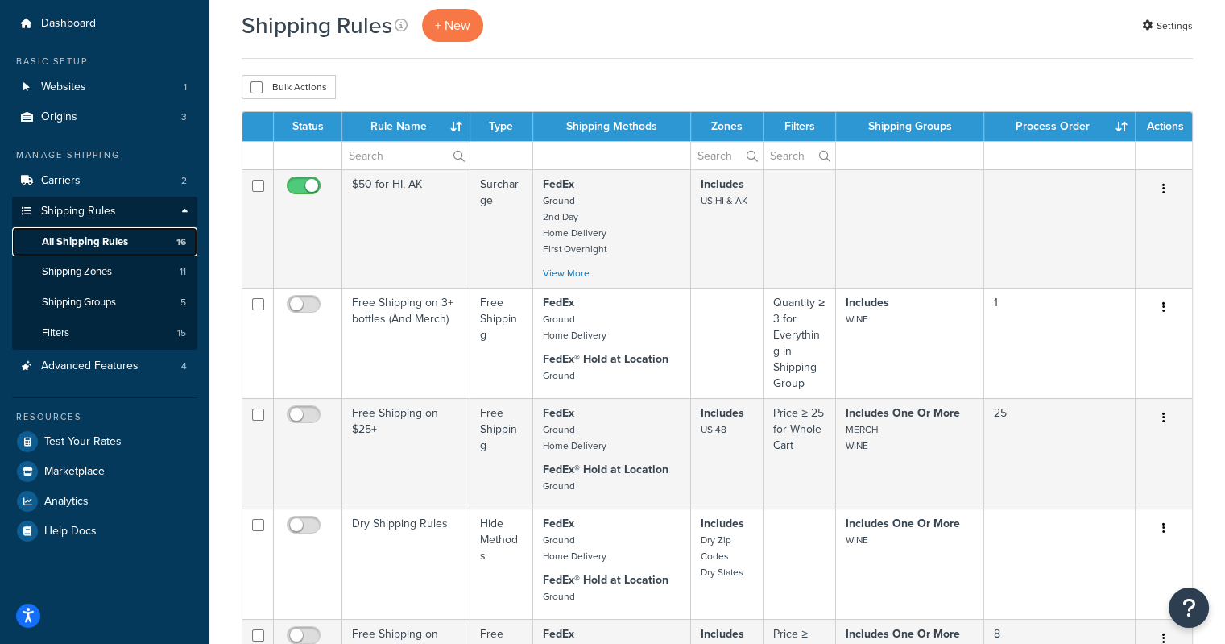
click at [76, 242] on span "All Shipping Rules" at bounding box center [85, 242] width 86 height 14
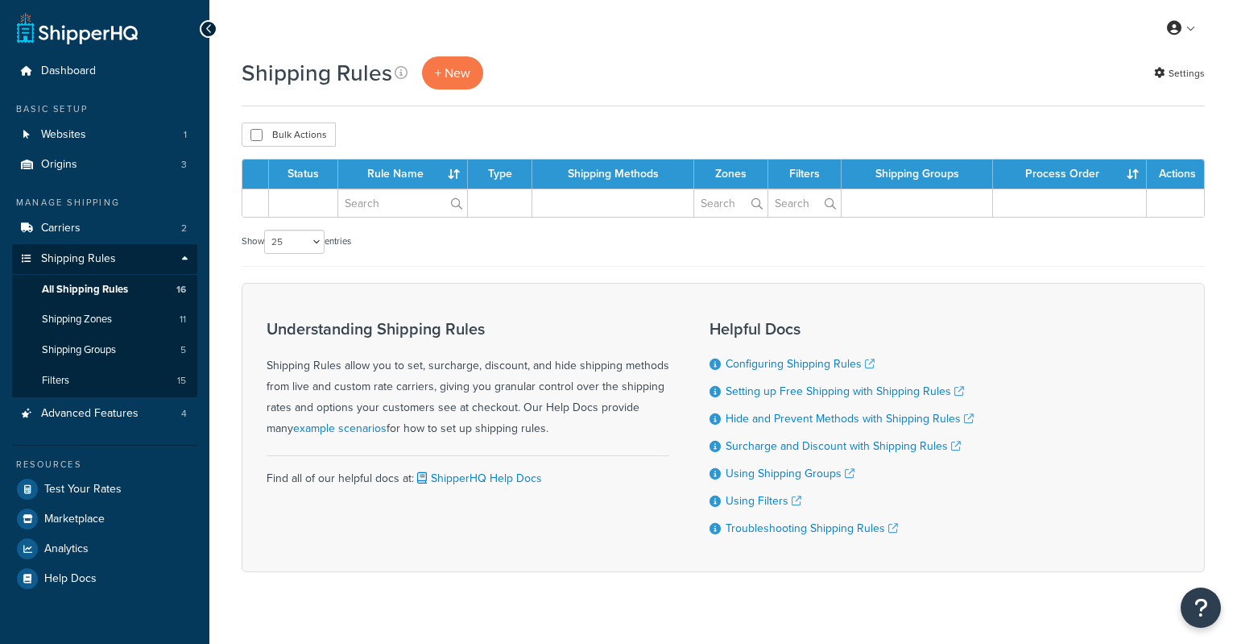
select select "25"
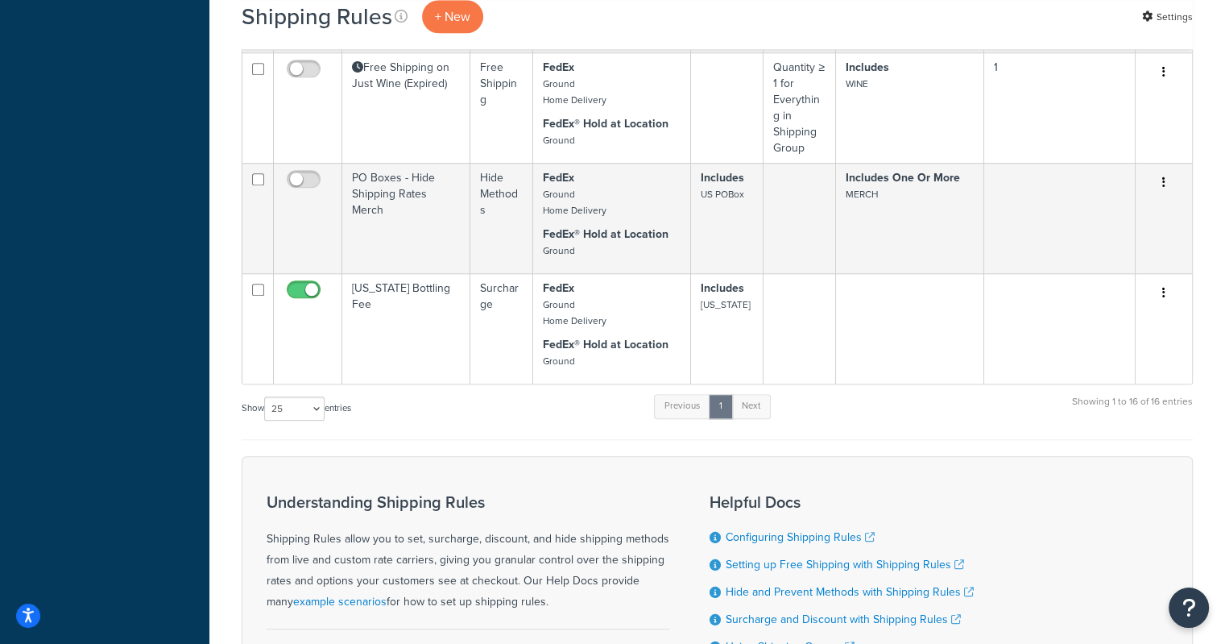
scroll to position [1518, 0]
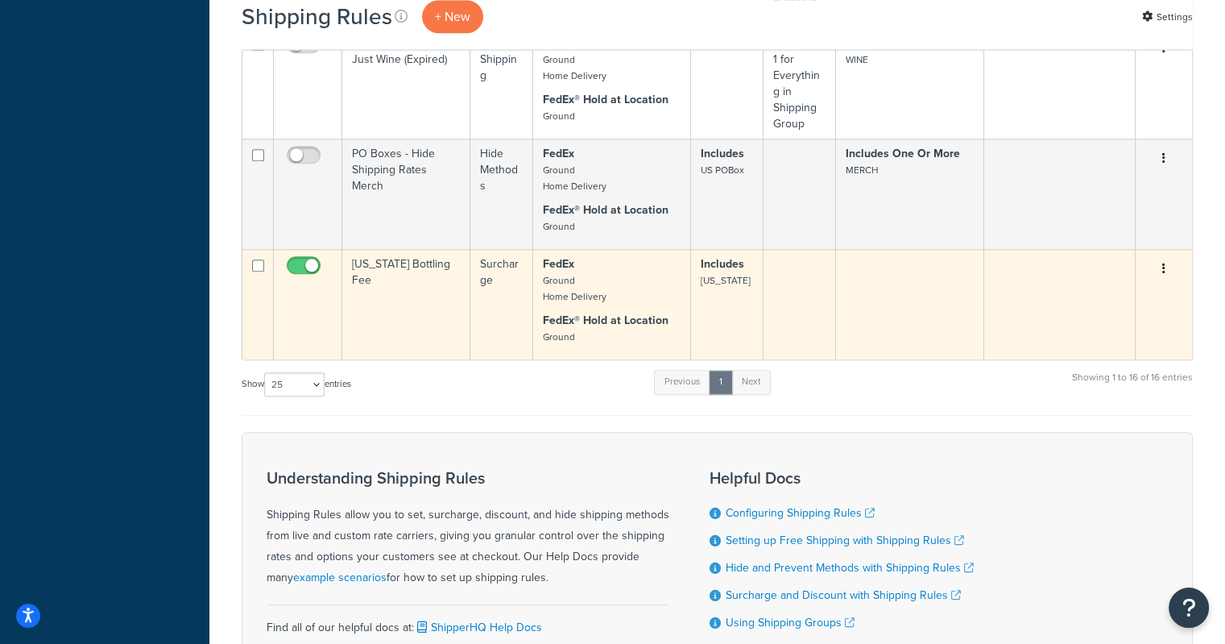
click at [304, 264] on input "checkbox" at bounding box center [306, 269] width 44 height 20
checkbox input "false"
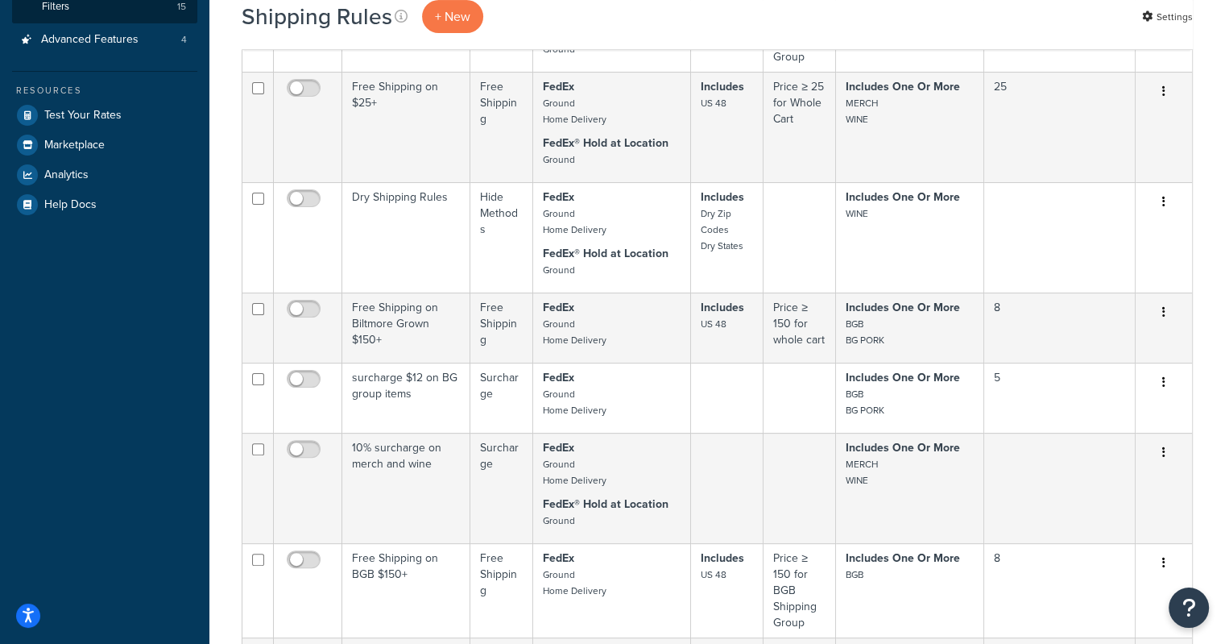
scroll to position [0, 0]
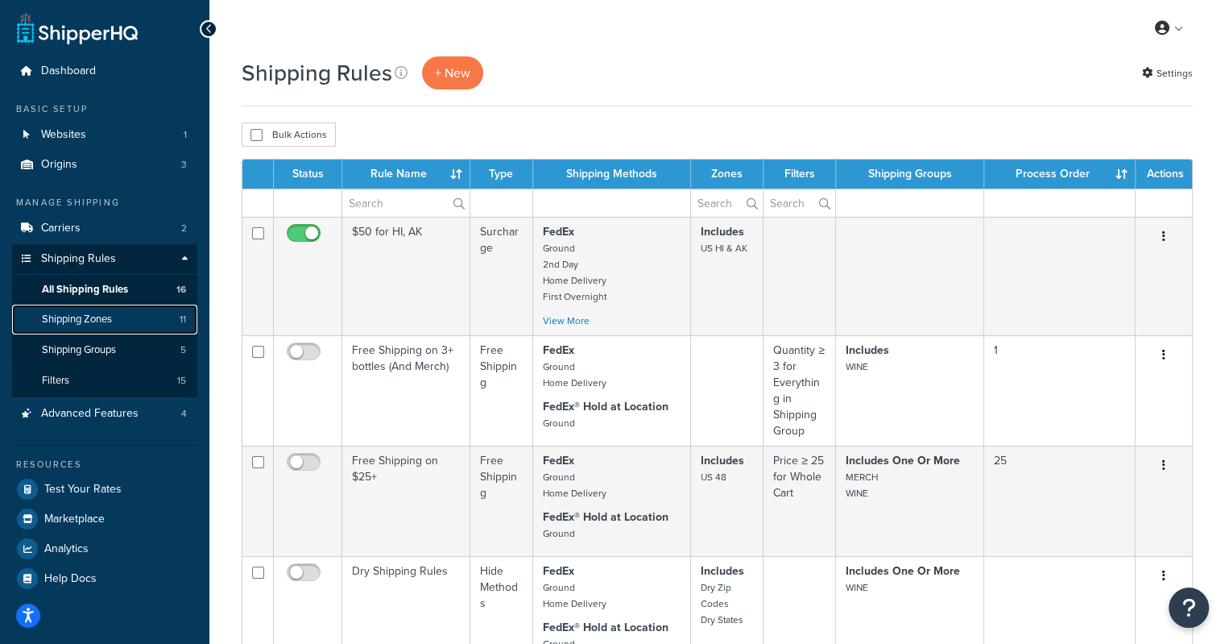
click at [62, 315] on span "Shipping Zones" at bounding box center [77, 320] width 70 height 14
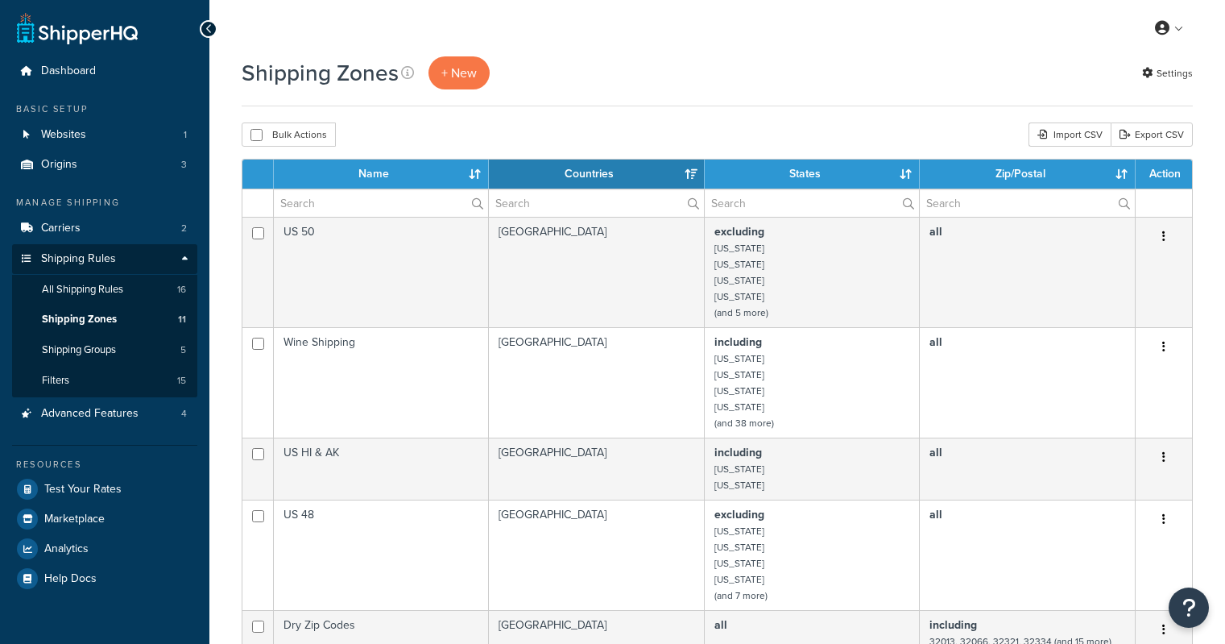
select select "15"
click at [65, 291] on span "All Shipping Rules" at bounding box center [82, 290] width 81 height 14
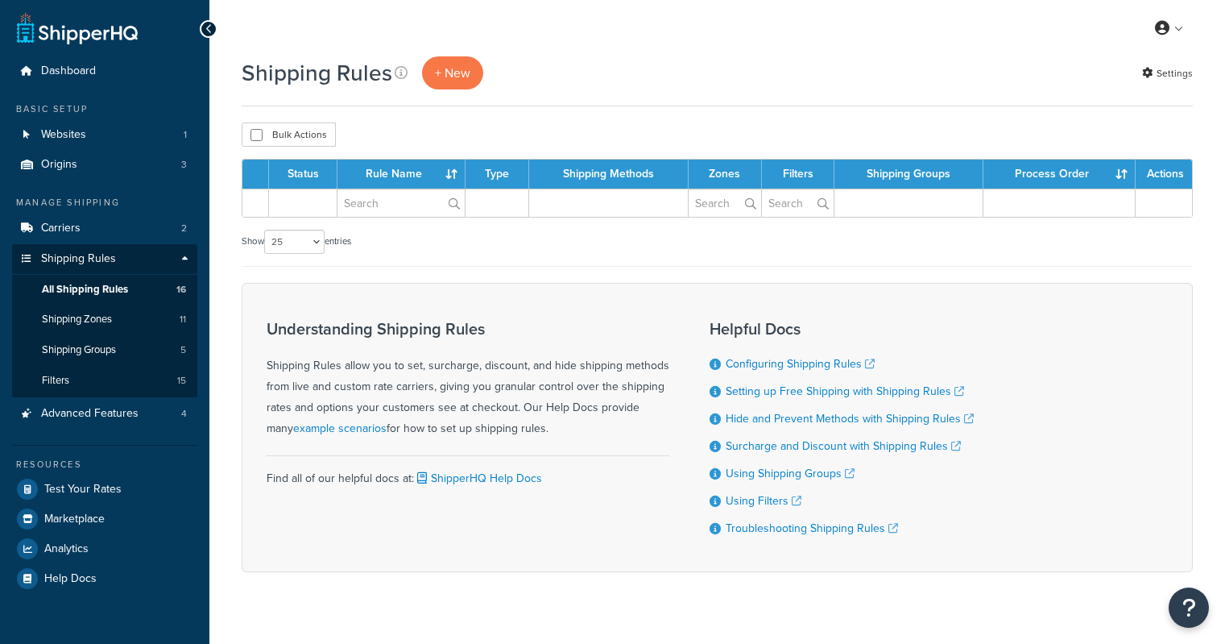
select select "25"
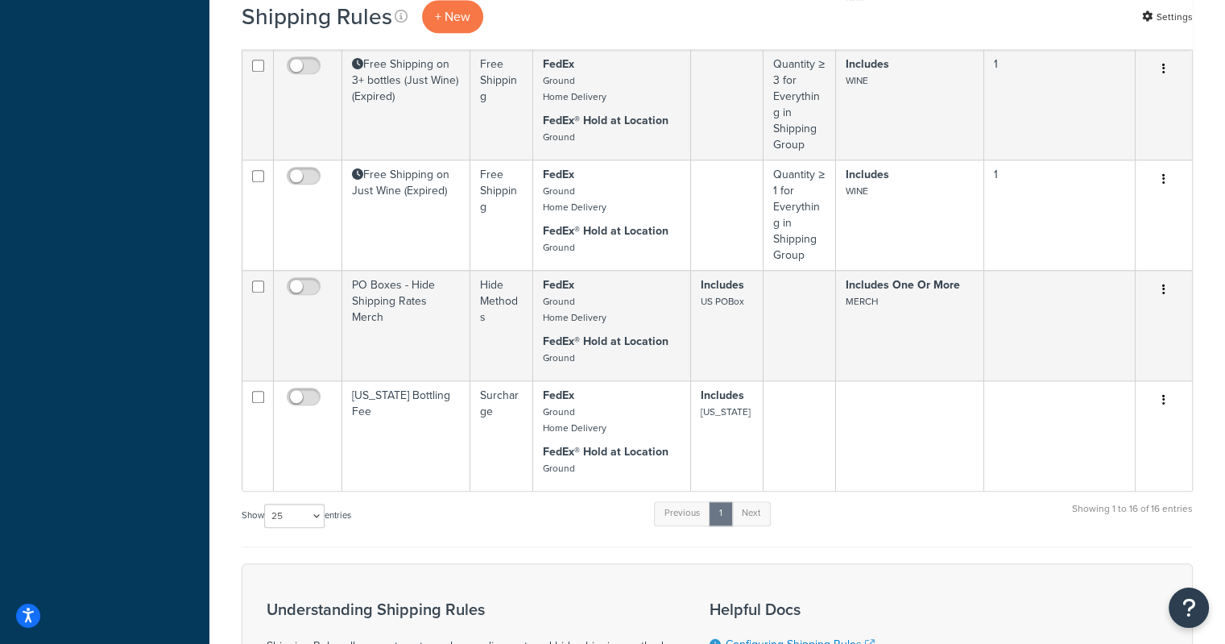
scroll to position [1438, 0]
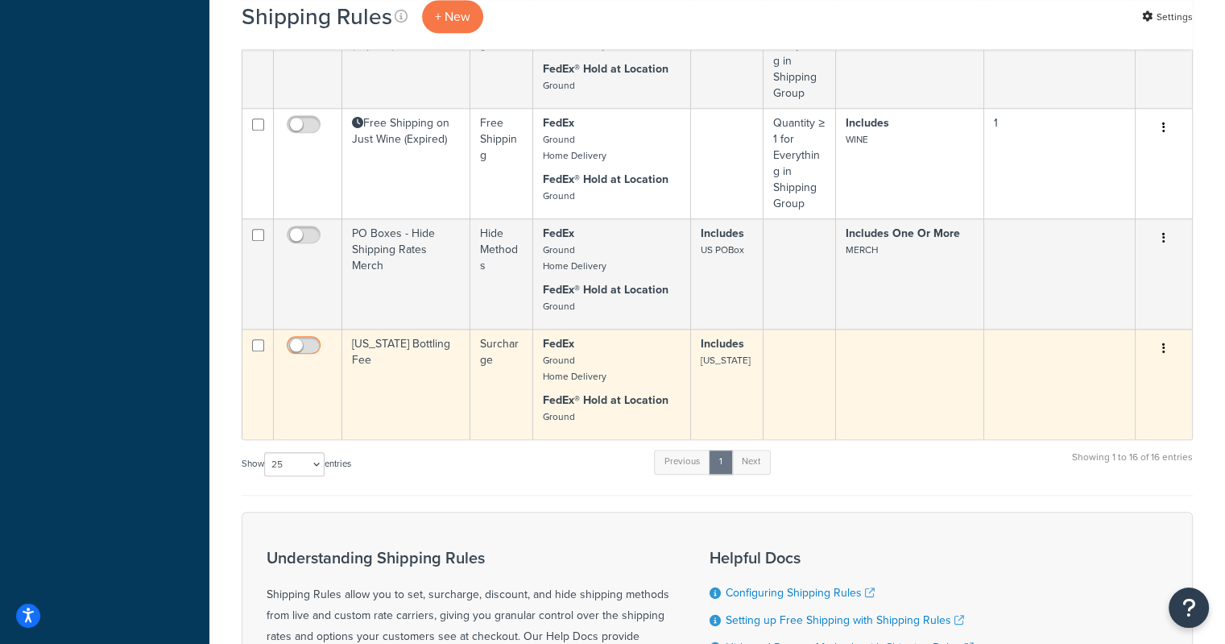
click at [293, 347] on input "checkbox" at bounding box center [306, 349] width 44 height 20
checkbox input "true"
click at [1166, 341] on button "button" at bounding box center [1164, 349] width 23 height 26
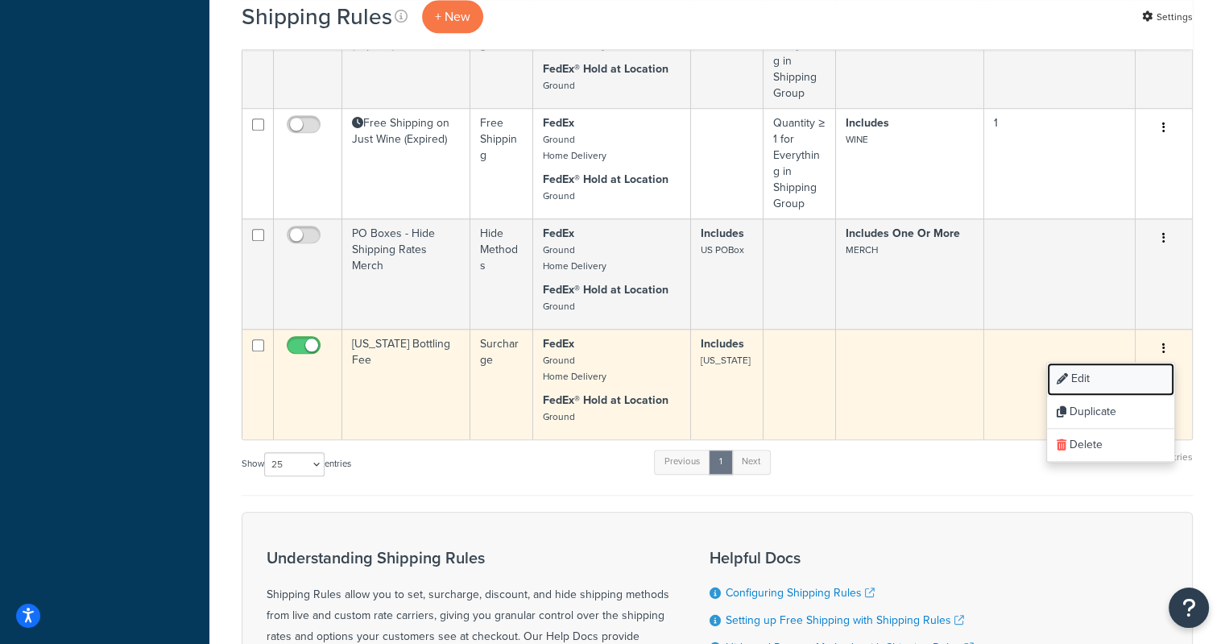
click at [1125, 375] on link "Edit" at bounding box center [1110, 378] width 127 height 33
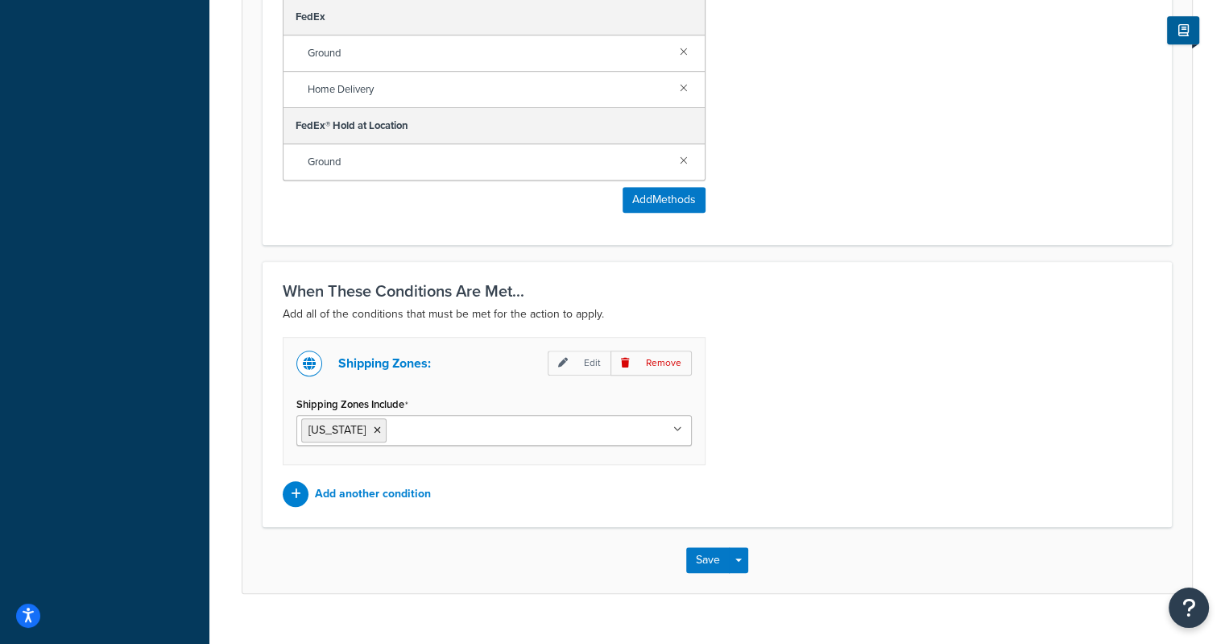
scroll to position [1012, 0]
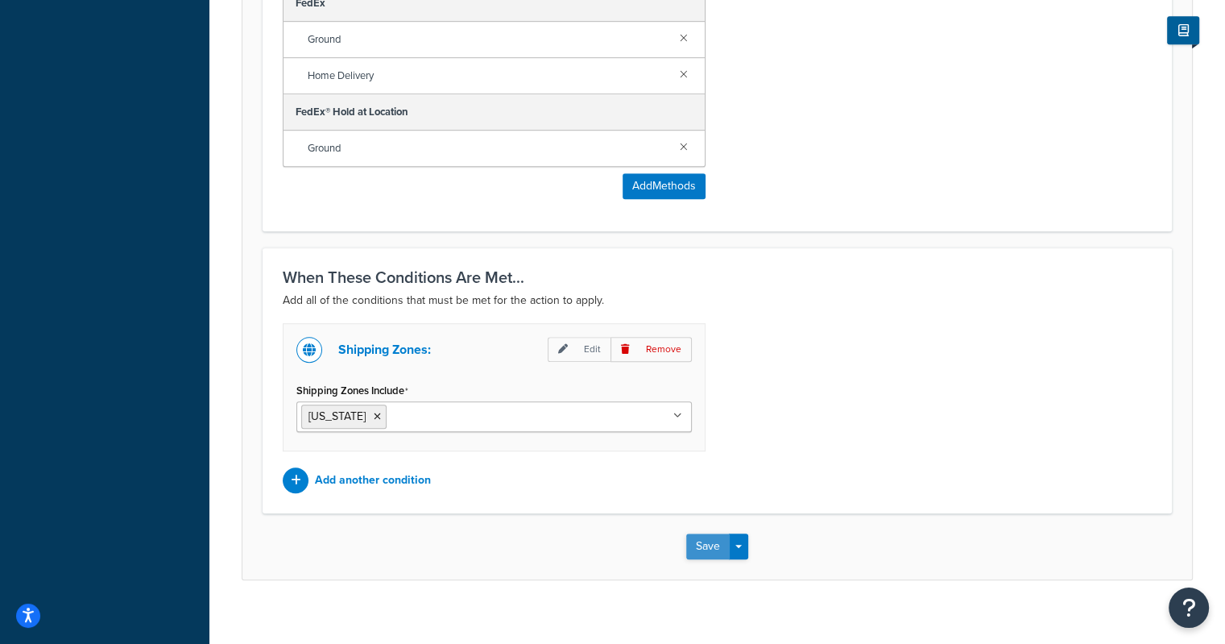
click at [703, 537] on button "Save" at bounding box center [707, 546] width 43 height 26
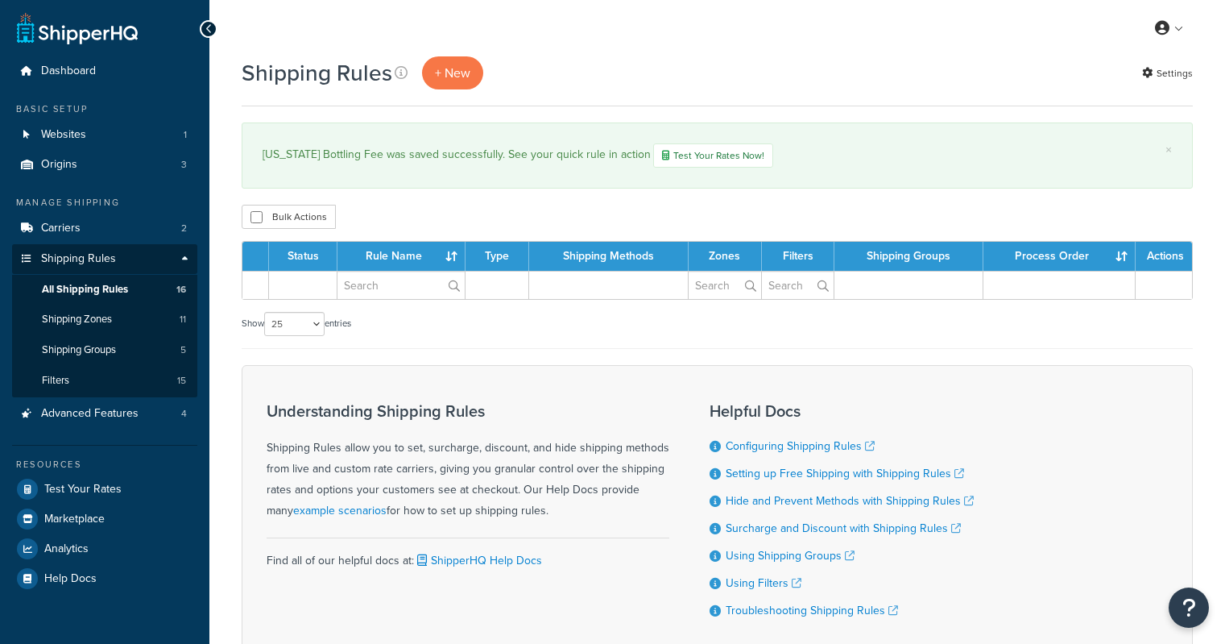
select select "25"
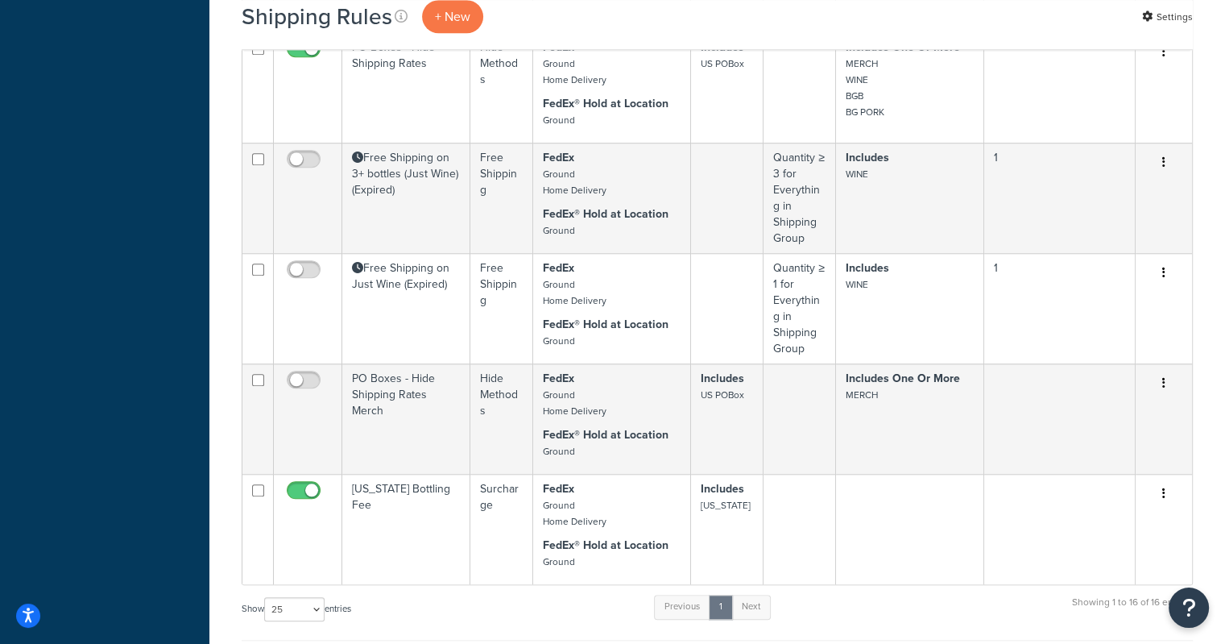
scroll to position [1372, 0]
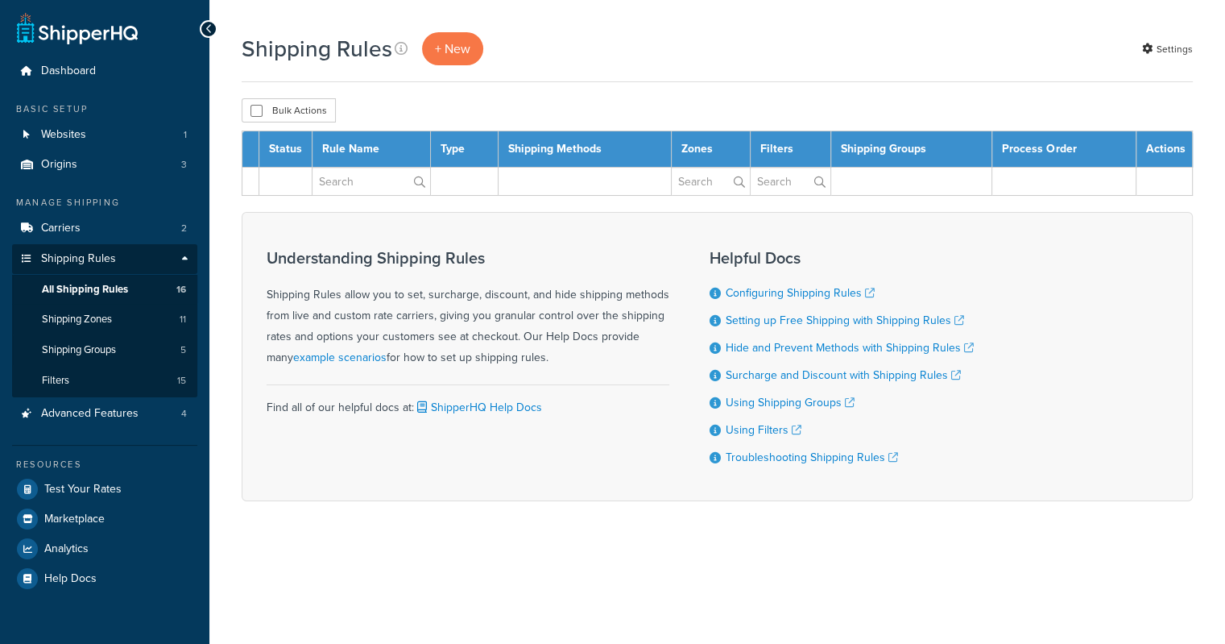
select select "25"
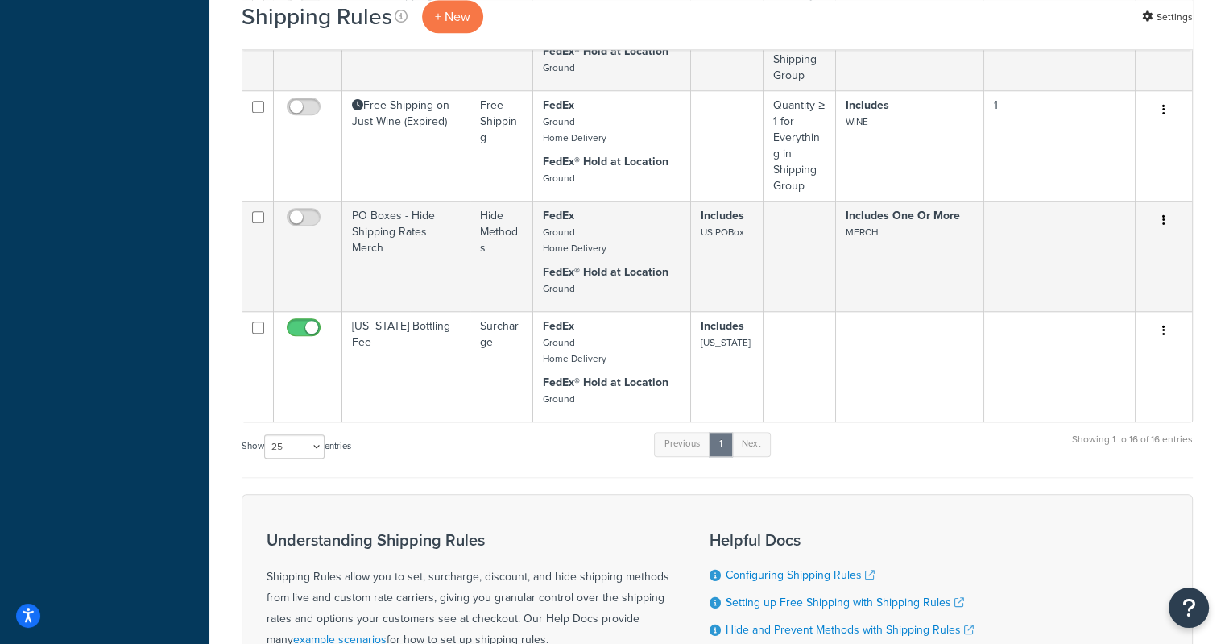
scroll to position [1491, 0]
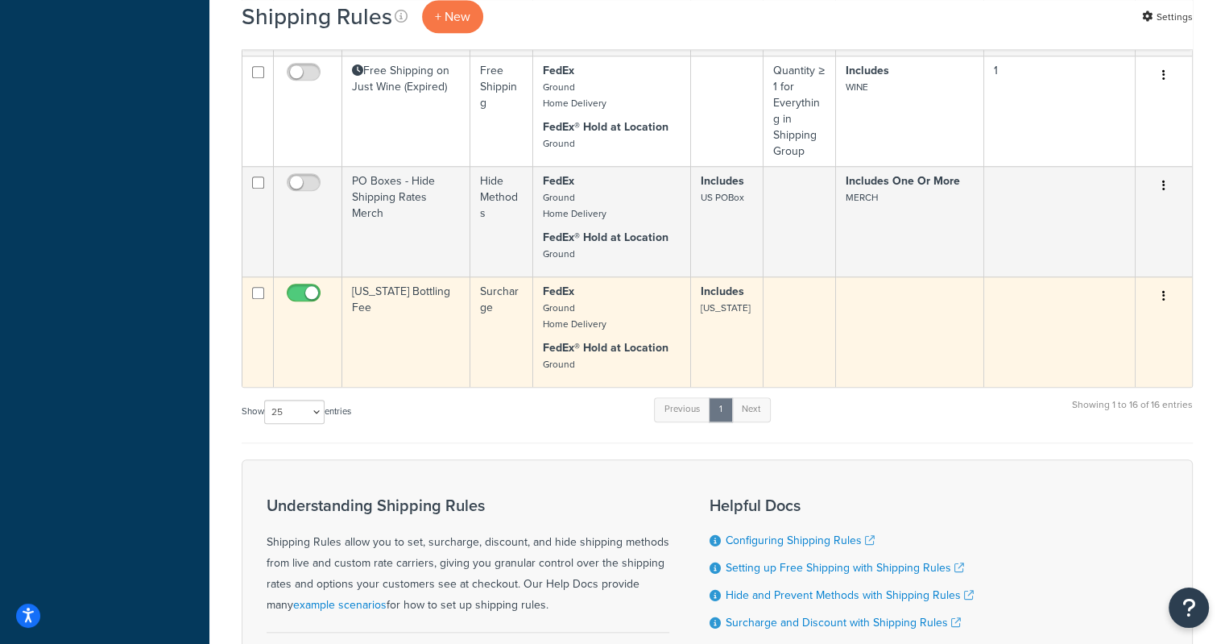
click at [313, 292] on input "checkbox" at bounding box center [306, 297] width 44 height 20
checkbox input "false"
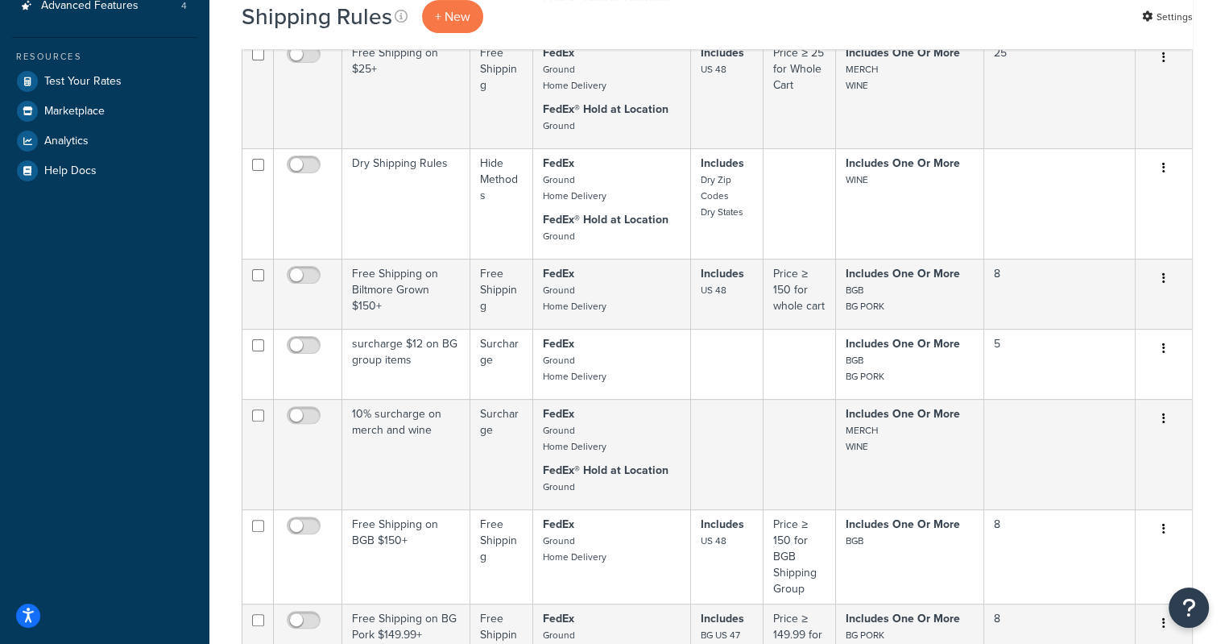
scroll to position [0, 0]
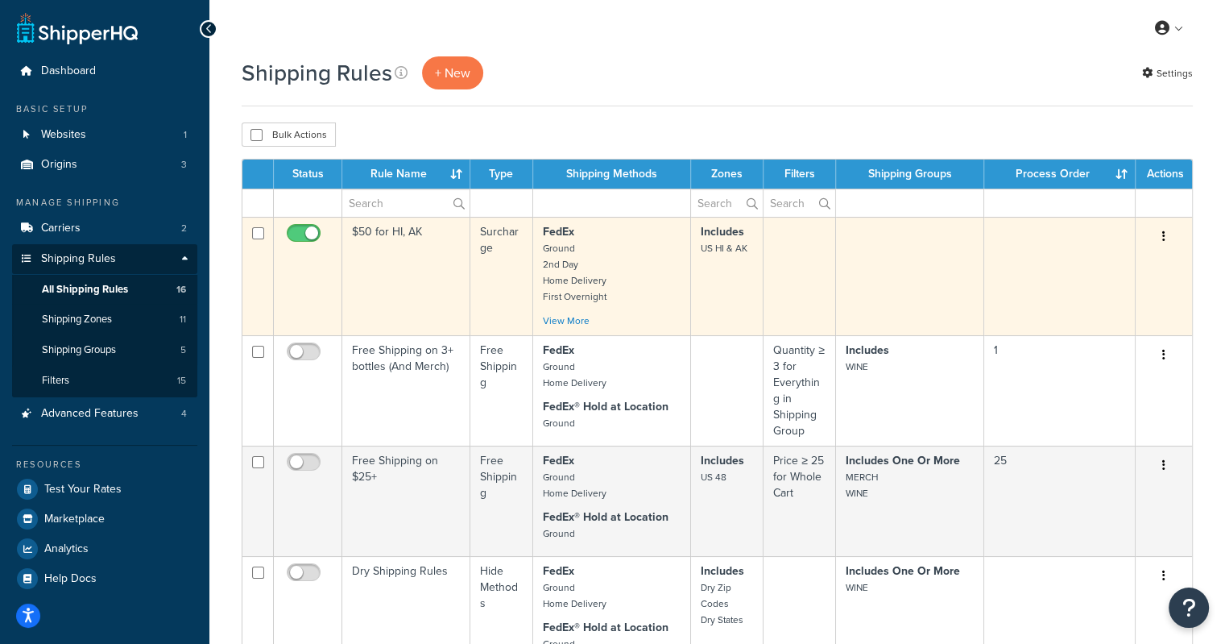
click at [305, 234] on input "checkbox" at bounding box center [306, 237] width 44 height 20
checkbox input "false"
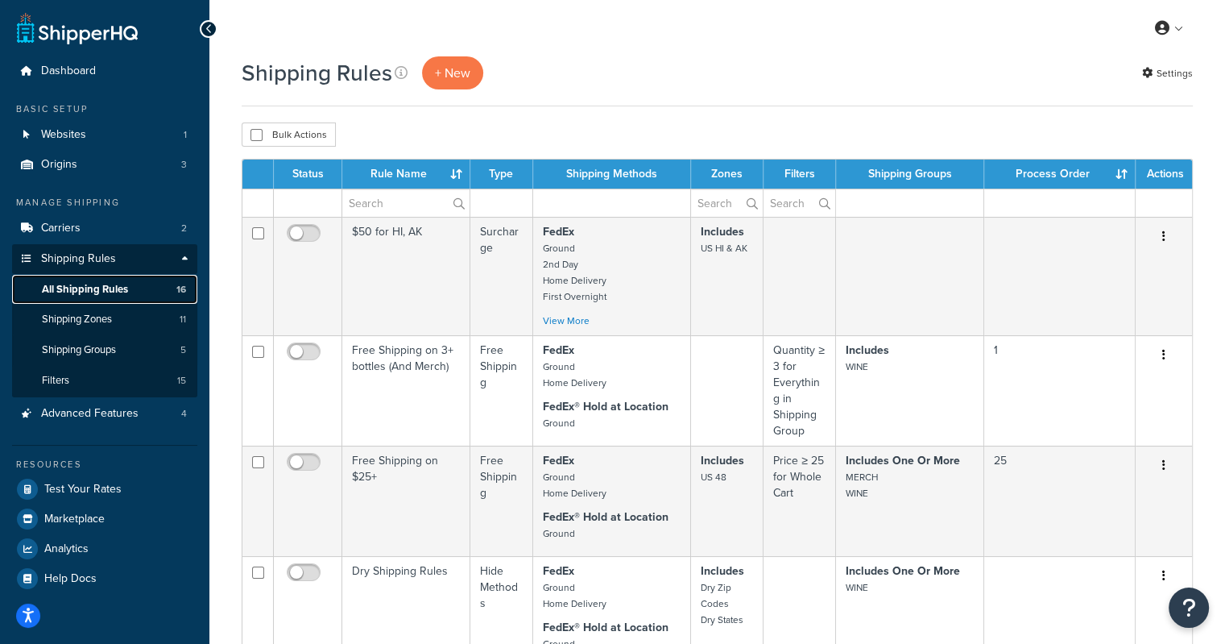
click at [68, 284] on span "All Shipping Rules" at bounding box center [85, 290] width 86 height 14
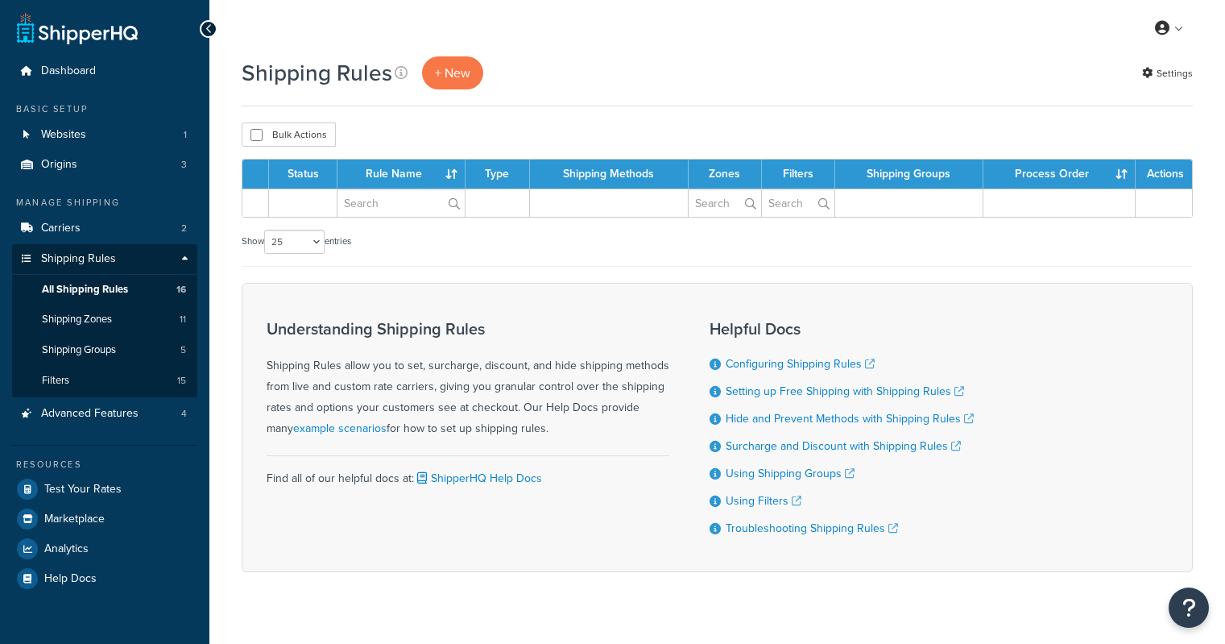
select select "25"
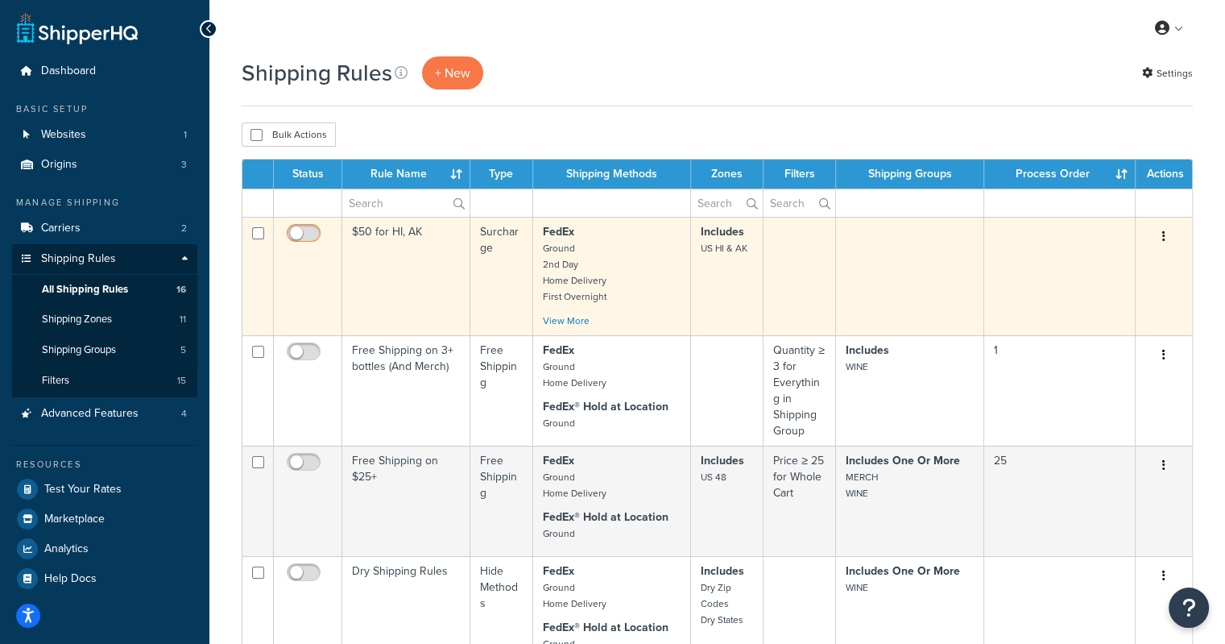
click at [302, 237] on input "checkbox" at bounding box center [306, 237] width 44 height 20
checkbox input "true"
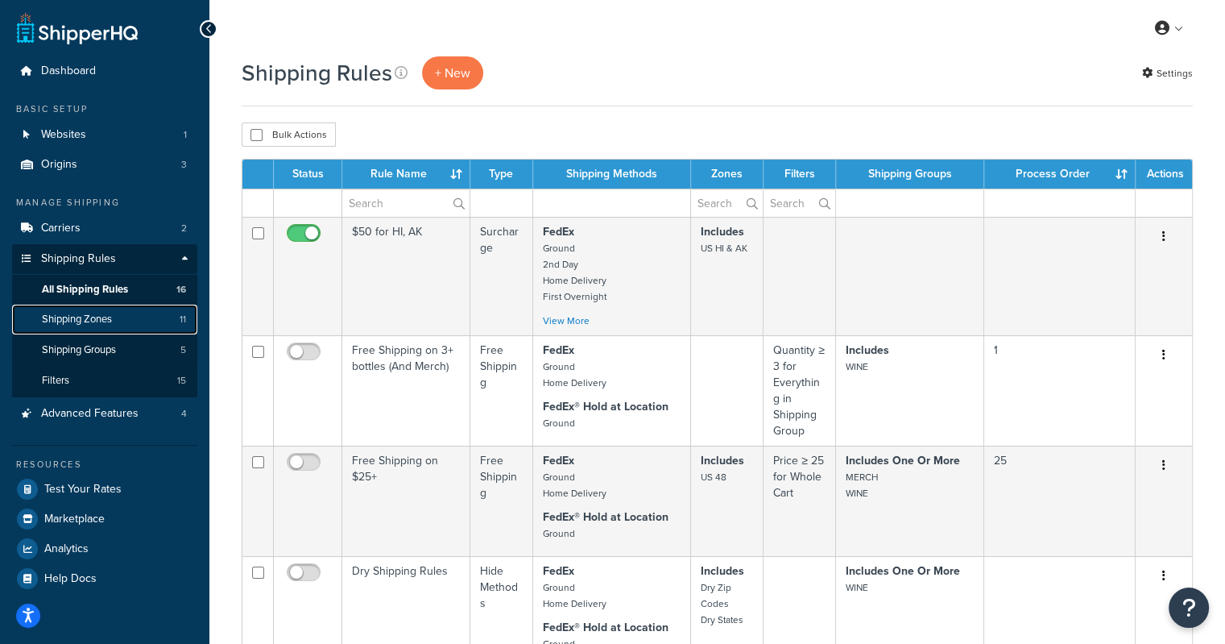
click at [58, 313] on span "Shipping Zones" at bounding box center [77, 320] width 70 height 14
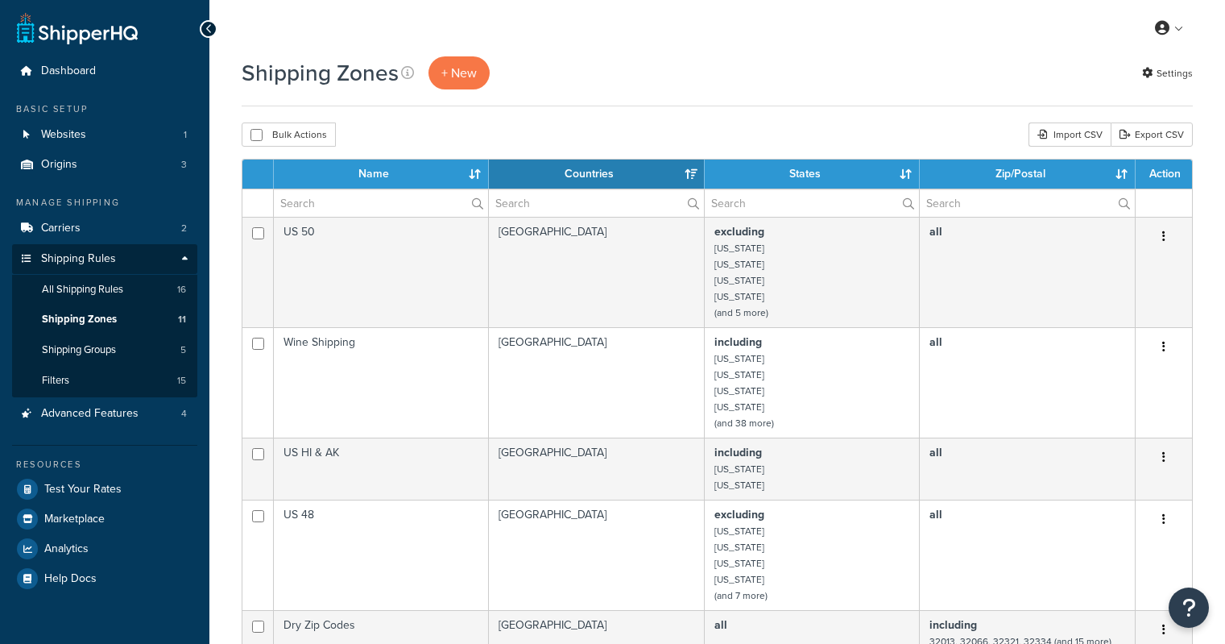
select select "15"
click at [60, 286] on span "All Shipping Rules" at bounding box center [82, 290] width 81 height 14
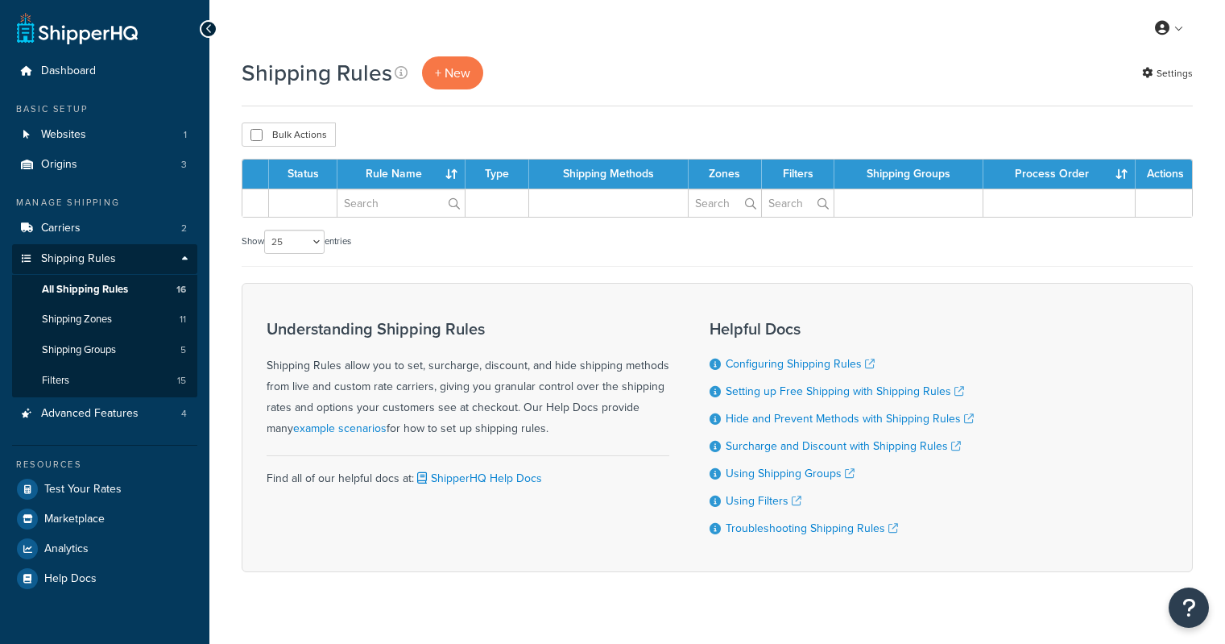
select select "25"
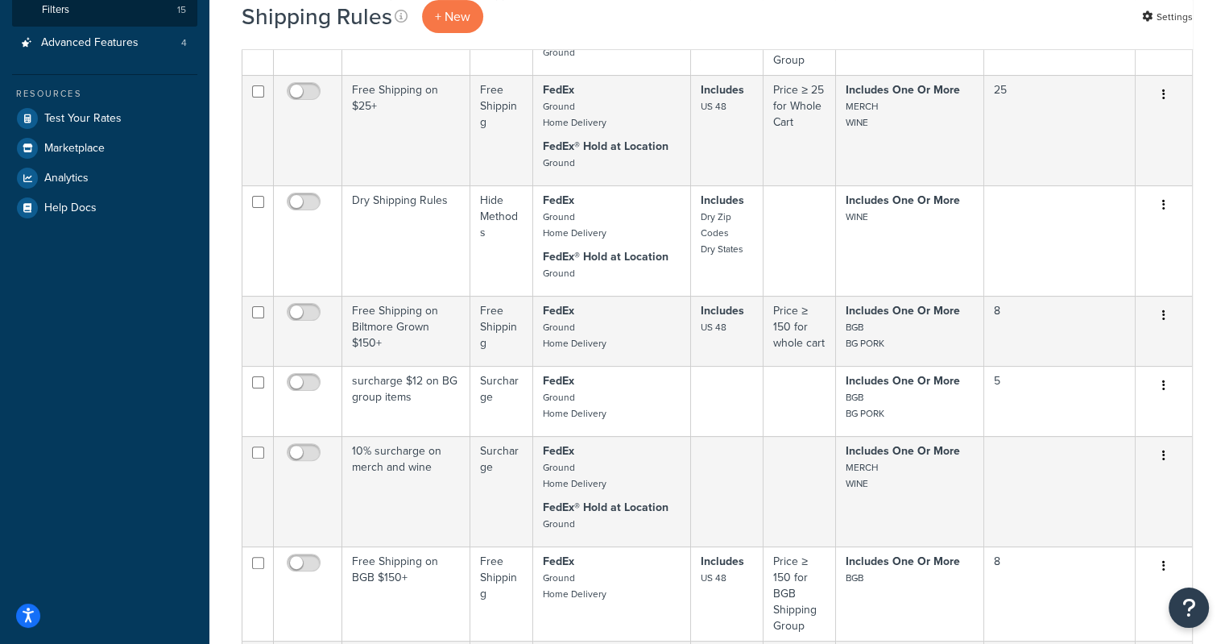
scroll to position [469, 0]
